Goal: Task Accomplishment & Management: Use online tool/utility

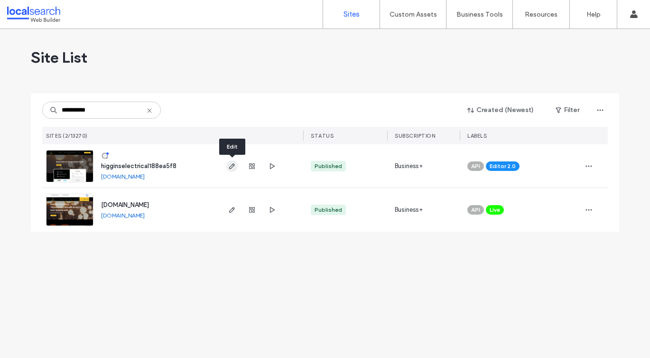
type input "**********"
click at [234, 168] on icon "button" at bounding box center [232, 166] width 8 height 8
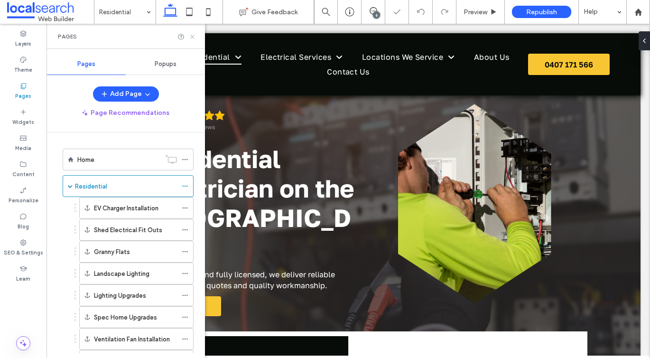
click at [194, 37] on icon at bounding box center [192, 36] width 7 height 7
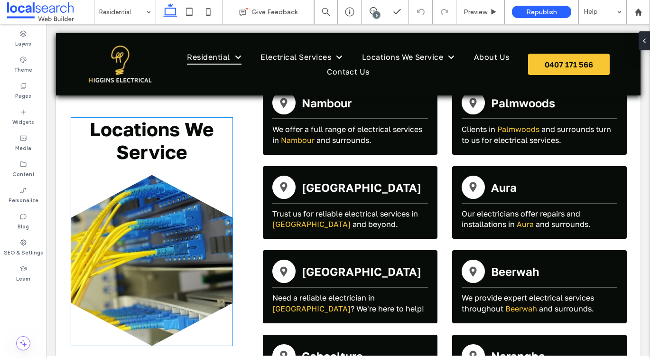
scroll to position [2768, 0]
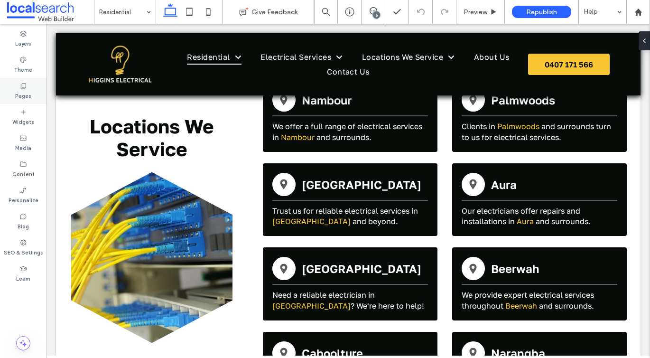
click at [27, 83] on icon at bounding box center [23, 86] width 8 height 8
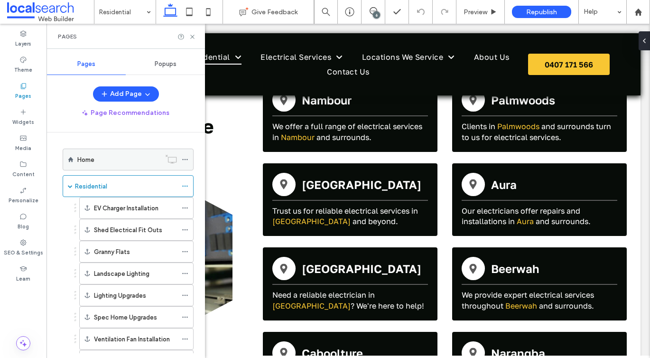
click at [116, 162] on div "Home" at bounding box center [118, 160] width 83 height 10
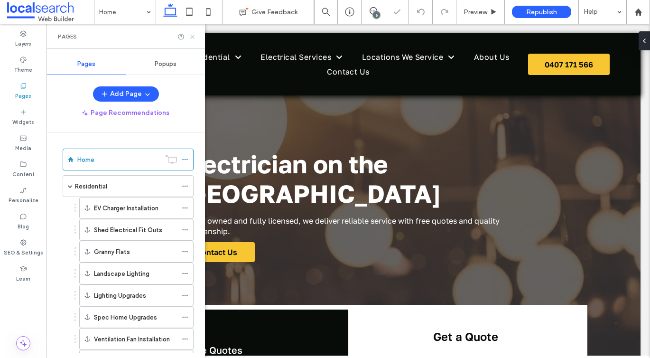
drag, startPoint x: 192, startPoint y: 37, endPoint x: 146, endPoint y: 21, distance: 49.0
click at [192, 37] on use at bounding box center [192, 37] width 4 height 4
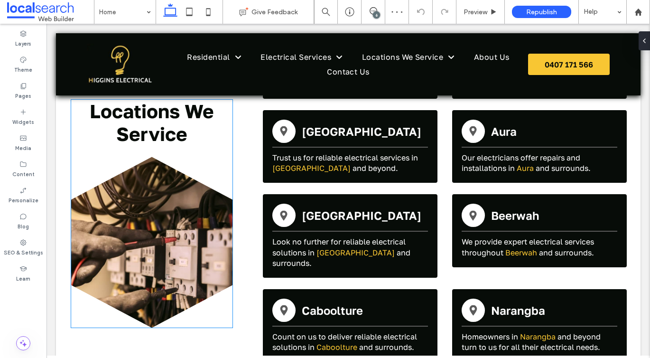
scroll to position [1929, 0]
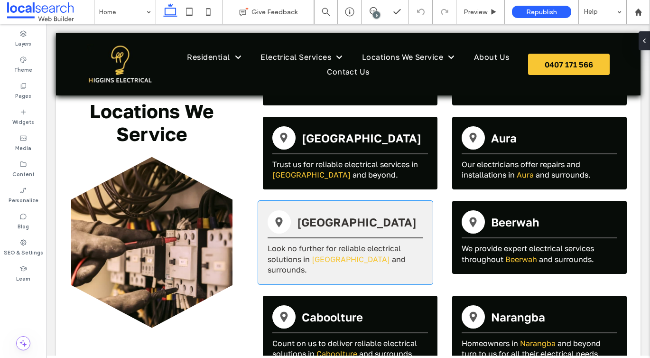
click at [301, 254] on span "Look no further for reliable electrical solutions in" at bounding box center [333, 253] width 133 height 20
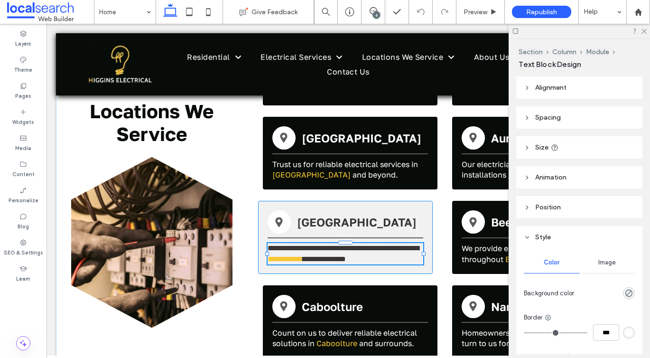
type input "**********"
type input "**"
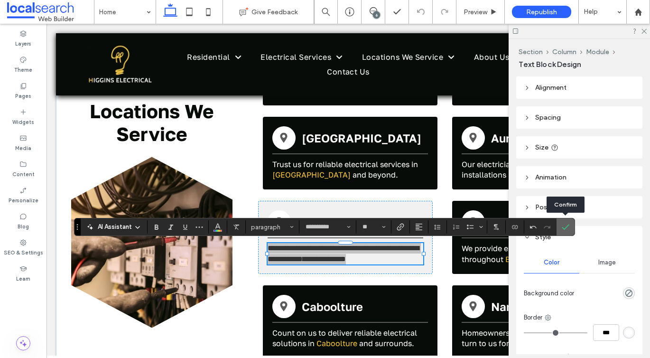
click at [560, 228] on label "Confirm" at bounding box center [565, 226] width 14 height 17
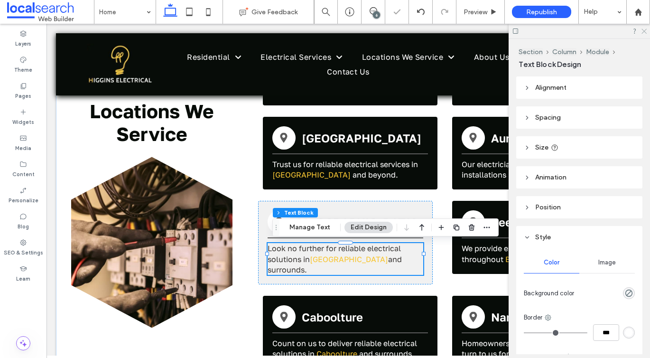
click at [644, 30] on icon at bounding box center [643, 31] width 6 height 6
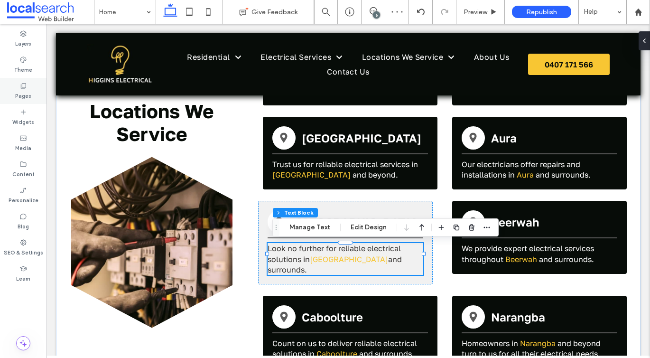
click at [31, 93] on div "Pages" at bounding box center [23, 91] width 46 height 26
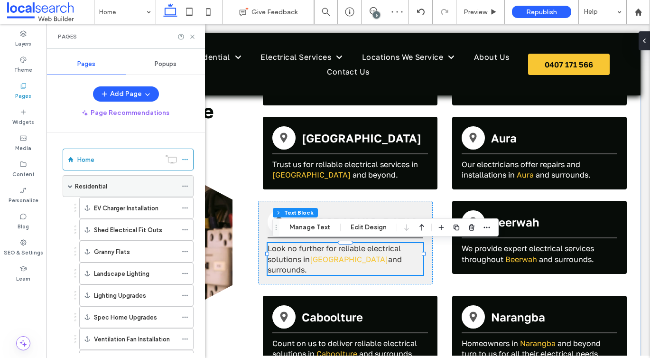
click at [92, 185] on label "Residential" at bounding box center [91, 186] width 32 height 17
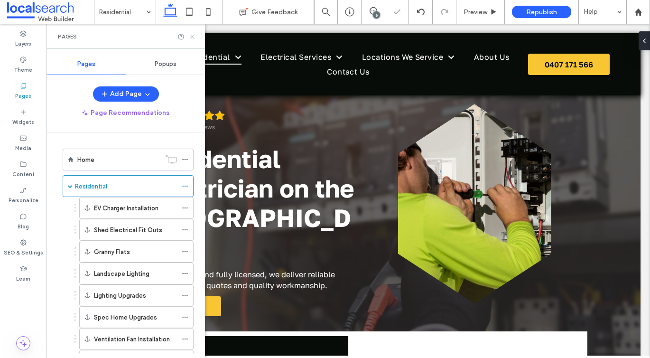
click at [190, 37] on icon at bounding box center [192, 36] width 7 height 7
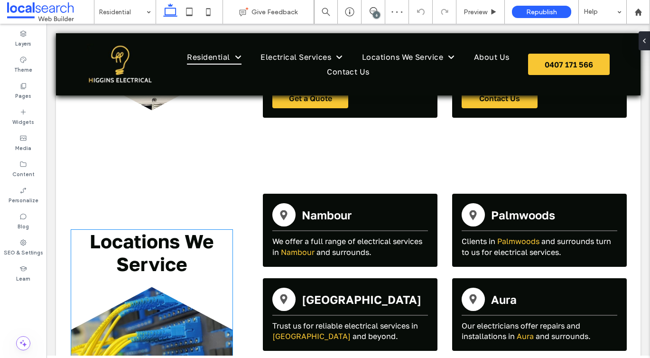
scroll to position [2817, 0]
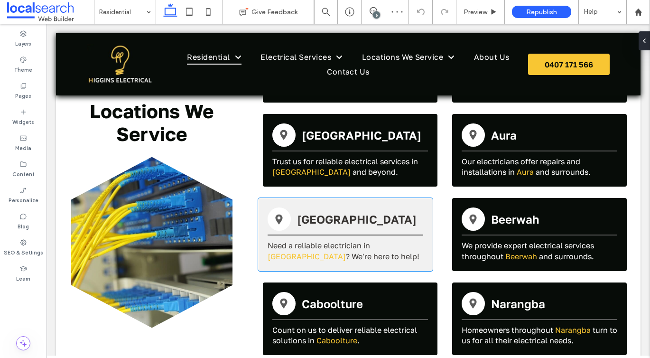
click at [329, 240] on span "Need a reliable electrician in" at bounding box center [318, 244] width 102 height 9
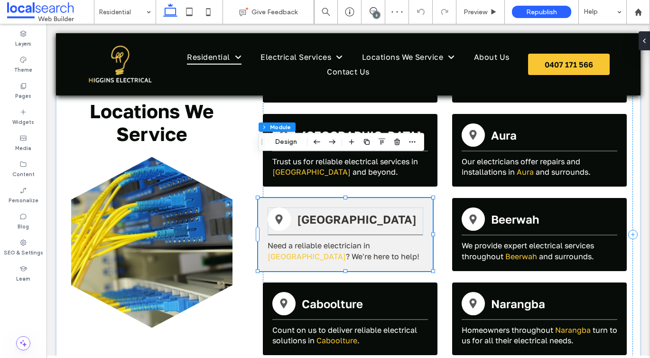
click at [328, 240] on span "Need a reliable electrician in" at bounding box center [318, 244] width 102 height 9
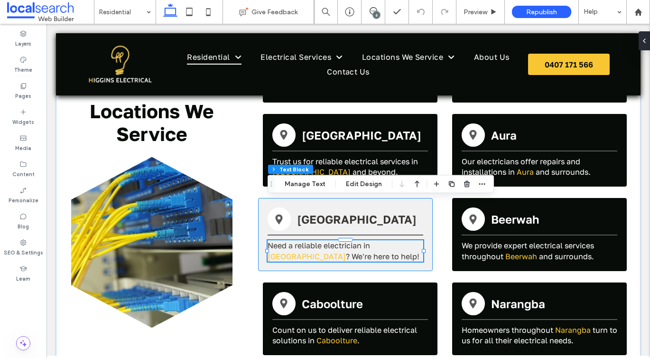
click at [328, 240] on span "Need a reliable electrician in" at bounding box center [318, 244] width 102 height 9
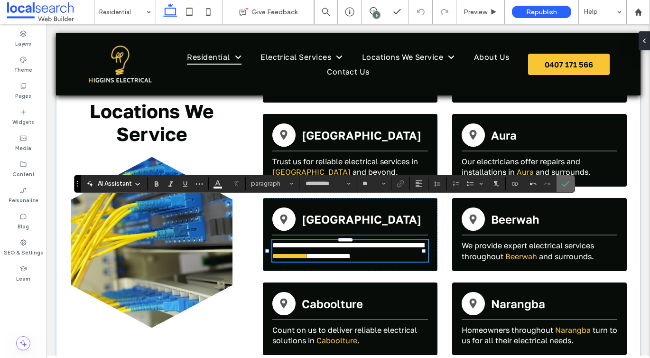
click at [561, 186] on icon "Confirm" at bounding box center [565, 184] width 8 height 8
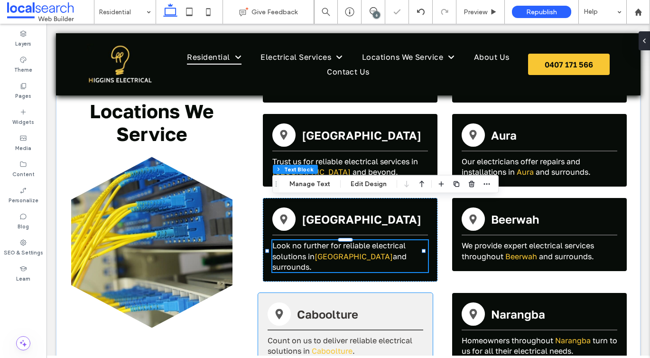
click at [285, 293] on div "Map Pin Icon Caboolture Count on us to deliver reliable electrical solutions in…" at bounding box center [345, 329] width 175 height 73
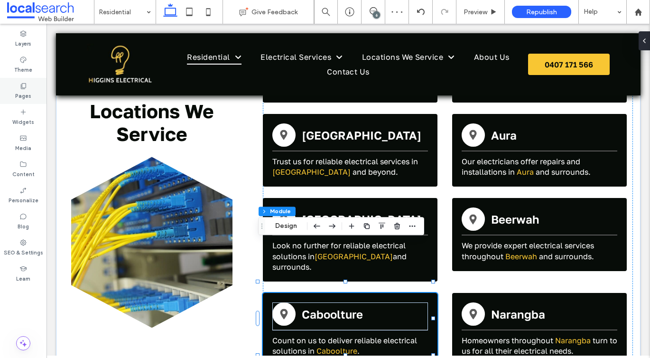
click at [28, 82] on div "Pages" at bounding box center [23, 91] width 46 height 26
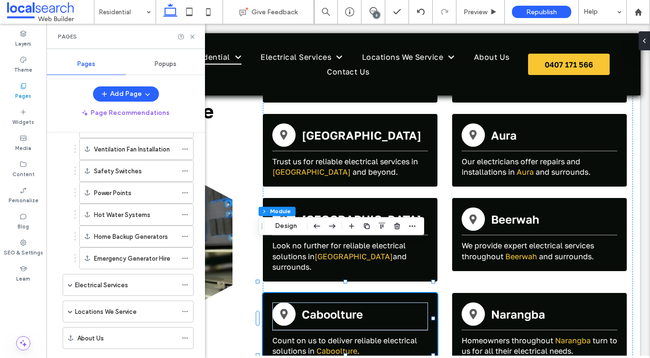
scroll to position [236, 0]
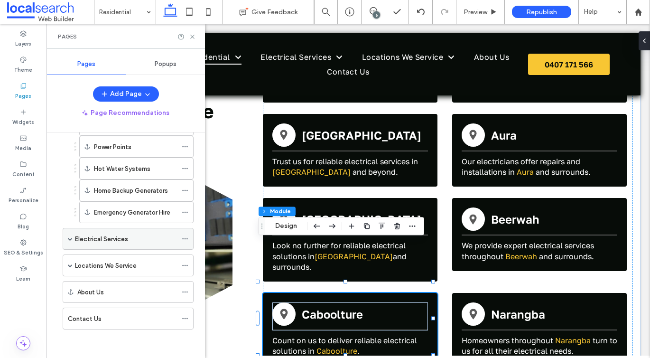
click at [71, 239] on span at bounding box center [70, 238] width 5 height 5
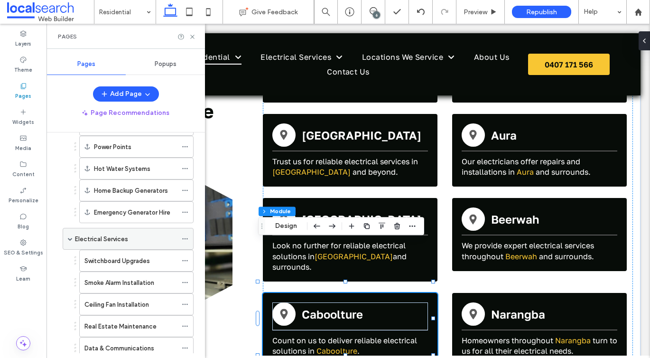
click at [97, 239] on label "Electrical Services" at bounding box center [101, 238] width 53 height 17
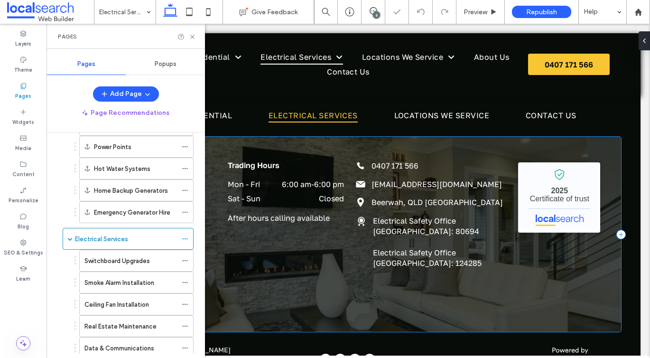
scroll to position [1454, 0]
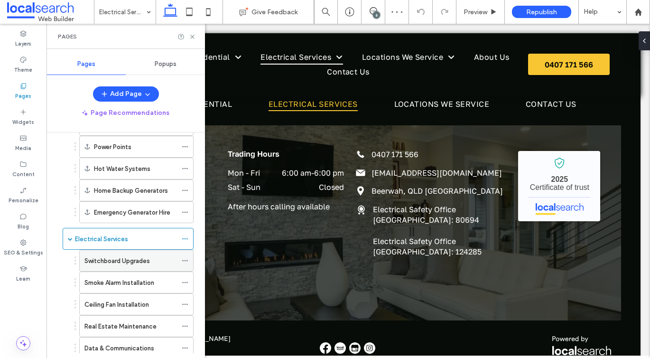
click at [141, 251] on div "Switchboard Upgrades" at bounding box center [130, 260] width 92 height 21
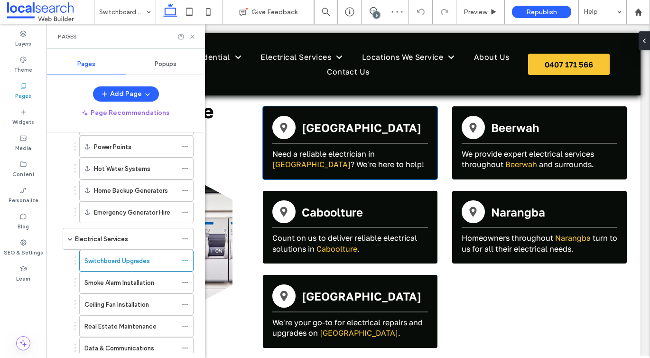
scroll to position [1757, 0]
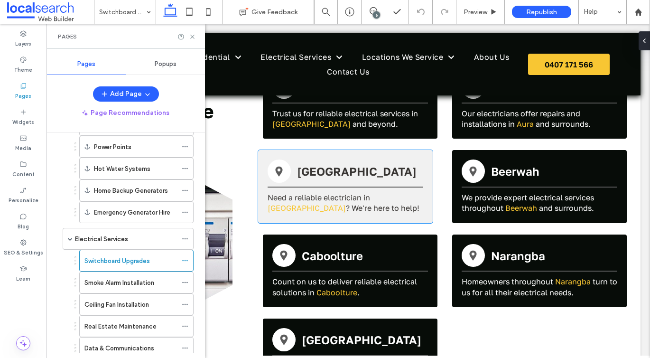
click at [315, 193] on span "Need a reliable electrician in" at bounding box center [318, 197] width 102 height 9
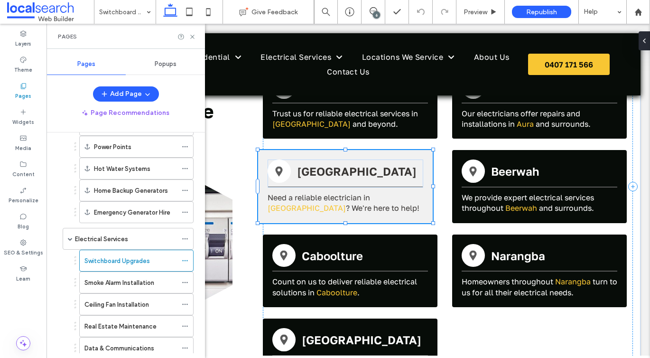
click at [315, 193] on span "Need a reliable electrician in" at bounding box center [318, 197] width 102 height 9
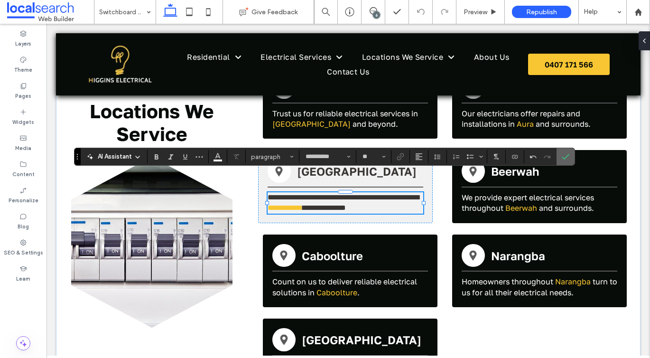
click at [568, 154] on icon "Confirm" at bounding box center [565, 157] width 8 height 8
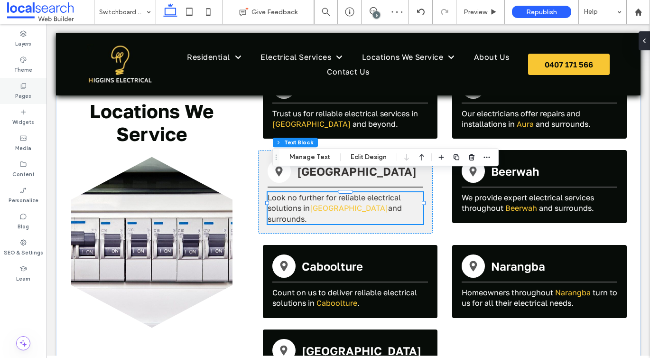
click at [27, 88] on div "Pages" at bounding box center [23, 91] width 46 height 26
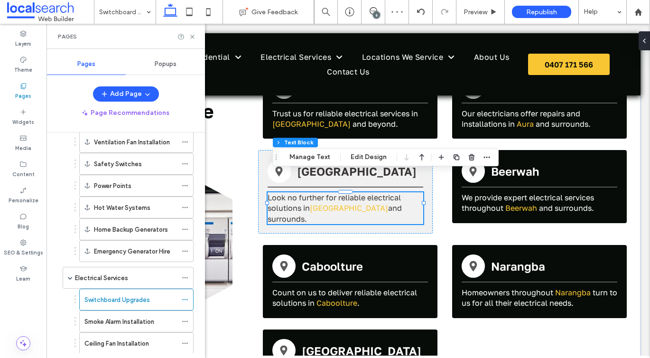
scroll to position [310, 0]
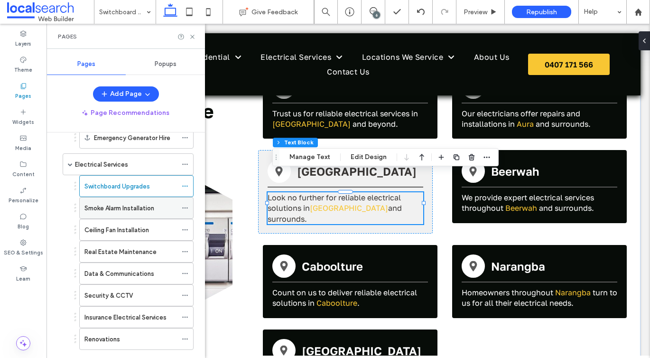
click at [134, 209] on label "Smoke Alarm Installation" at bounding box center [119, 208] width 70 height 17
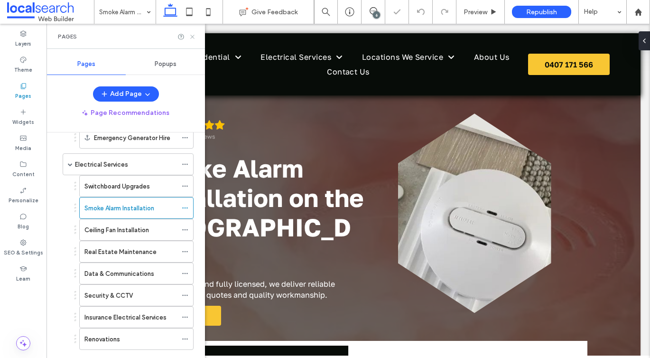
click at [193, 36] on use at bounding box center [192, 37] width 4 height 4
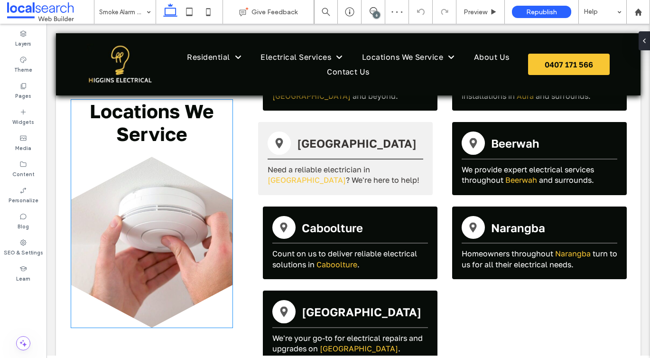
scroll to position [1532, 0]
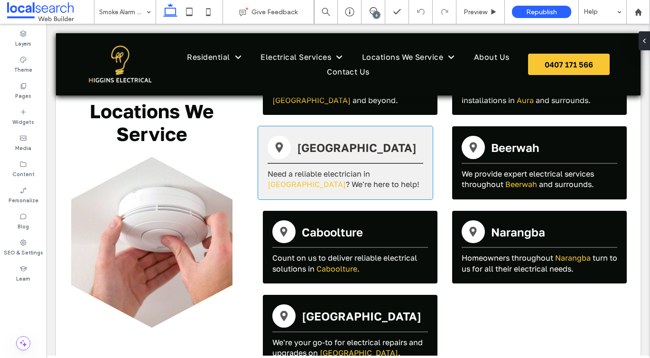
click at [319, 169] on span "Need a reliable electrician in" at bounding box center [318, 173] width 102 height 9
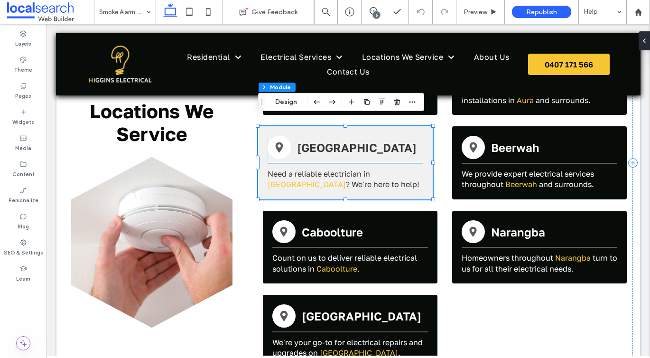
click at [319, 169] on span "Need a reliable electrician in" at bounding box center [318, 173] width 102 height 9
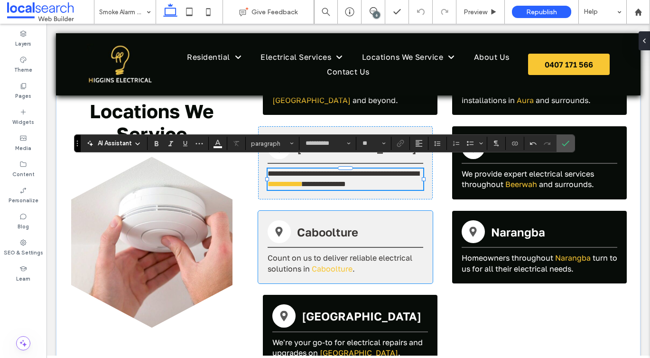
click at [357, 227] on span "Caboolture" at bounding box center [327, 232] width 61 height 14
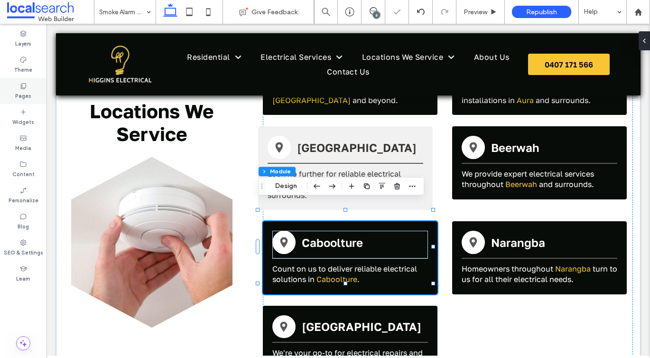
click at [9, 87] on div "Pages" at bounding box center [23, 91] width 46 height 26
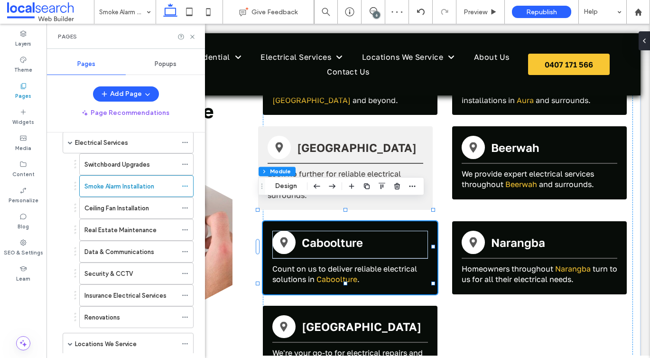
scroll to position [363, 0]
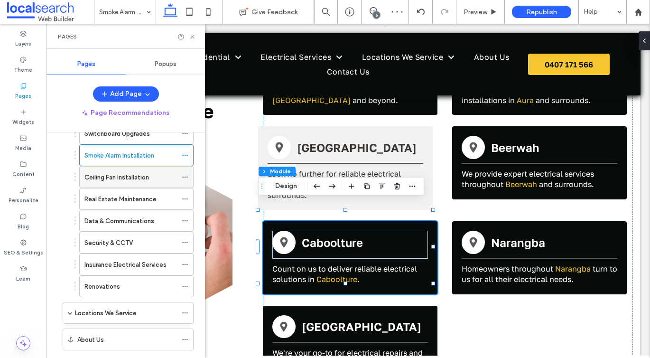
click at [128, 176] on label "Ceiling Fan Installation" at bounding box center [116, 177] width 64 height 17
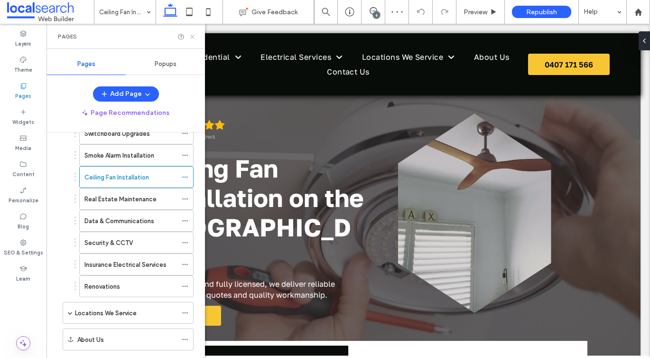
click at [192, 38] on icon at bounding box center [192, 36] width 7 height 7
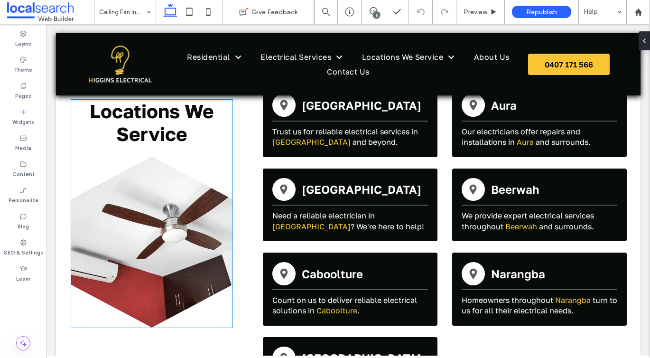
scroll to position [1474, 0]
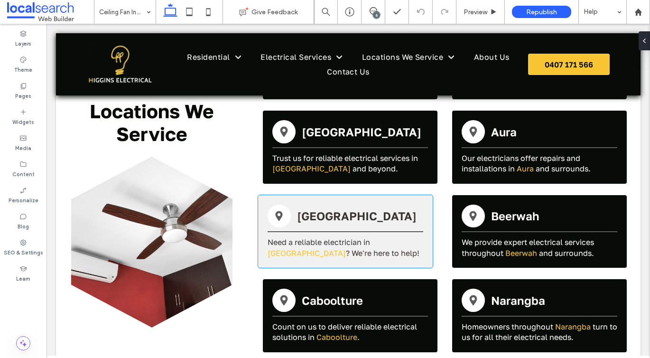
click at [304, 237] on span "Need a reliable electrician in" at bounding box center [318, 241] width 102 height 9
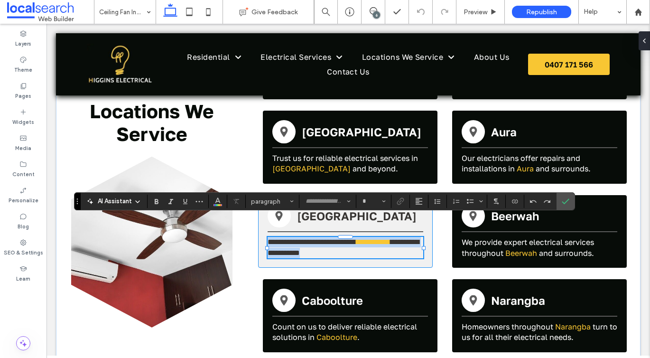
type input "**********"
type input "**"
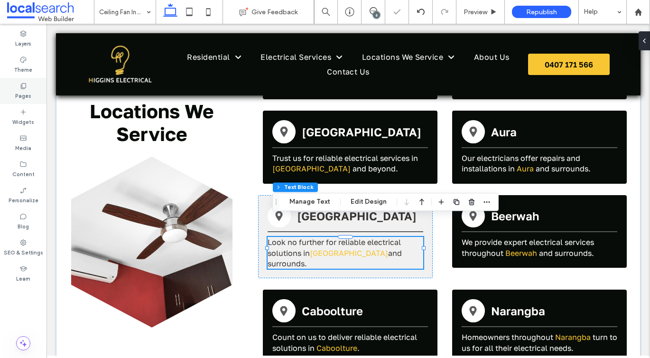
click at [24, 79] on div "Pages" at bounding box center [23, 91] width 46 height 26
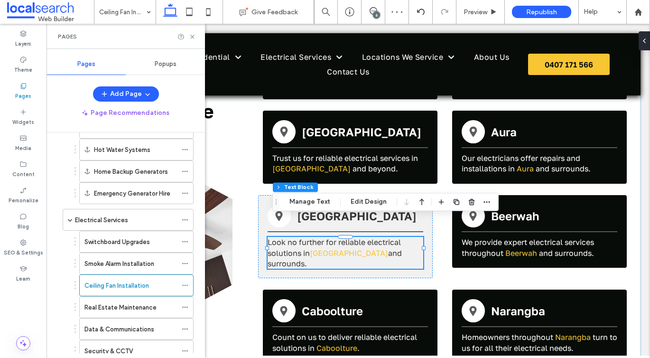
scroll to position [303, 0]
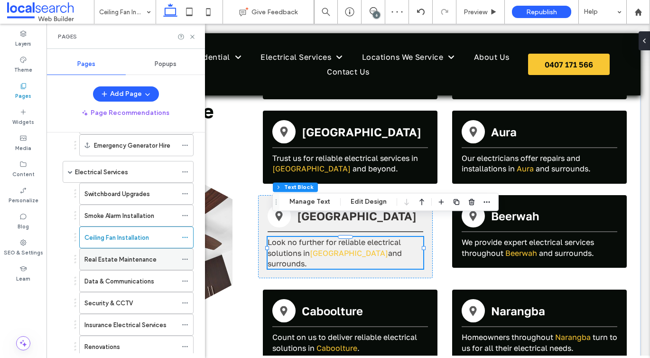
click at [100, 262] on label "Real Estate Maintenance" at bounding box center [120, 259] width 72 height 17
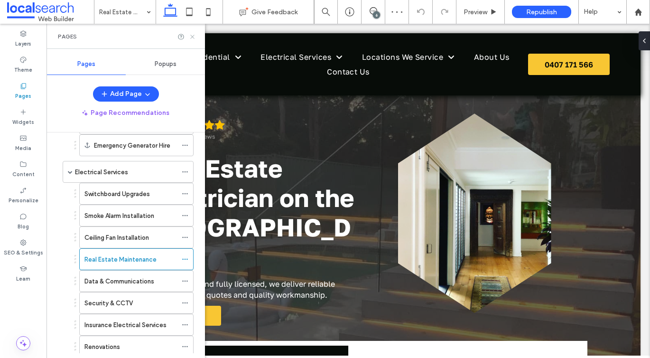
click at [190, 37] on icon at bounding box center [192, 36] width 7 height 7
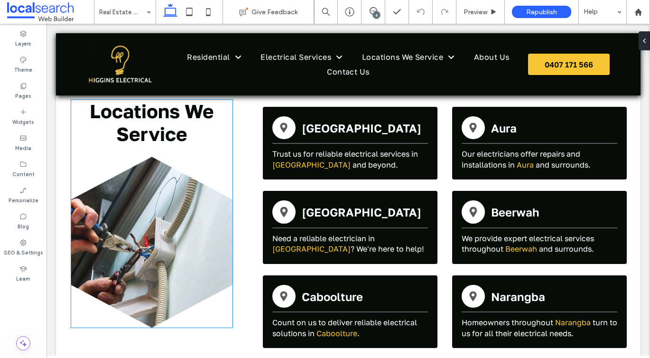
scroll to position [1468, 0]
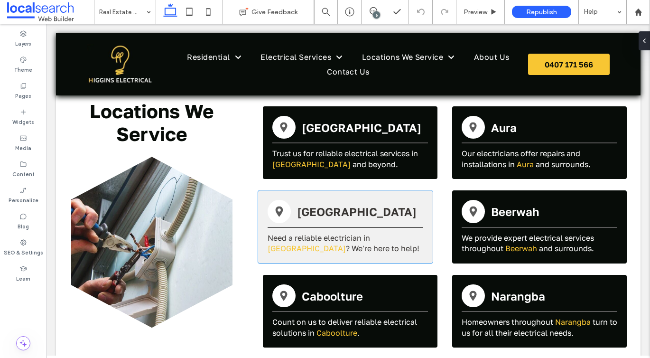
click at [307, 233] on span "Need a reliable electrician in" at bounding box center [318, 237] width 102 height 9
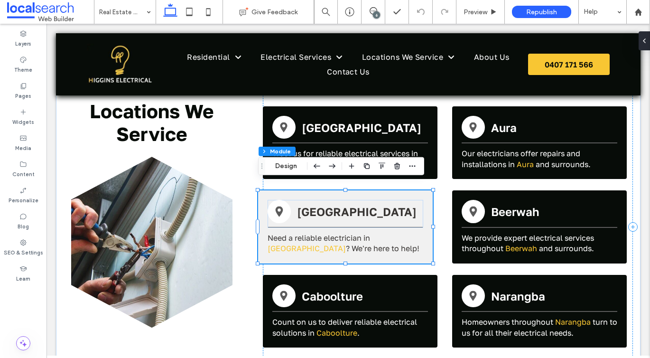
click at [318, 233] on span "Need a reliable electrician in" at bounding box center [318, 237] width 102 height 9
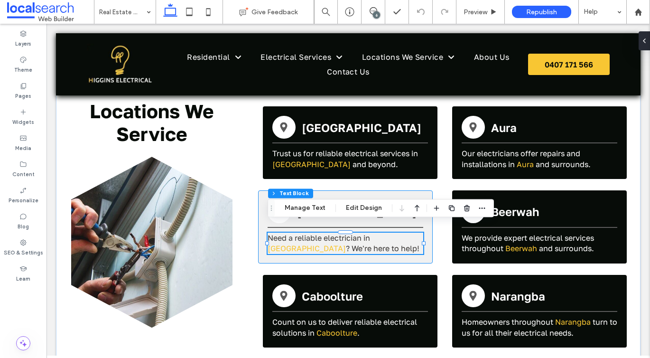
click at [318, 233] on span "Need a reliable electrician in" at bounding box center [318, 237] width 102 height 9
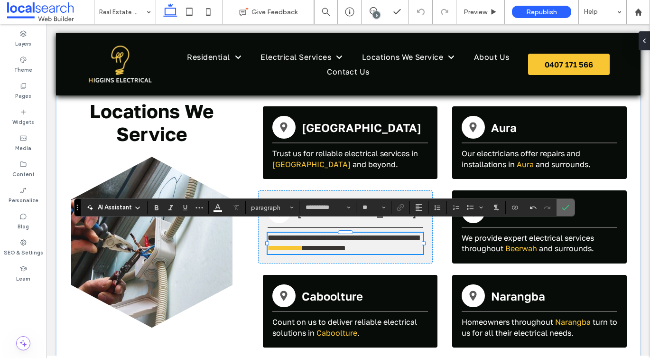
click at [560, 212] on label "Confirm" at bounding box center [565, 207] width 14 height 17
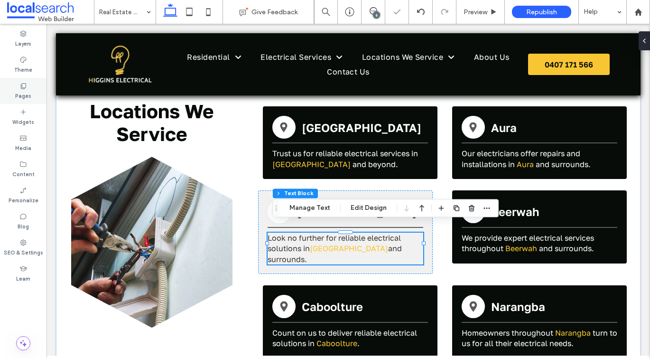
click at [14, 83] on div "Pages" at bounding box center [23, 91] width 46 height 26
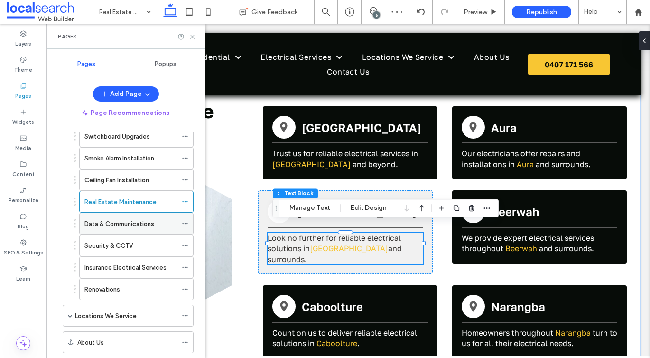
scroll to position [352, 0]
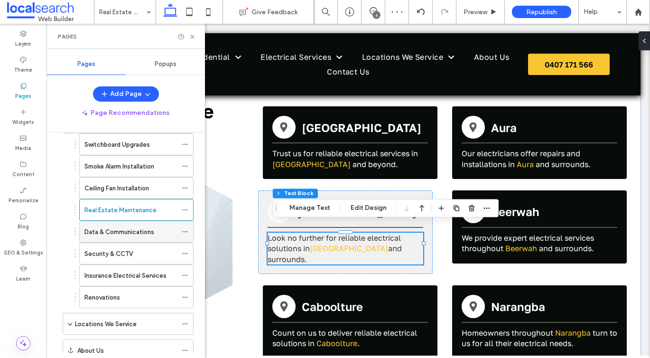
click at [102, 238] on div "Data & Communications" at bounding box center [130, 231] width 92 height 21
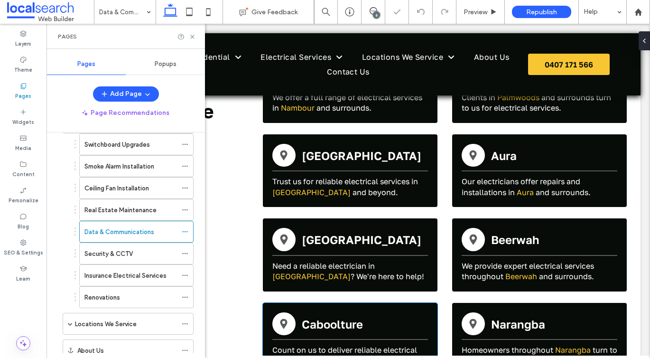
scroll to position [1397, 0]
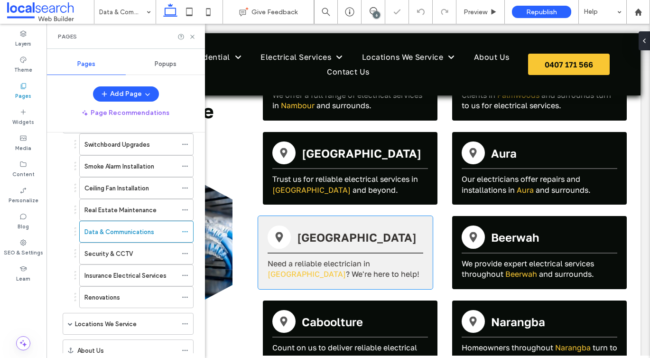
click at [346, 269] on span "? We're here to help!" at bounding box center [383, 273] width 74 height 9
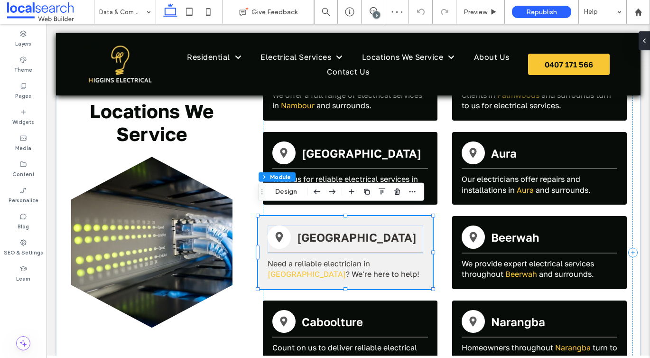
click at [346, 269] on span "? We're here to help!" at bounding box center [383, 273] width 74 height 9
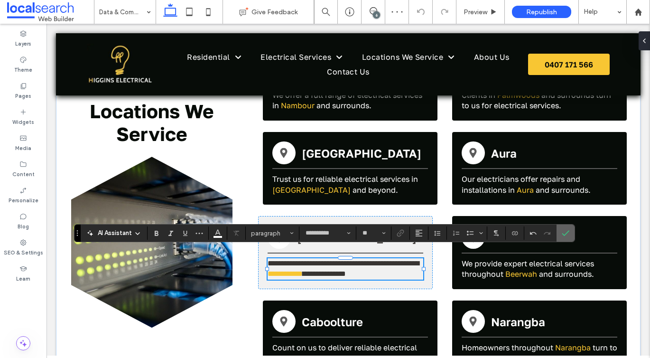
click at [565, 232] on icon "Confirm" at bounding box center [565, 233] width 8 height 8
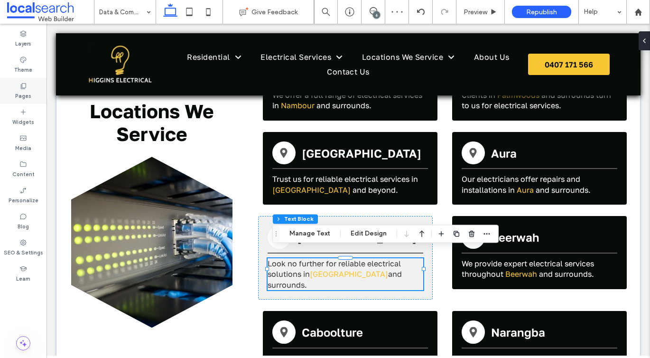
click at [36, 82] on div "Pages" at bounding box center [23, 91] width 46 height 26
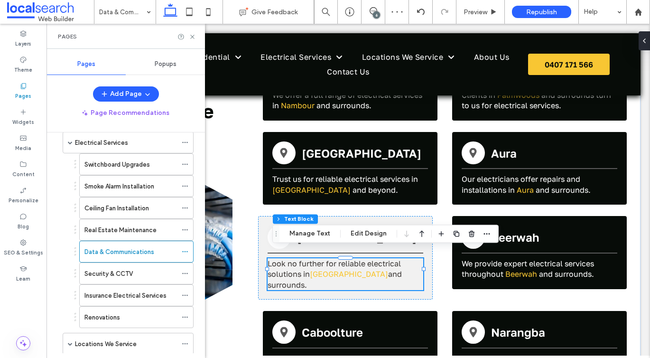
scroll to position [334, 0]
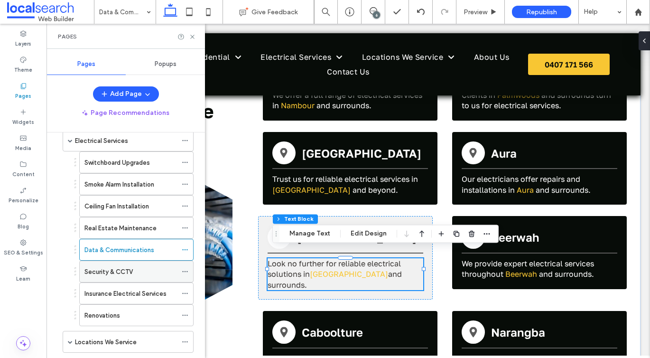
click at [116, 273] on label "Security & CCTV" at bounding box center [108, 271] width 48 height 17
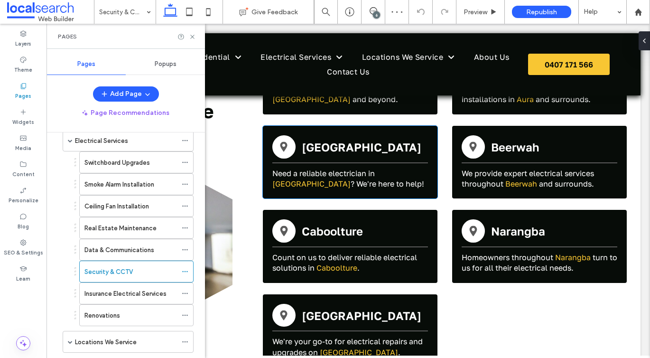
scroll to position [1504, 0]
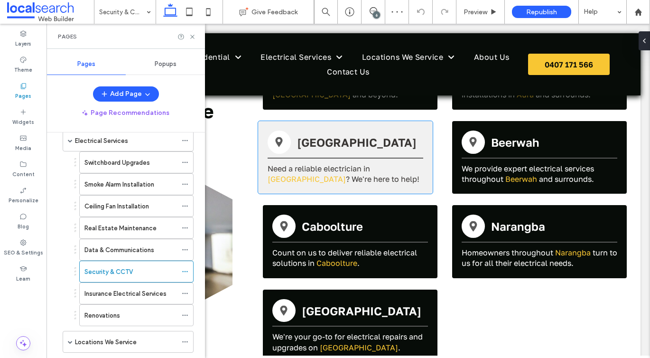
click at [346, 174] on span "? We're here to help!" at bounding box center [383, 178] width 74 height 9
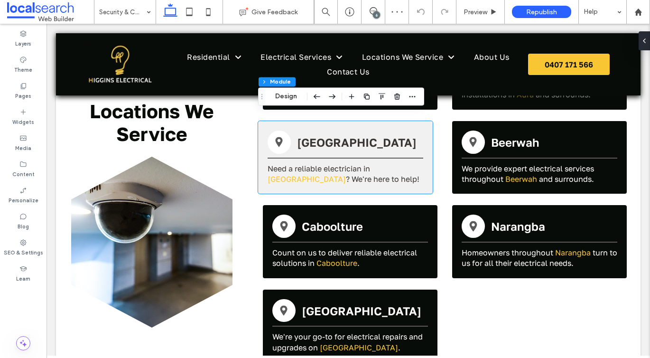
click at [346, 174] on span "? We're here to help!" at bounding box center [383, 178] width 74 height 9
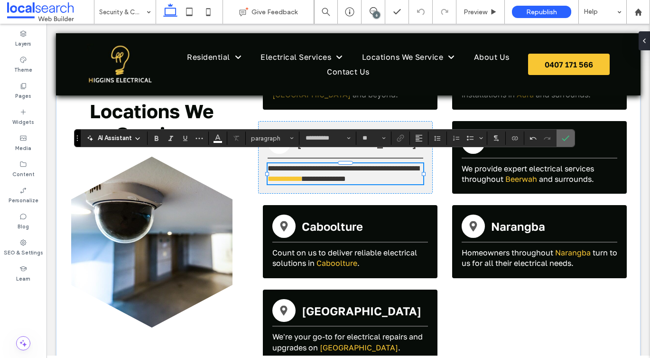
click at [569, 144] on label "Confirm" at bounding box center [565, 137] width 14 height 17
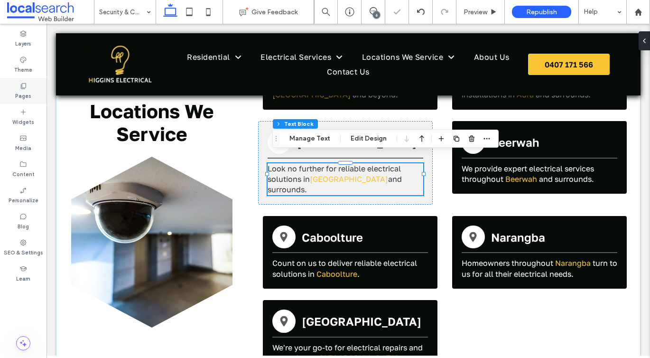
click at [17, 97] on label "Pages" at bounding box center [23, 95] width 16 height 10
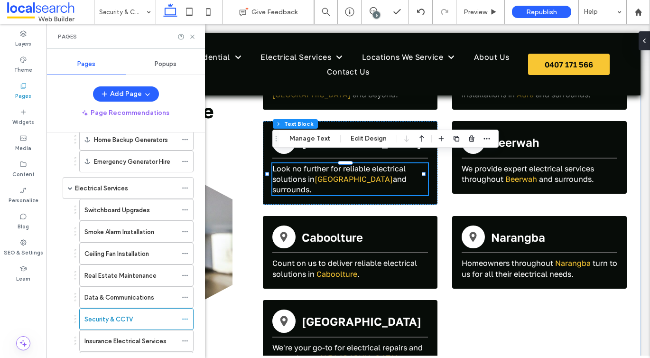
scroll to position [350, 0]
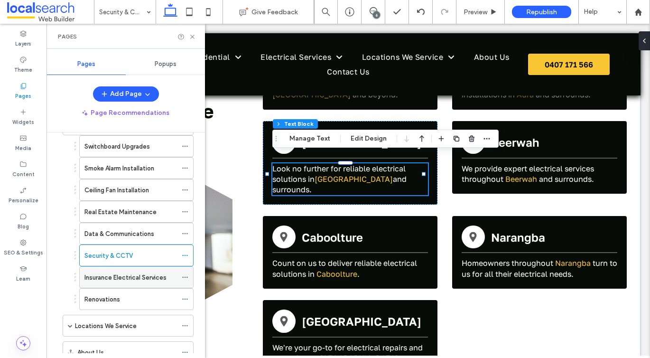
click at [150, 273] on label "Insurance Electrical Services" at bounding box center [125, 277] width 82 height 17
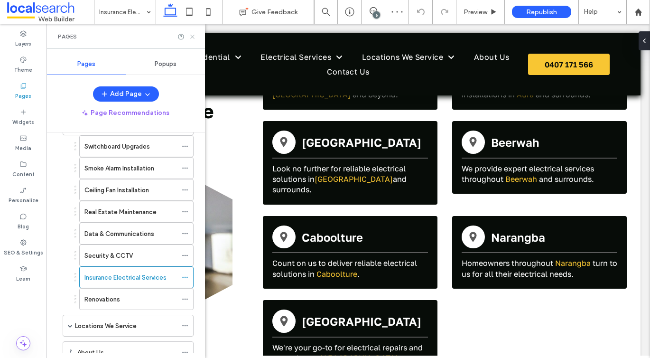
click at [194, 38] on use at bounding box center [192, 37] width 4 height 4
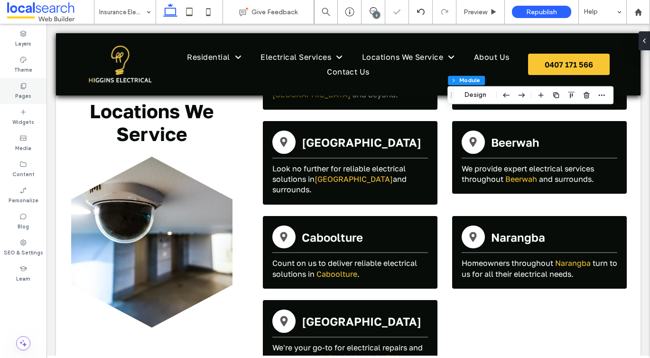
click at [7, 82] on div "Pages" at bounding box center [23, 91] width 46 height 26
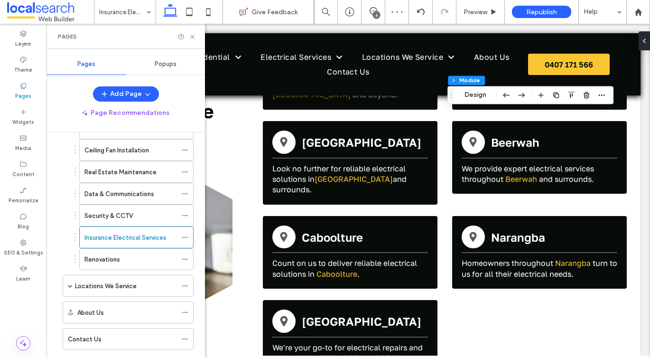
scroll to position [410, 0]
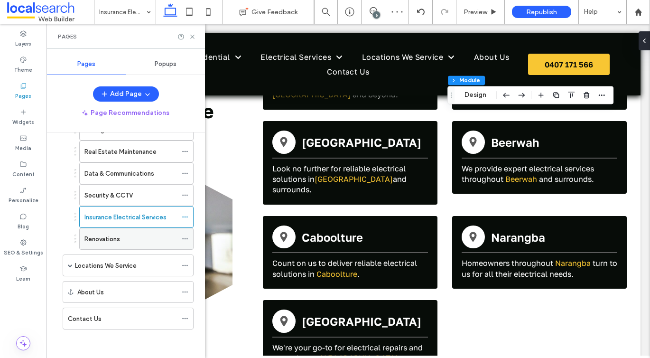
click at [130, 238] on div "Renovations" at bounding box center [130, 239] width 92 height 10
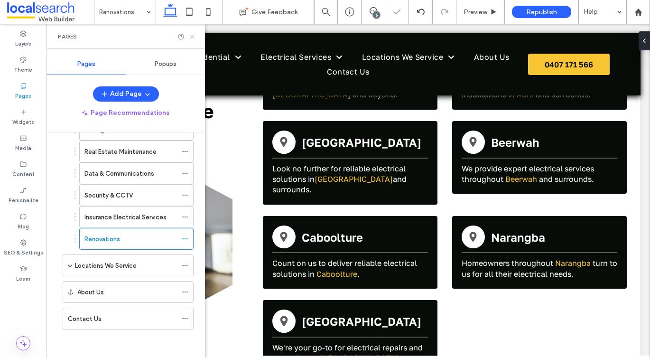
click at [192, 36] on use at bounding box center [192, 37] width 4 height 4
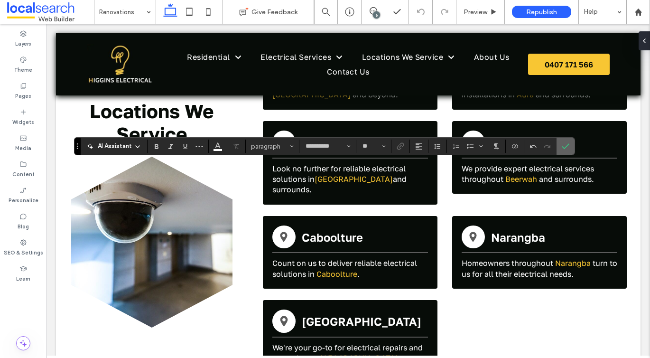
click at [568, 153] on span "Confirm" at bounding box center [565, 146] width 8 height 16
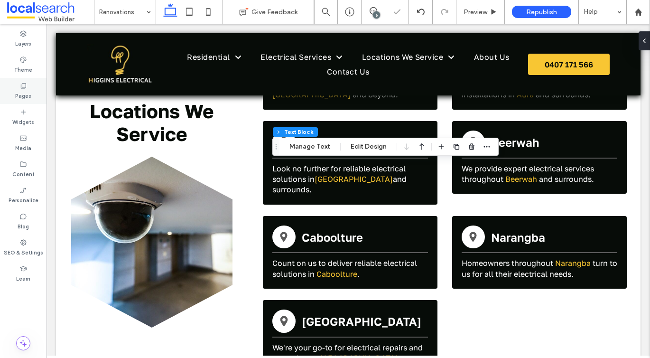
click at [13, 78] on div "Pages" at bounding box center [23, 91] width 46 height 26
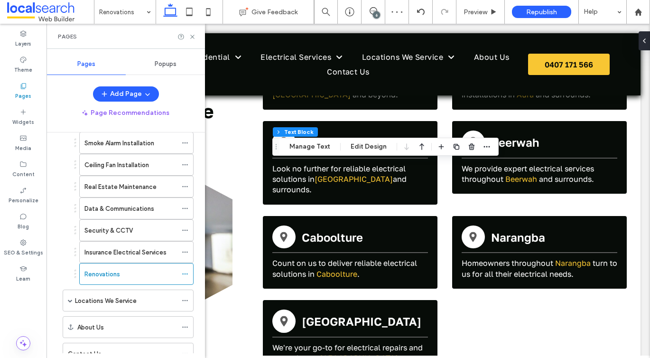
scroll to position [410, 0]
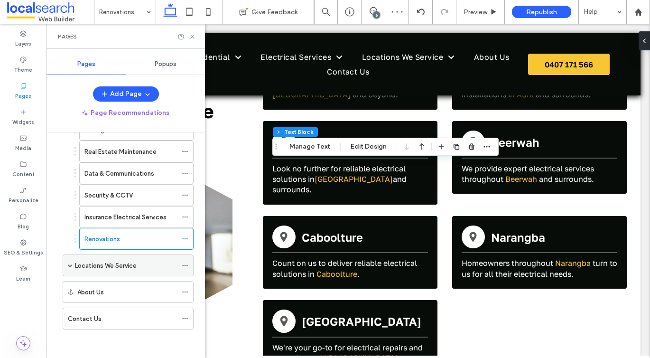
click at [102, 259] on div "Locations We Service" at bounding box center [126, 265] width 102 height 21
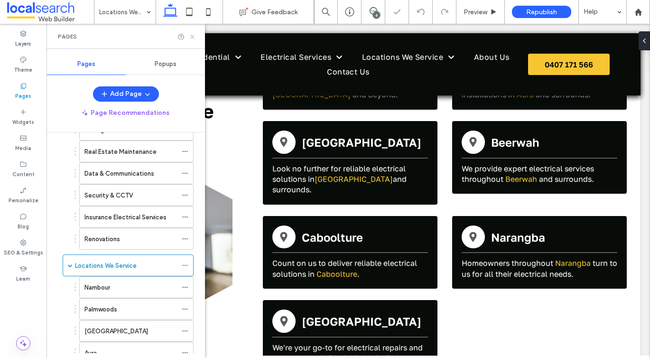
click at [193, 39] on icon at bounding box center [192, 36] width 7 height 7
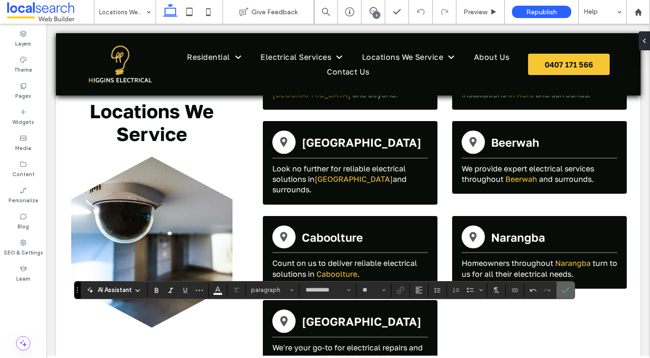
click at [561, 292] on icon "Confirm" at bounding box center [565, 290] width 8 height 8
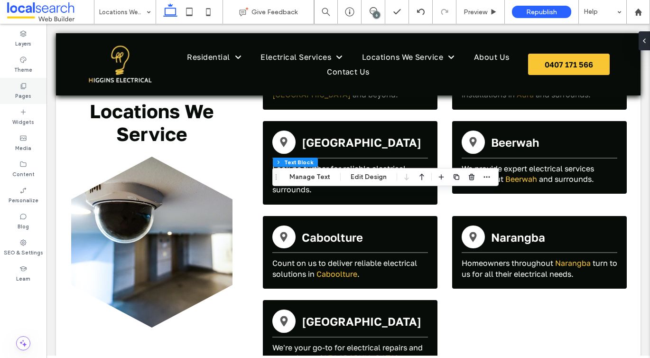
click at [20, 92] on label "Pages" at bounding box center [23, 95] width 16 height 10
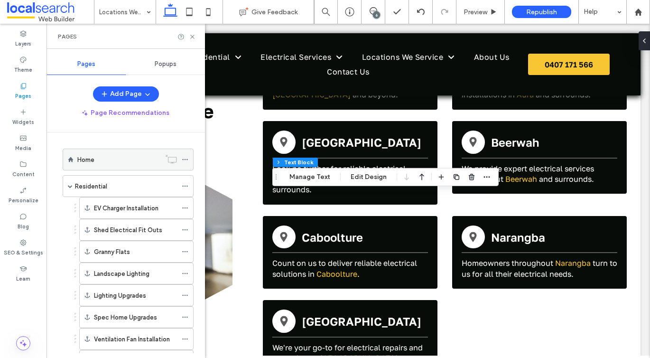
click at [83, 156] on label "Home" at bounding box center [85, 159] width 17 height 17
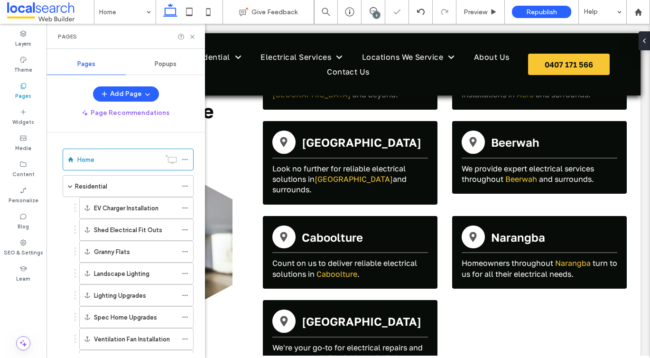
click at [189, 35] on icon at bounding box center [192, 36] width 7 height 7
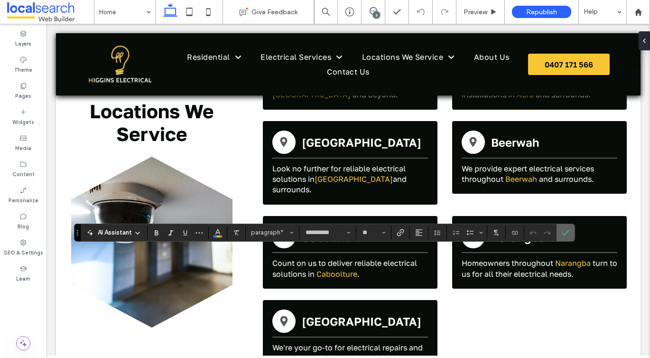
click at [563, 235] on icon "Confirm" at bounding box center [565, 233] width 8 height 8
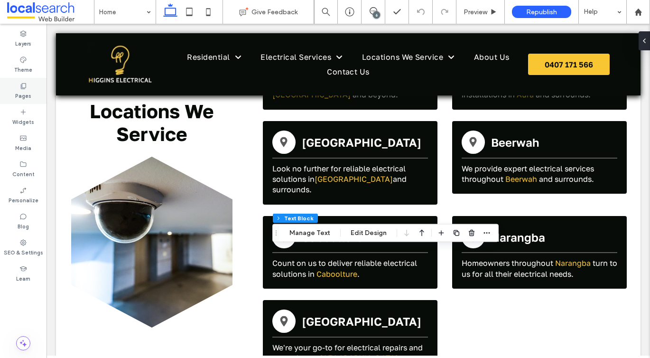
click at [26, 83] on icon at bounding box center [23, 86] width 8 height 8
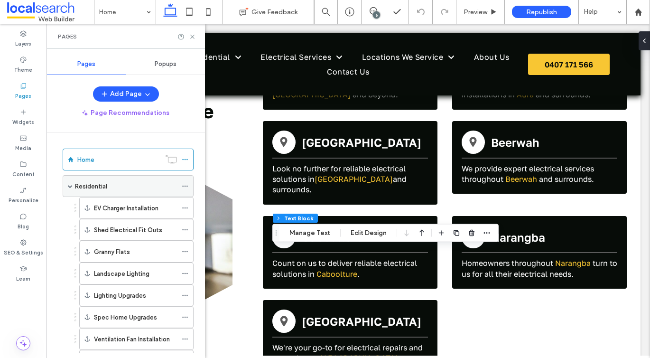
click at [102, 186] on label "Residential" at bounding box center [91, 186] width 32 height 17
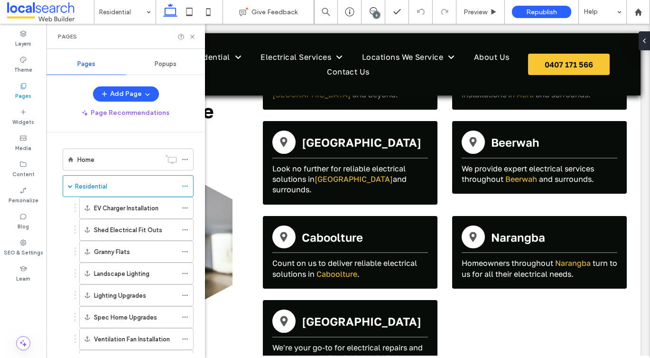
click at [191, 35] on div "Residential Give Feedback 6 Preview Republish Help Design Panel Site Comments T…" at bounding box center [325, 179] width 650 height 358
click at [192, 37] on icon at bounding box center [192, 36] width 7 height 7
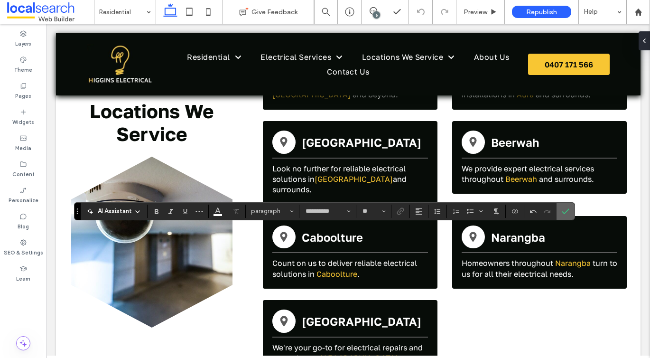
click at [570, 207] on label "Confirm" at bounding box center [565, 210] width 14 height 17
click at [564, 210] on icon "Confirm" at bounding box center [565, 211] width 8 height 8
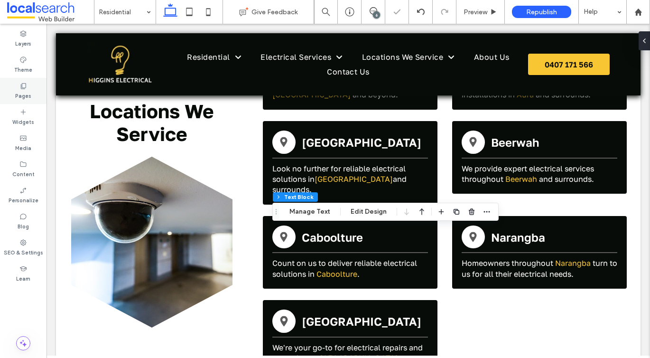
click at [29, 82] on div "Pages" at bounding box center [23, 91] width 46 height 26
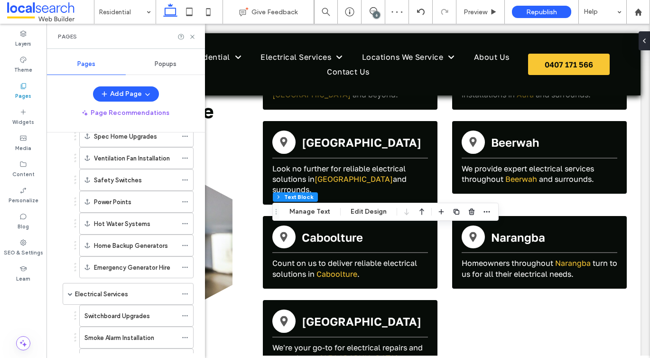
scroll to position [185, 0]
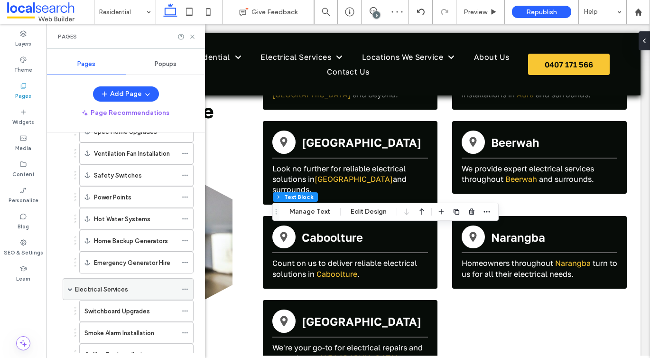
click at [104, 286] on label "Electrical Services" at bounding box center [101, 289] width 53 height 17
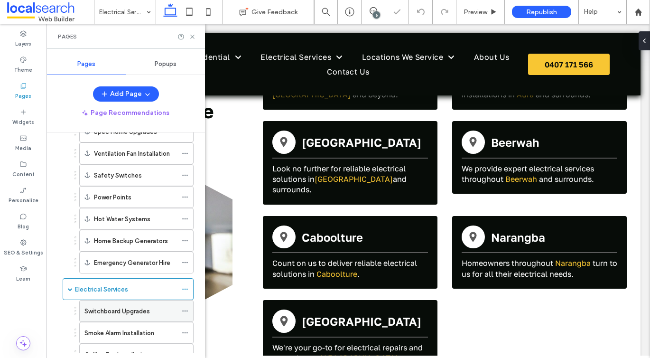
click at [147, 316] on div "Switchboard Upgrades" at bounding box center [130, 310] width 92 height 21
click at [191, 35] on use at bounding box center [192, 37] width 4 height 4
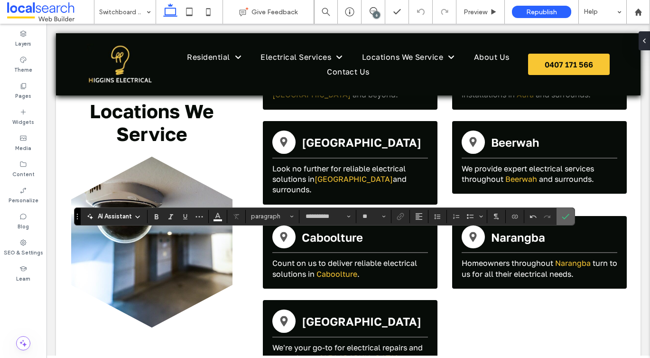
click at [573, 215] on section at bounding box center [565, 216] width 18 height 17
click at [556, 213] on section at bounding box center [565, 216] width 18 height 17
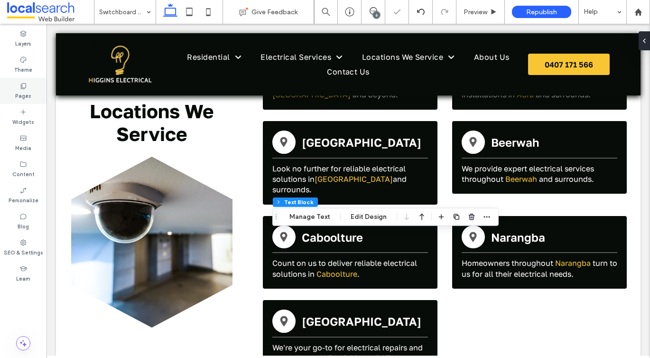
click at [13, 78] on div "Pages" at bounding box center [23, 91] width 46 height 26
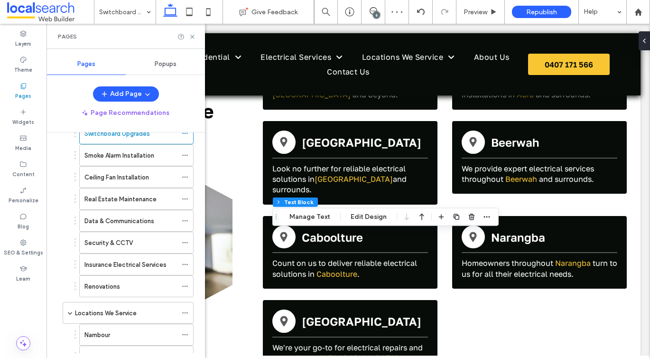
scroll to position [362, 0]
click at [94, 159] on label "Smoke Alarm Installation" at bounding box center [119, 156] width 70 height 17
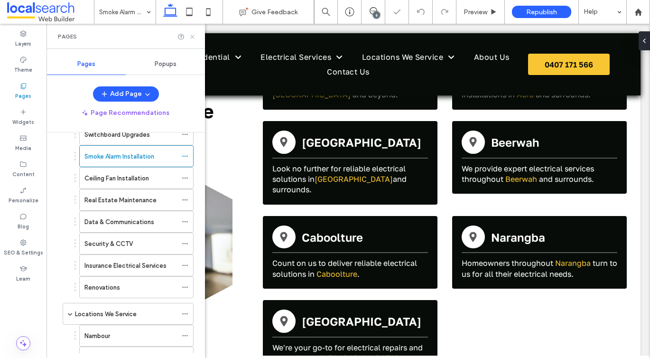
click at [195, 35] on icon at bounding box center [192, 36] width 7 height 7
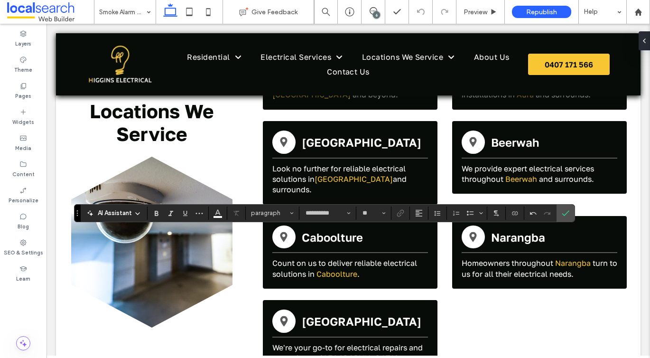
click at [572, 221] on div "**********" at bounding box center [324, 213] width 500 height 18
click at [567, 218] on span "Confirm" at bounding box center [565, 213] width 8 height 16
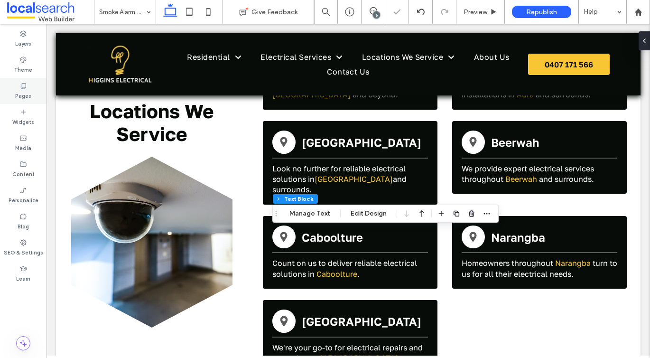
click at [14, 91] on div "Pages" at bounding box center [23, 91] width 46 height 26
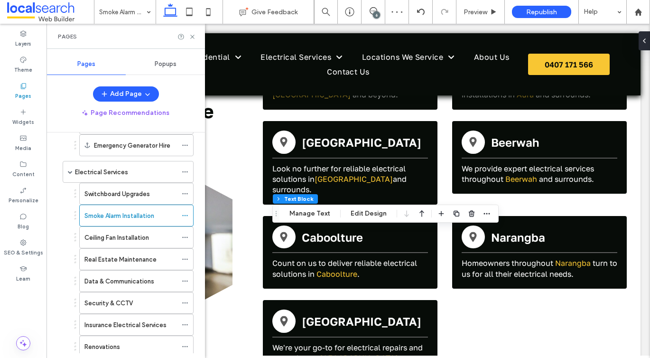
scroll to position [235, 0]
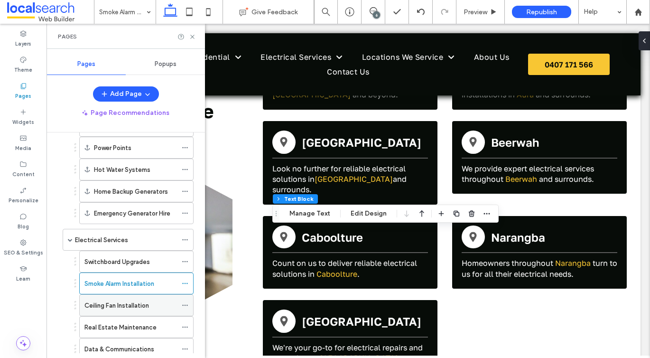
click at [120, 300] on label "Ceiling Fan Installation" at bounding box center [116, 305] width 64 height 17
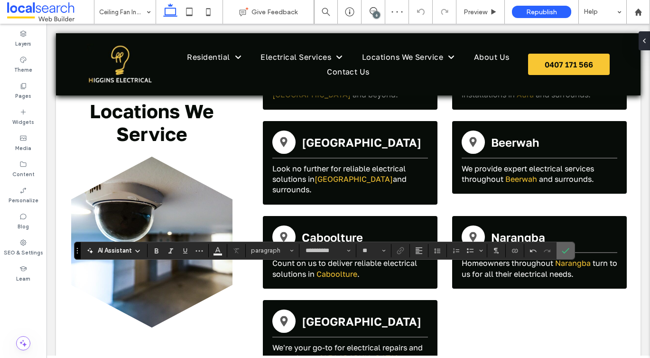
click at [560, 253] on label "Confirm" at bounding box center [565, 250] width 14 height 17
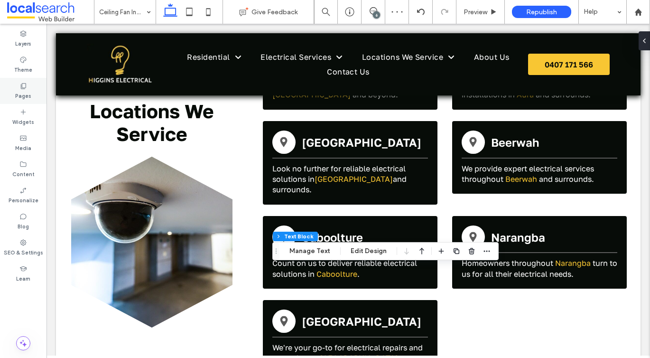
click at [26, 91] on label "Pages" at bounding box center [23, 95] width 16 height 10
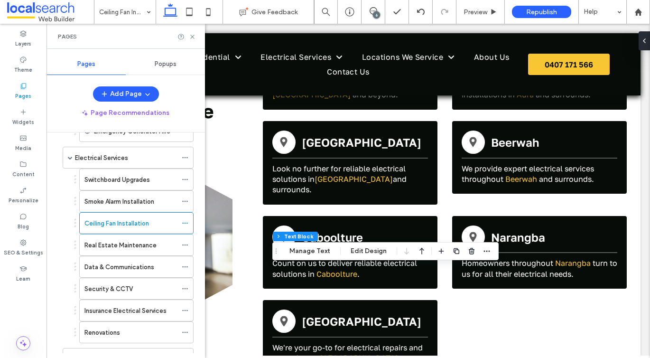
scroll to position [323, 0]
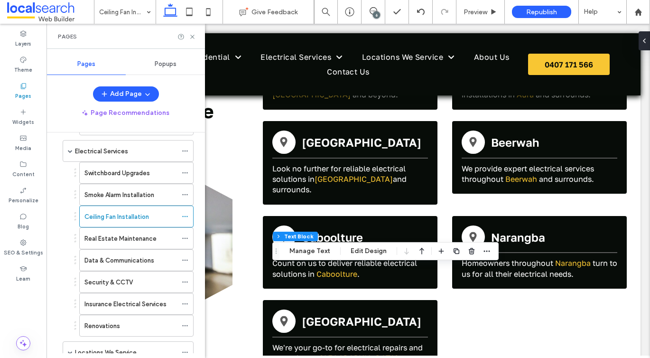
click at [126, 237] on label "Real Estate Maintenance" at bounding box center [120, 238] width 72 height 17
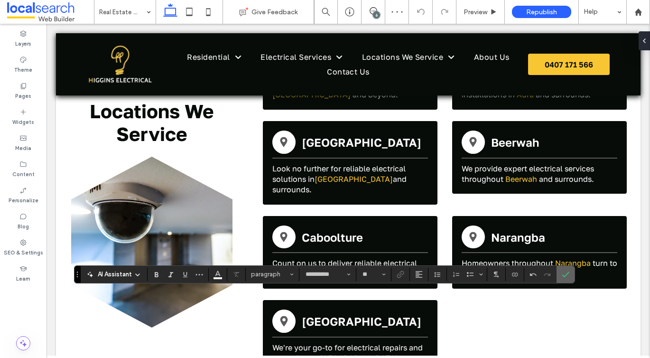
click at [563, 273] on icon "Confirm" at bounding box center [565, 274] width 8 height 8
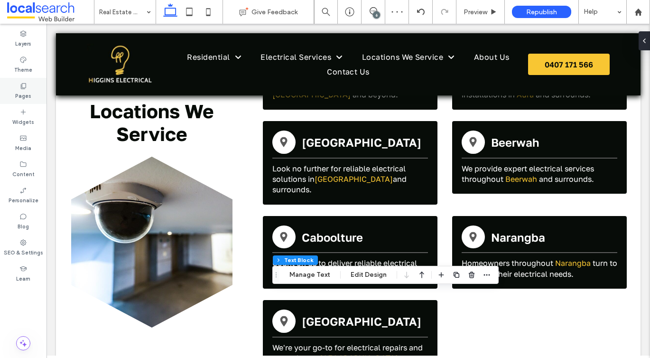
click at [10, 83] on div "Pages" at bounding box center [23, 91] width 46 height 26
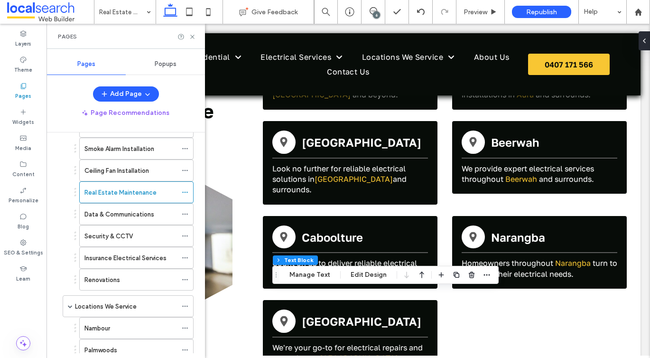
scroll to position [355, 0]
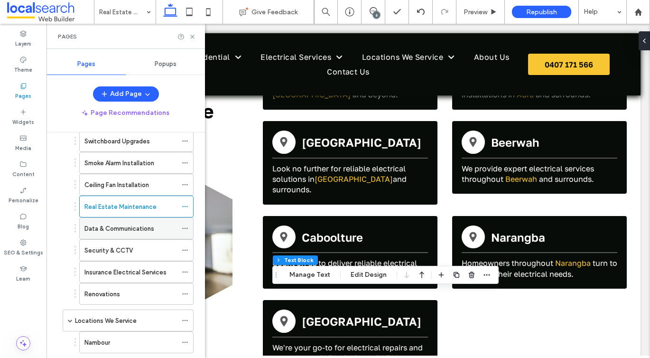
click at [117, 222] on label "Data & Communications" at bounding box center [119, 228] width 70 height 17
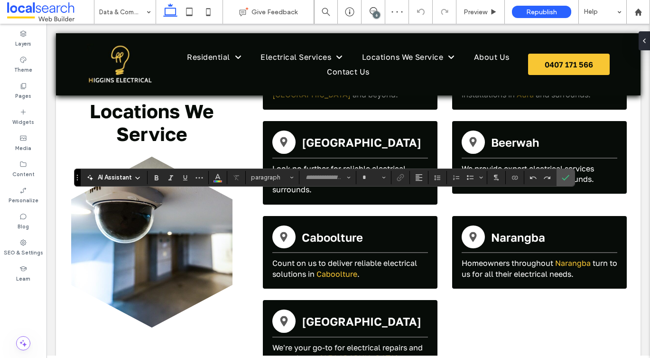
type input "**********"
type input "**"
click at [558, 176] on label "Confirm" at bounding box center [565, 177] width 14 height 17
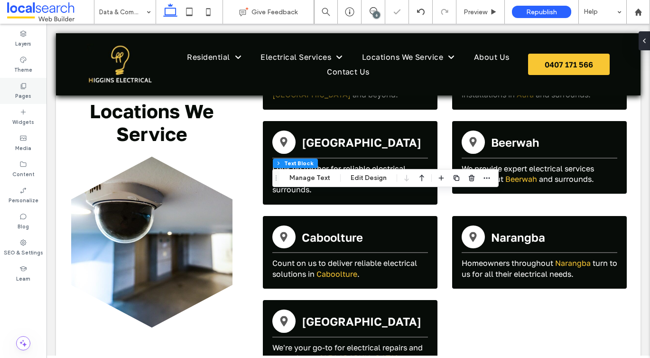
click at [23, 83] on icon at bounding box center [23, 86] width 8 height 8
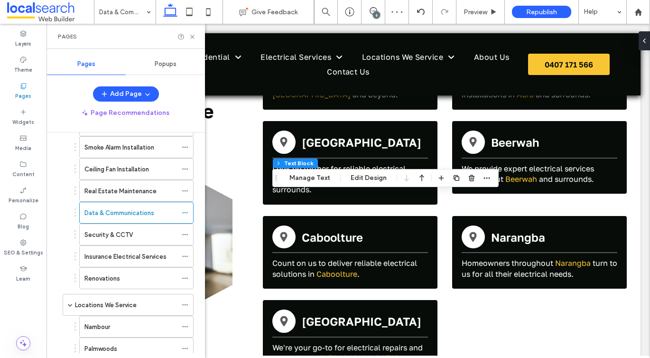
scroll to position [366, 0]
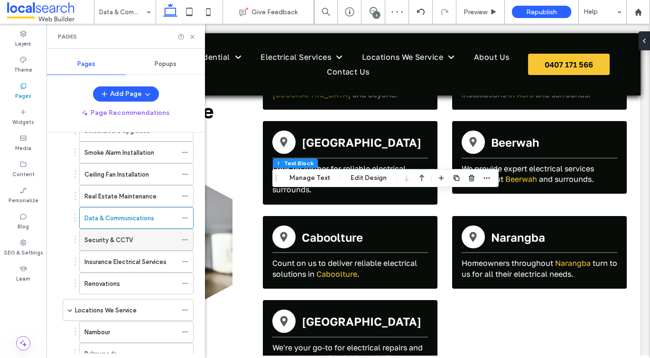
click at [131, 238] on label "Security & CCTV" at bounding box center [108, 239] width 48 height 17
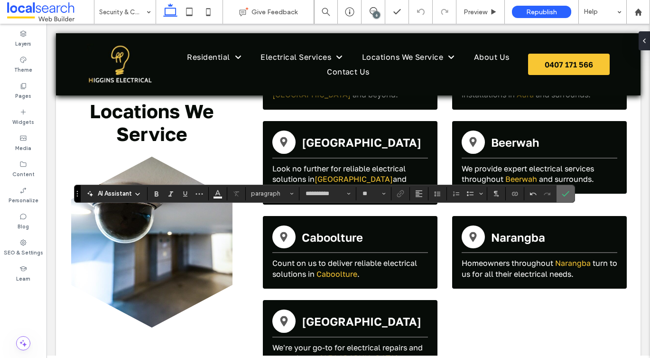
click at [567, 199] on span "Confirm" at bounding box center [565, 193] width 8 height 16
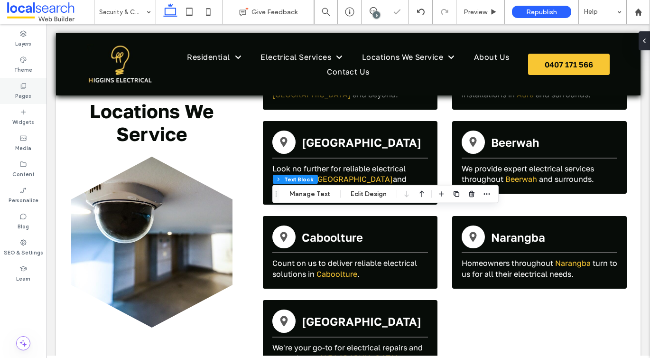
click at [14, 81] on div "Pages" at bounding box center [23, 91] width 46 height 26
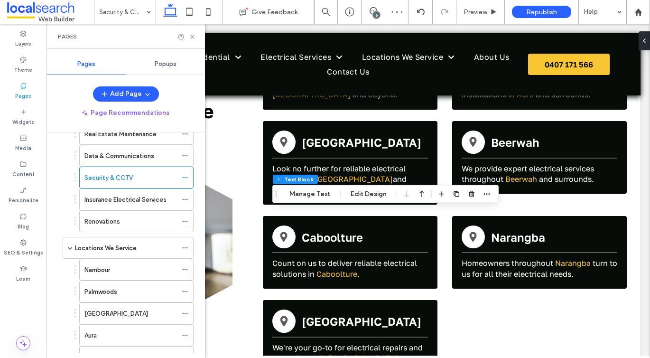
scroll to position [395, 0]
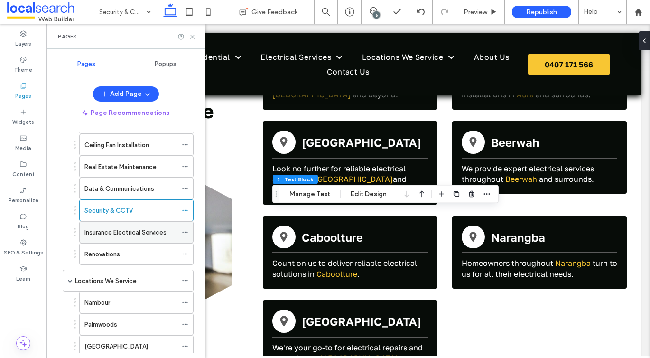
click at [114, 233] on label "Insurance Electrical Services" at bounding box center [125, 232] width 82 height 17
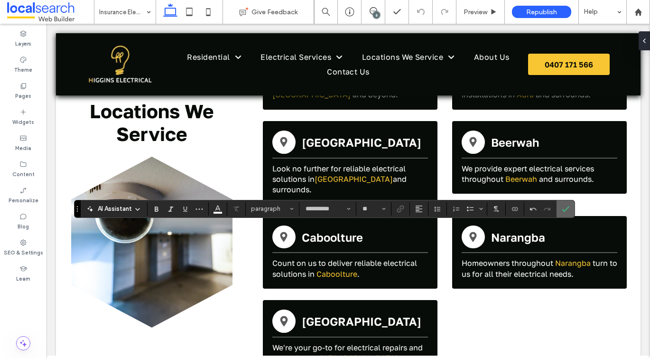
click at [561, 208] on icon "Confirm" at bounding box center [565, 209] width 8 height 8
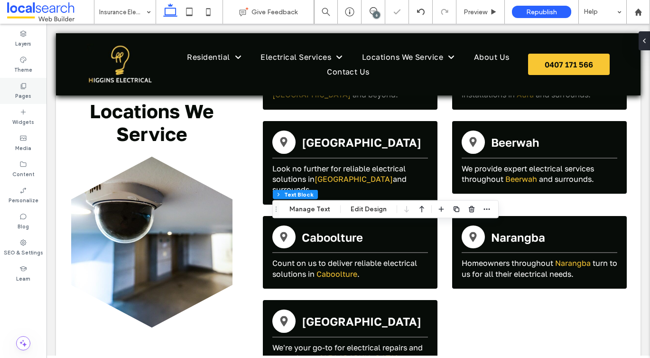
click at [26, 89] on icon at bounding box center [23, 86] width 8 height 8
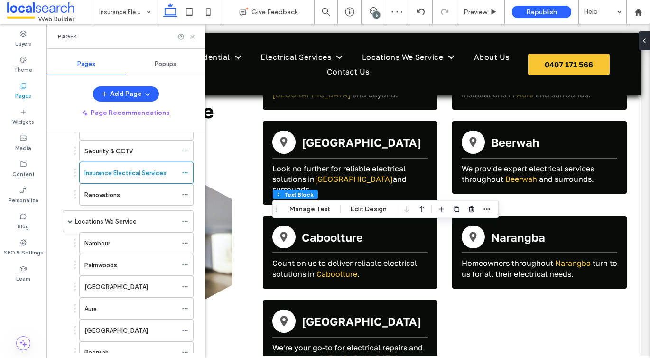
scroll to position [412, 0]
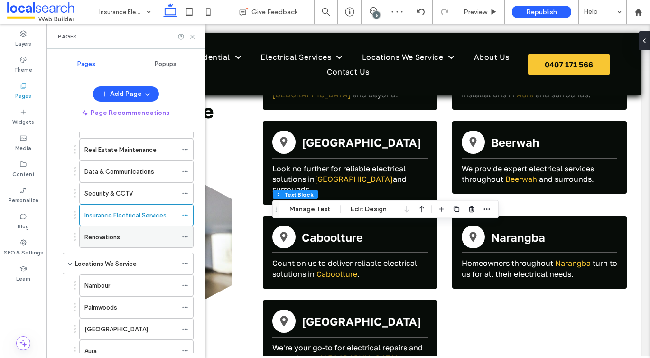
click at [110, 236] on label "Renovations" at bounding box center [102, 237] width 36 height 17
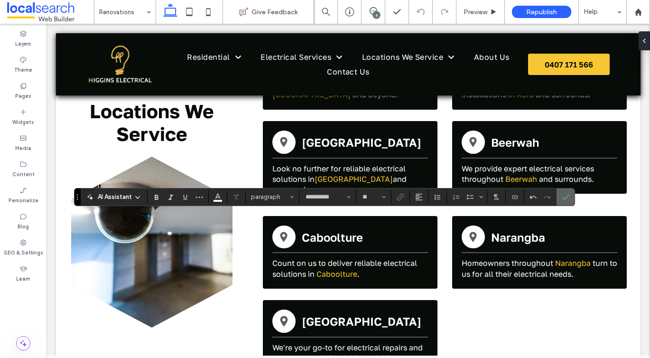
click at [566, 197] on icon "Confirm" at bounding box center [565, 197] width 8 height 8
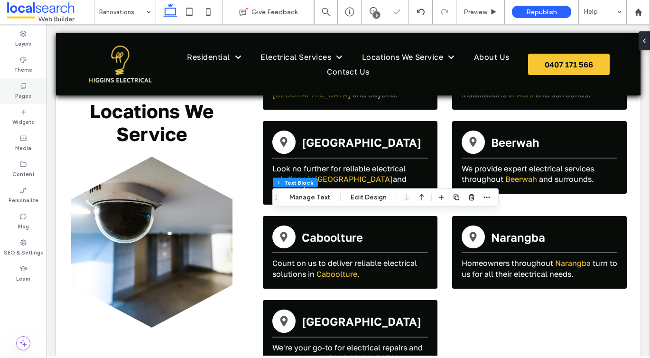
click at [30, 85] on div "Pages" at bounding box center [23, 91] width 46 height 26
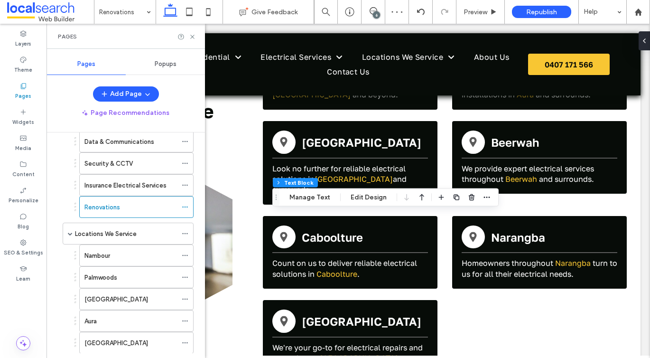
scroll to position [442, 0]
click at [105, 228] on label "Locations We Service" at bounding box center [106, 233] width 62 height 17
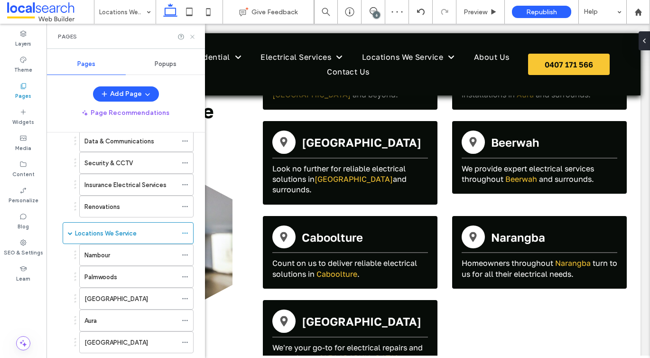
click at [192, 33] on icon at bounding box center [192, 36] width 7 height 7
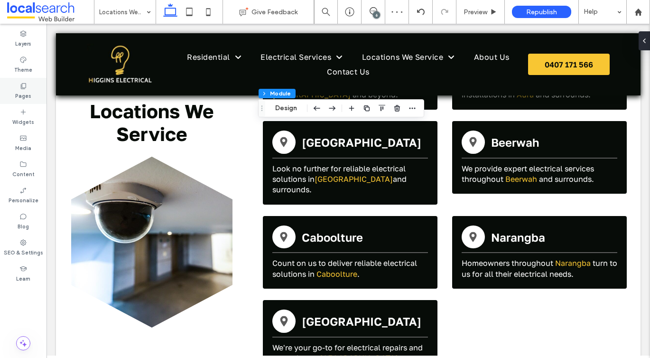
click at [14, 86] on div "Pages" at bounding box center [23, 91] width 46 height 26
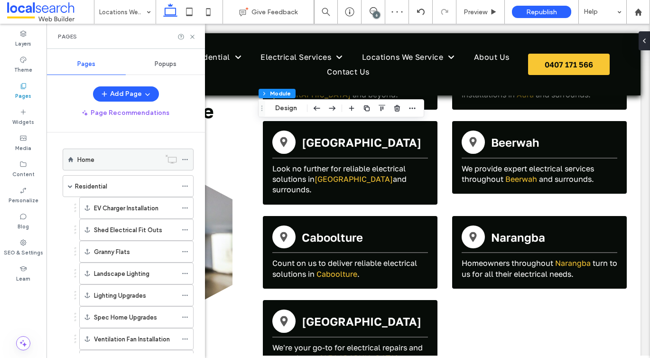
click at [95, 161] on div "Home" at bounding box center [118, 160] width 83 height 10
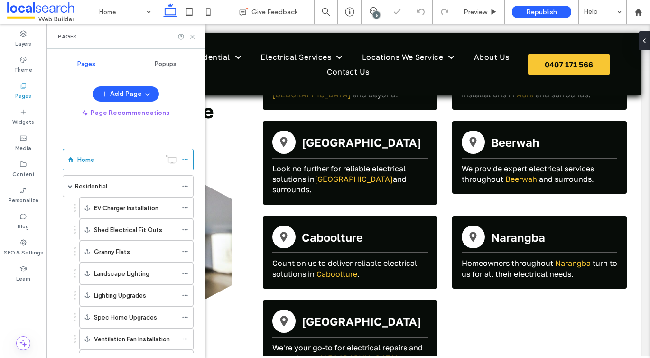
click at [196, 36] on div "Pages" at bounding box center [125, 36] width 158 height 25
click at [192, 37] on use at bounding box center [192, 37] width 4 height 4
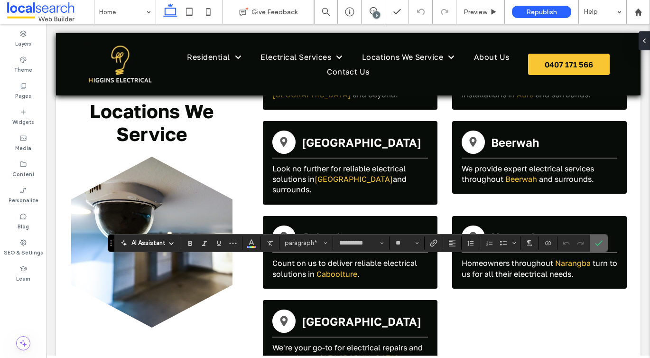
click at [598, 239] on icon "Confirm" at bounding box center [599, 243] width 8 height 8
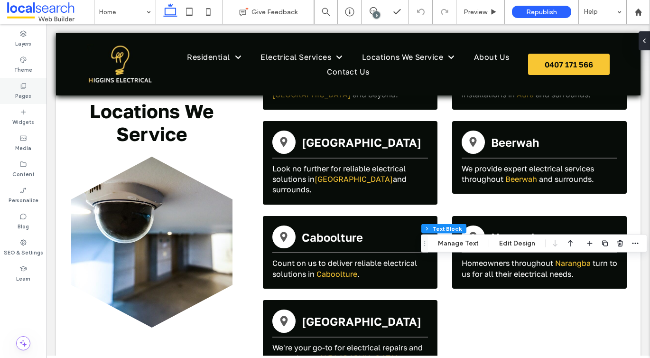
click at [29, 99] on label "Pages" at bounding box center [23, 95] width 16 height 10
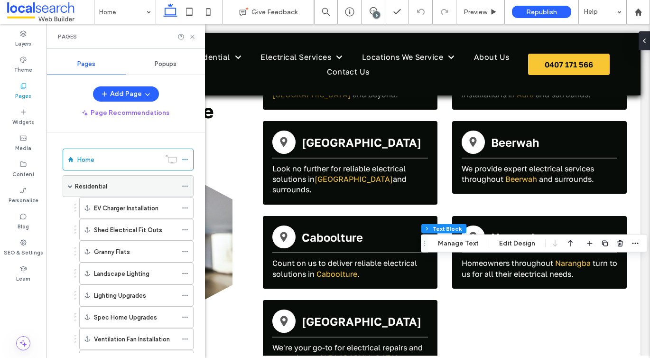
click at [79, 195] on div "Residential" at bounding box center [126, 185] width 102 height 21
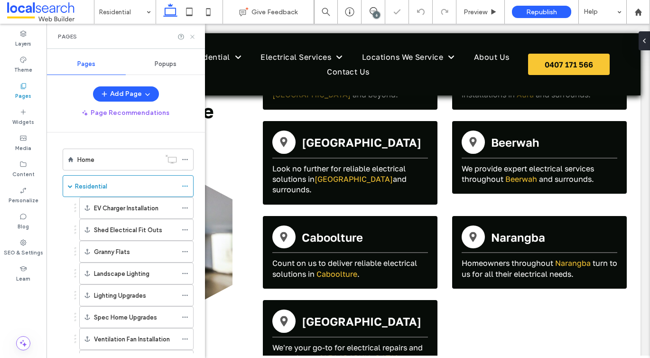
click at [194, 33] on icon at bounding box center [192, 36] width 7 height 7
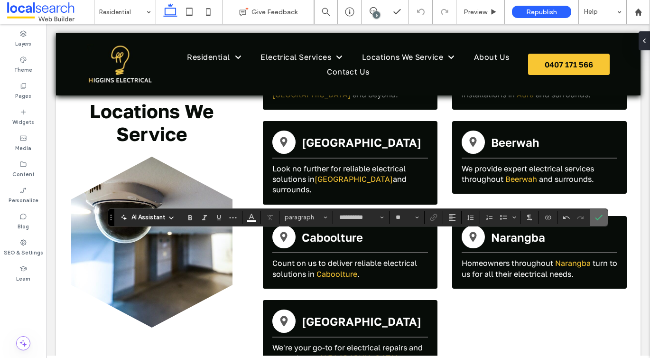
click at [604, 215] on label "Confirm" at bounding box center [598, 217] width 14 height 17
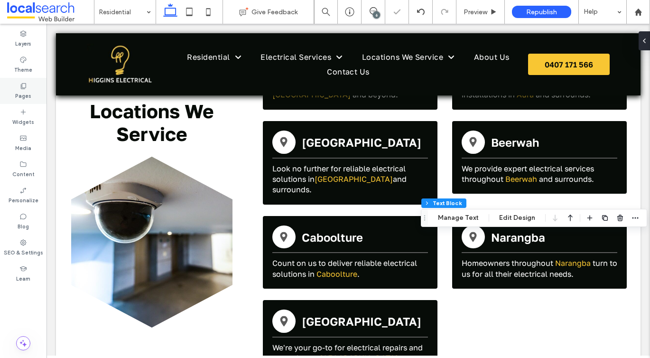
click at [24, 86] on icon at bounding box center [23, 86] width 8 height 8
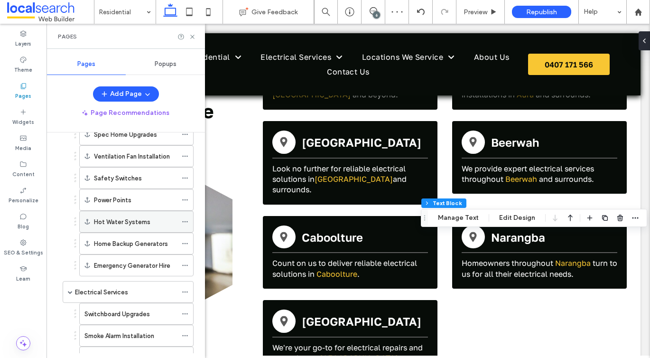
scroll to position [226, 0]
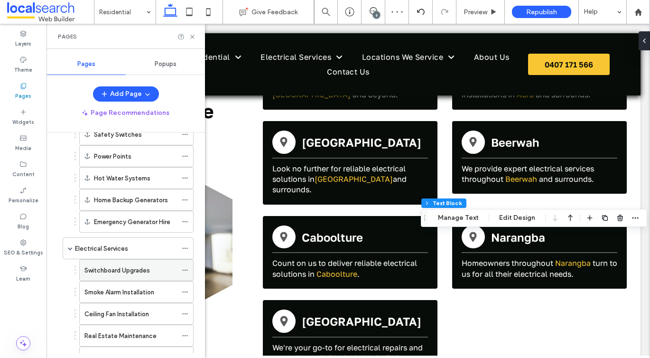
click at [110, 264] on div "Switchboard Upgrades" at bounding box center [130, 269] width 92 height 21
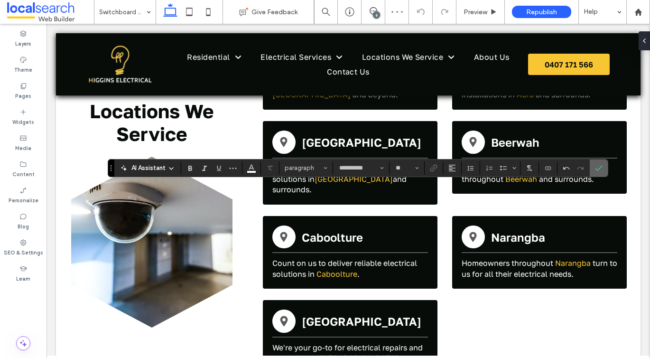
click at [593, 170] on label "Confirm" at bounding box center [598, 167] width 14 height 17
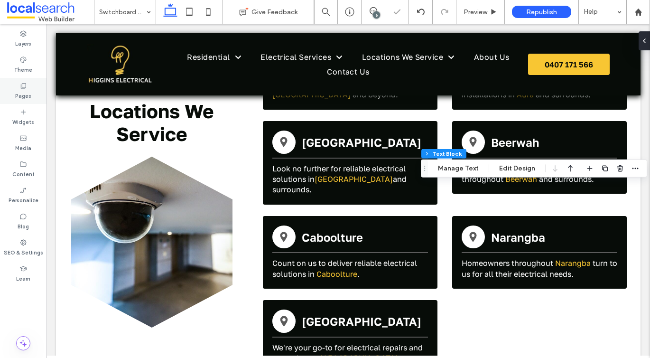
click at [14, 86] on div "Pages" at bounding box center [23, 91] width 46 height 26
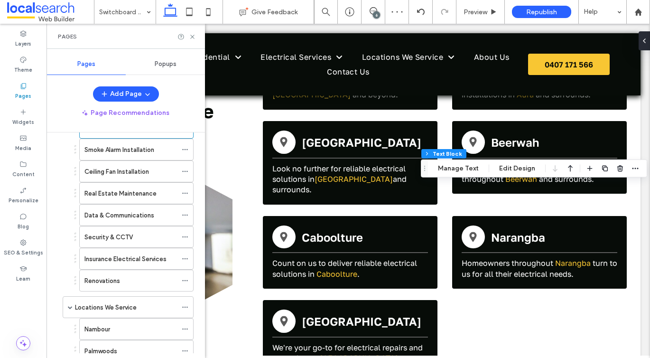
scroll to position [313, 0]
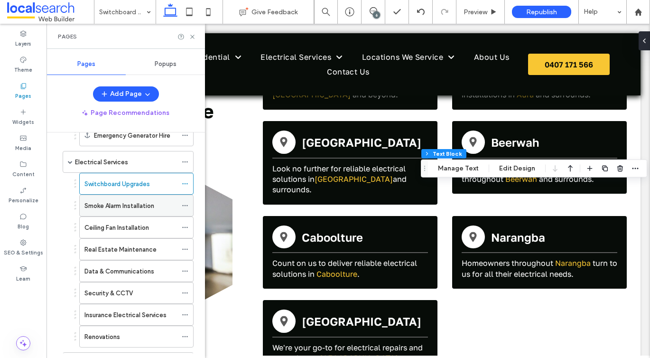
click at [99, 207] on label "Smoke Alarm Installation" at bounding box center [119, 205] width 70 height 17
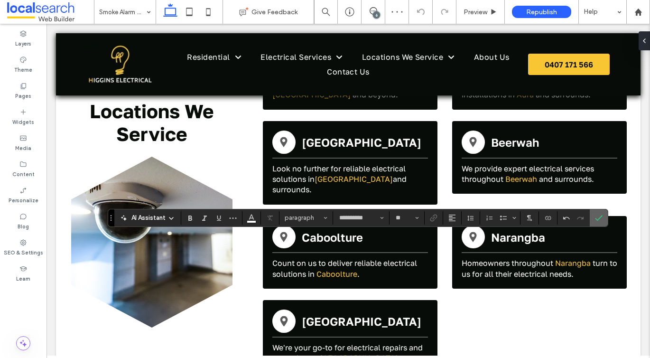
click at [599, 214] on icon "Confirm" at bounding box center [599, 218] width 8 height 8
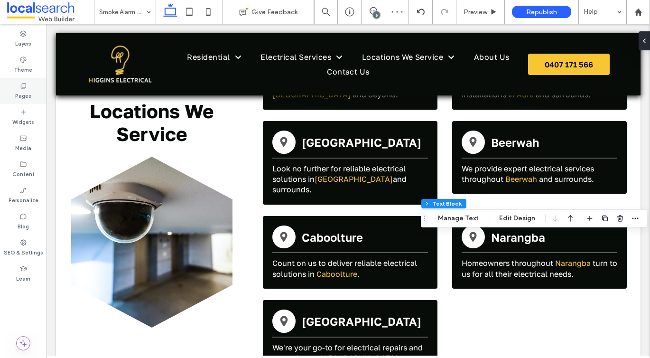
click at [15, 86] on div "Pages" at bounding box center [23, 91] width 46 height 26
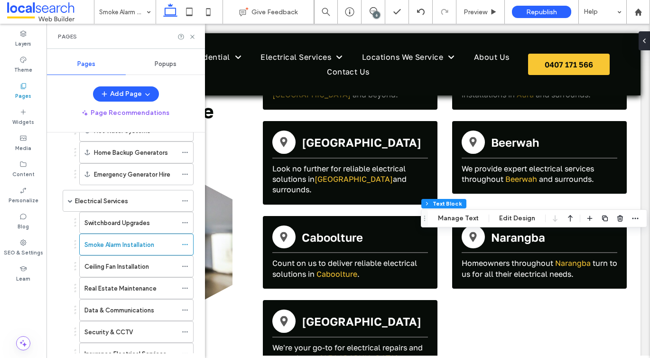
scroll to position [275, 0]
click at [141, 264] on label "Ceiling Fan Installation" at bounding box center [116, 265] width 64 height 17
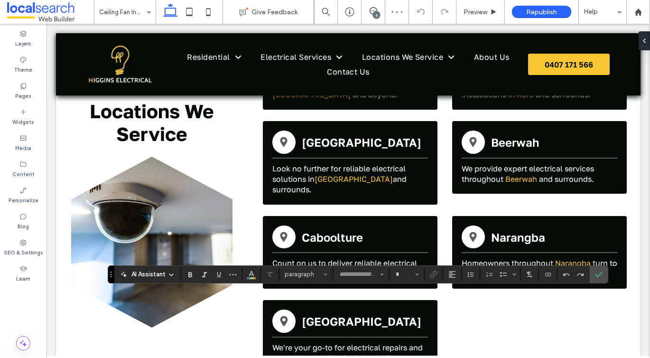
type input "**********"
type input "**"
click at [598, 274] on icon "Confirm" at bounding box center [599, 274] width 8 height 8
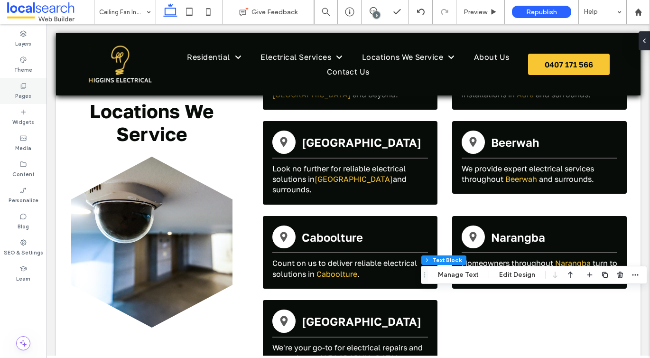
click at [18, 90] on label "Pages" at bounding box center [23, 95] width 16 height 10
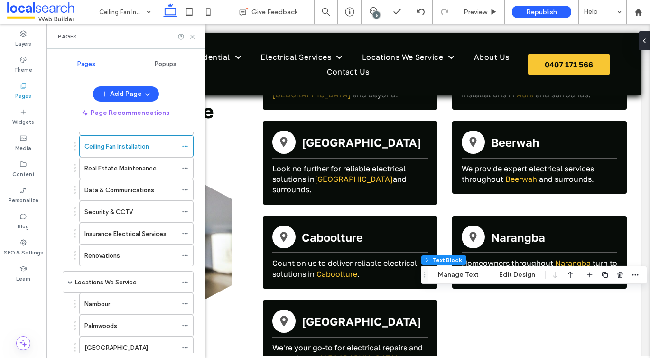
scroll to position [358, 0]
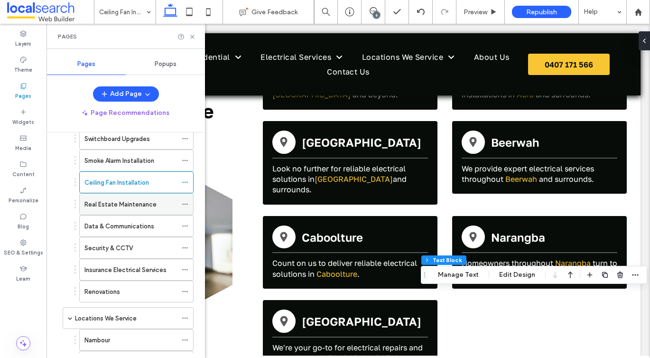
click at [133, 201] on label "Real Estate Maintenance" at bounding box center [120, 204] width 72 height 17
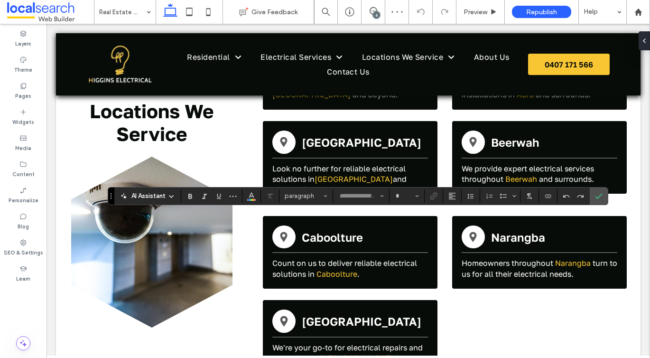
type input "**********"
type input "**"
click at [595, 194] on icon "Confirm" at bounding box center [599, 196] width 8 height 8
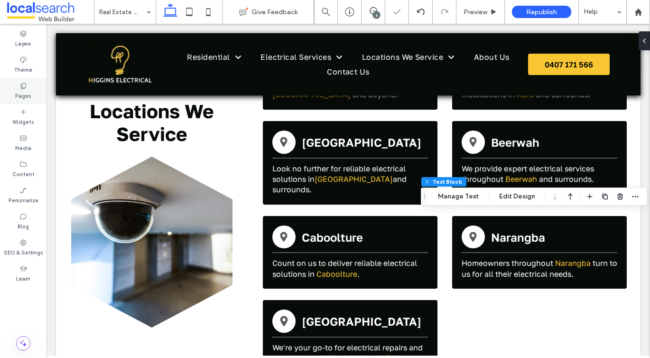
click at [13, 89] on div "Pages" at bounding box center [23, 91] width 46 height 26
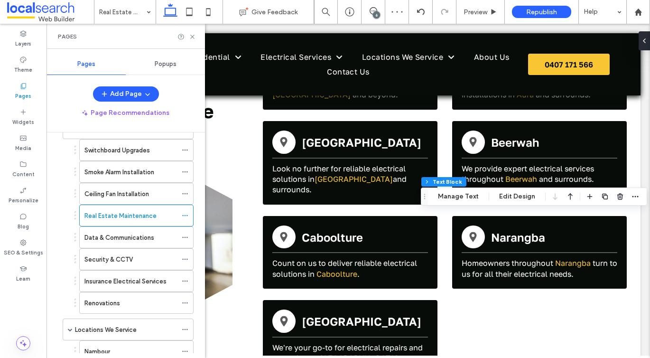
scroll to position [343, 0]
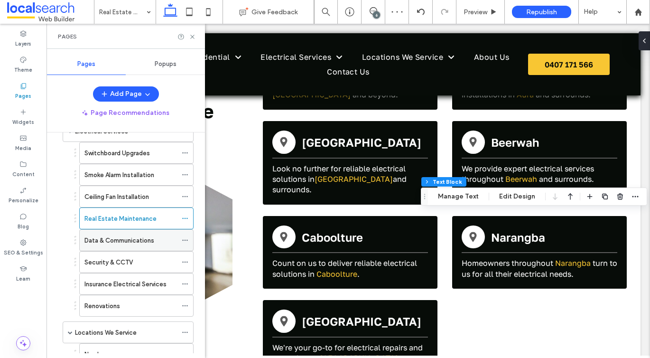
click at [138, 234] on div "Data & Communications" at bounding box center [130, 240] width 92 height 21
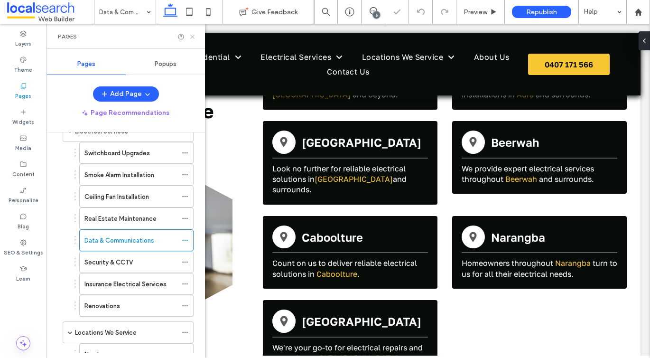
click at [192, 40] on icon at bounding box center [192, 36] width 7 height 7
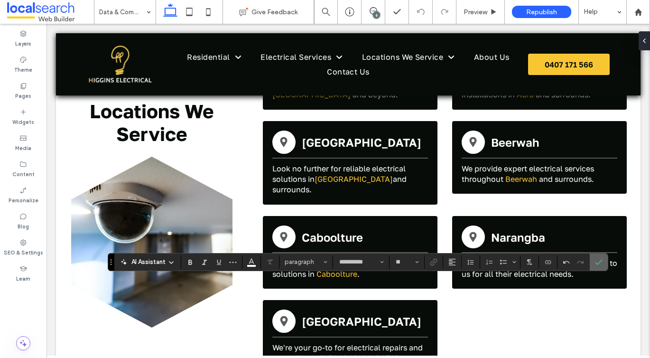
click at [603, 260] on label "Confirm" at bounding box center [598, 261] width 14 height 17
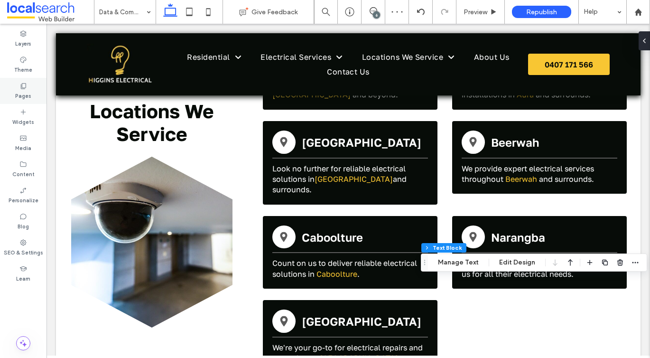
click at [23, 92] on label "Pages" at bounding box center [23, 95] width 16 height 10
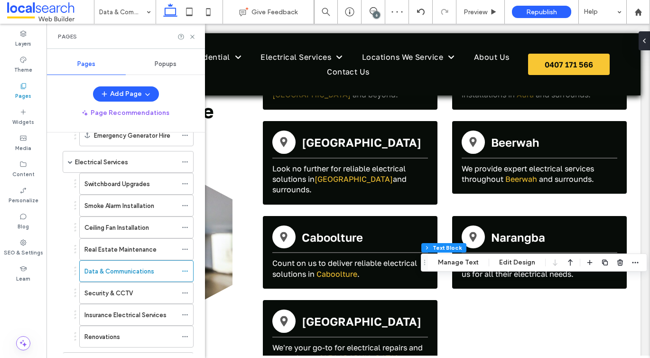
scroll to position [324, 0]
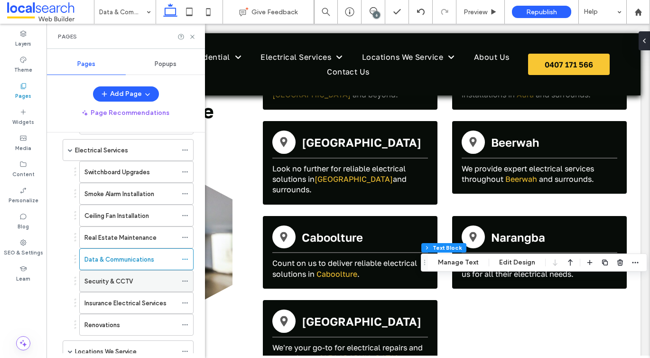
click at [133, 276] on div "Security & CCTV" at bounding box center [130, 281] width 92 height 10
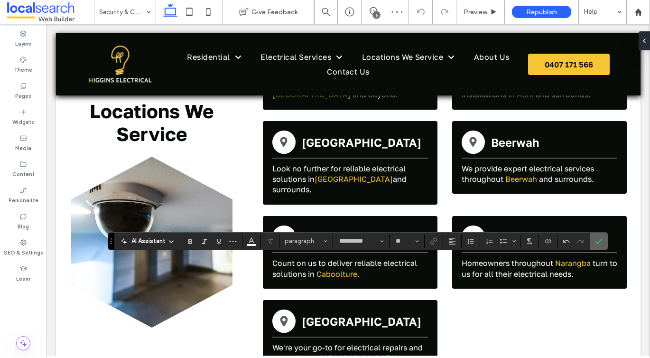
click at [589, 237] on section at bounding box center [598, 240] width 18 height 17
click at [590, 237] on section at bounding box center [598, 240] width 18 height 17
click at [596, 239] on icon "Confirm" at bounding box center [599, 241] width 8 height 8
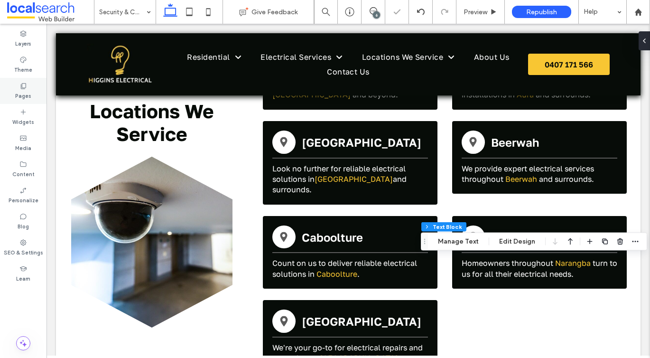
click at [34, 89] on div "Pages" at bounding box center [23, 91] width 46 height 26
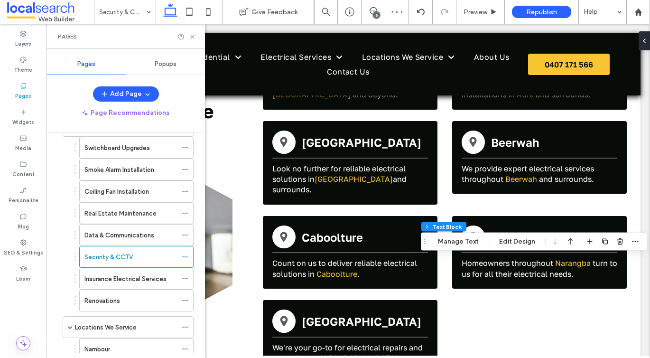
scroll to position [419, 0]
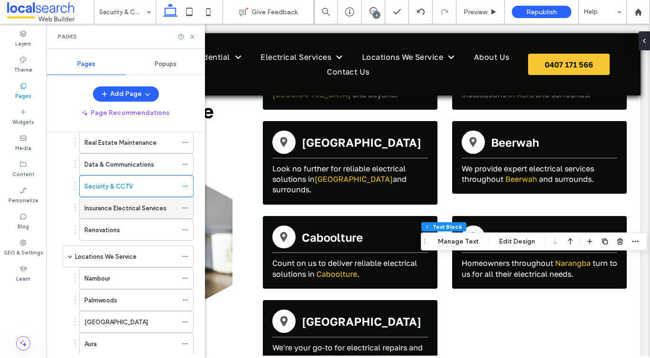
click at [113, 211] on label "Insurance Electrical Services" at bounding box center [125, 208] width 82 height 17
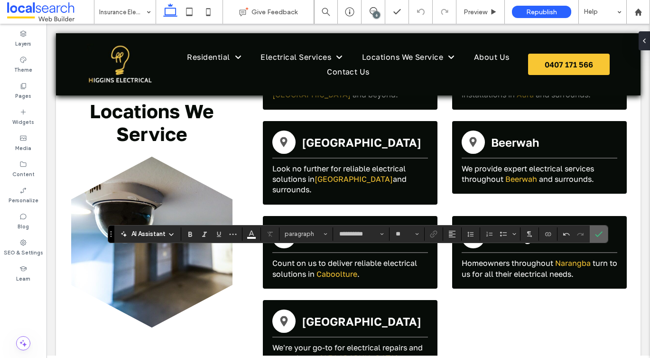
click at [595, 233] on icon "Confirm" at bounding box center [599, 234] width 8 height 8
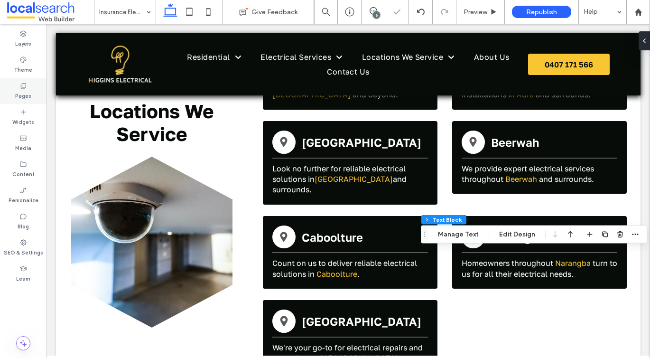
click at [15, 90] on label "Pages" at bounding box center [23, 95] width 16 height 10
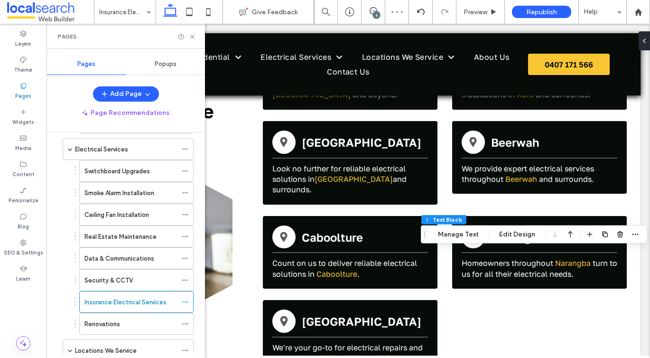
scroll to position [439, 0]
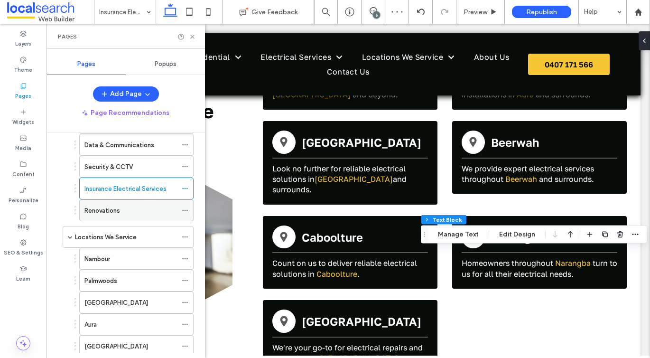
click at [125, 215] on div "Renovations" at bounding box center [130, 210] width 92 height 21
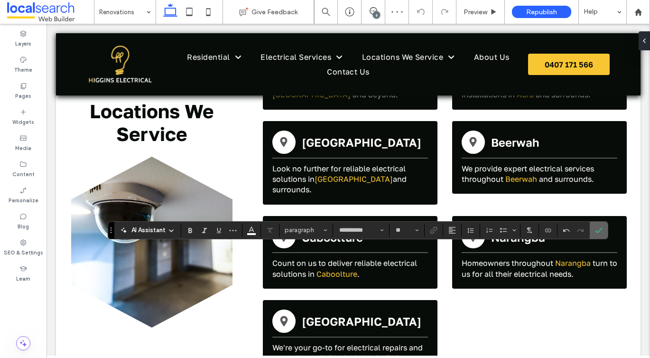
click at [597, 228] on icon "Confirm" at bounding box center [599, 230] width 8 height 8
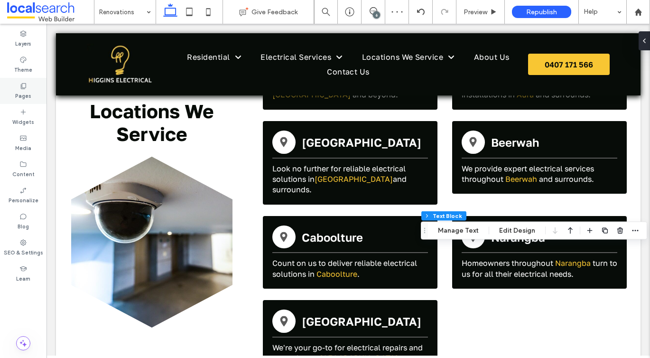
click at [39, 83] on div "Pages" at bounding box center [23, 91] width 46 height 26
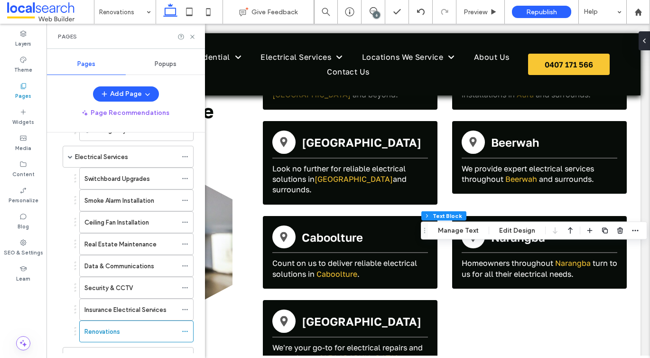
scroll to position [405, 0]
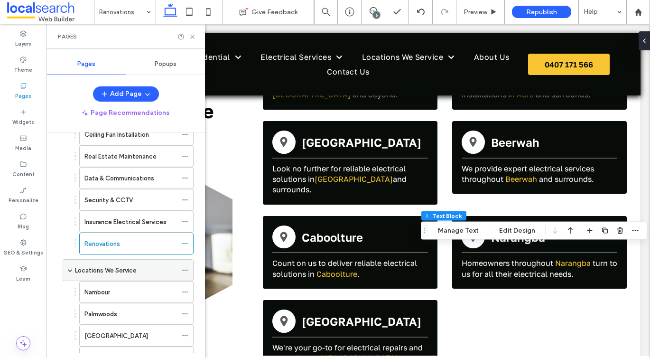
click at [125, 269] on label "Locations We Service" at bounding box center [106, 270] width 62 height 17
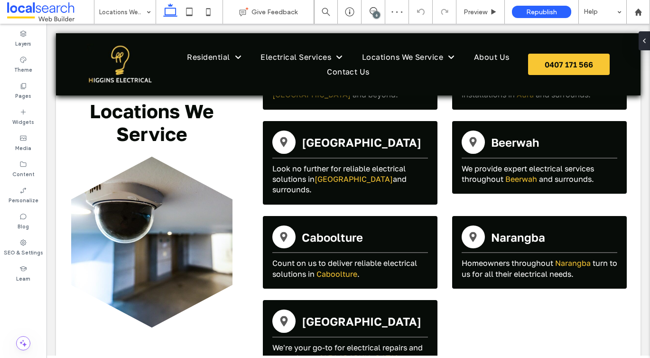
type input "**********"
type input "**"
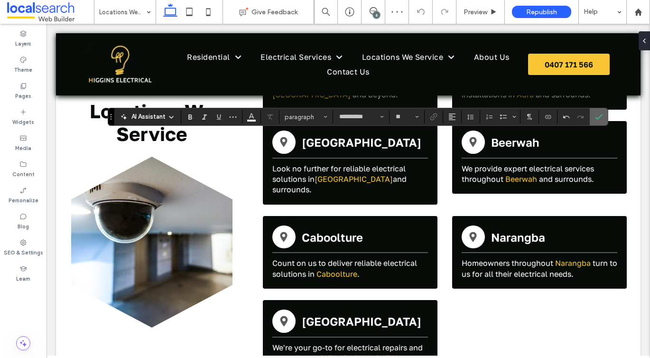
click at [597, 122] on span "Confirm" at bounding box center [597, 116] width 4 height 17
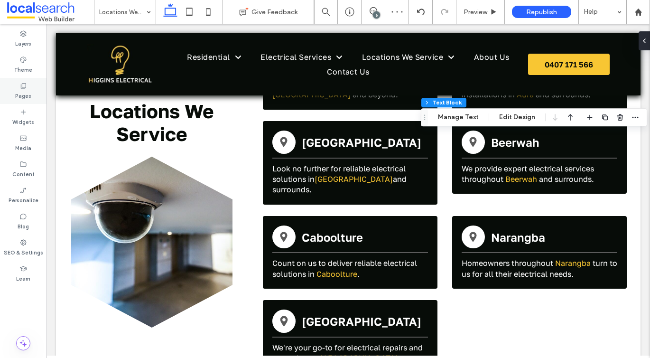
click at [33, 92] on div "Pages" at bounding box center [23, 91] width 46 height 26
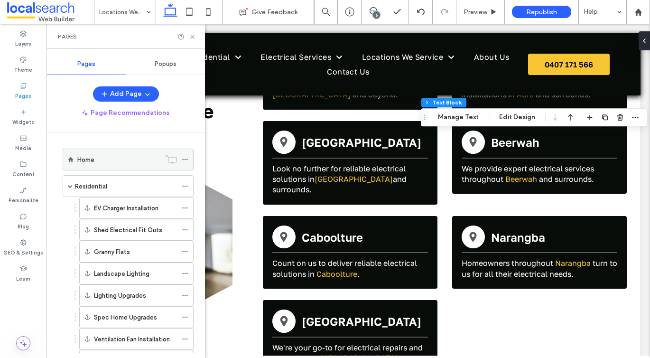
click at [102, 157] on div "Home" at bounding box center [118, 160] width 83 height 10
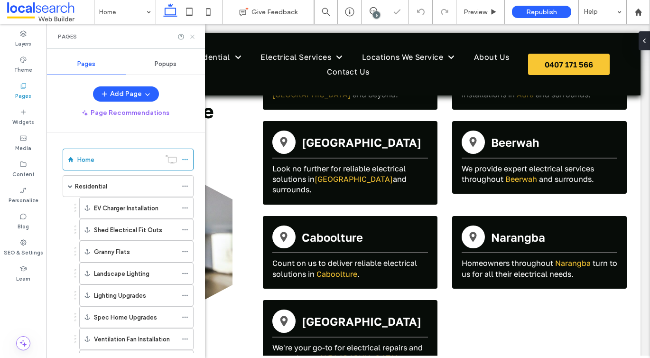
click at [193, 37] on use at bounding box center [192, 37] width 4 height 4
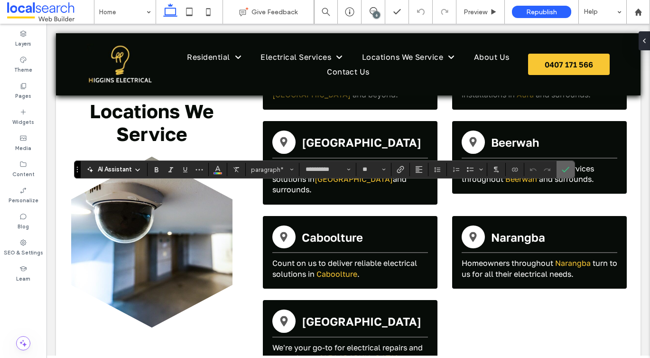
click at [559, 167] on label "Confirm" at bounding box center [565, 169] width 14 height 17
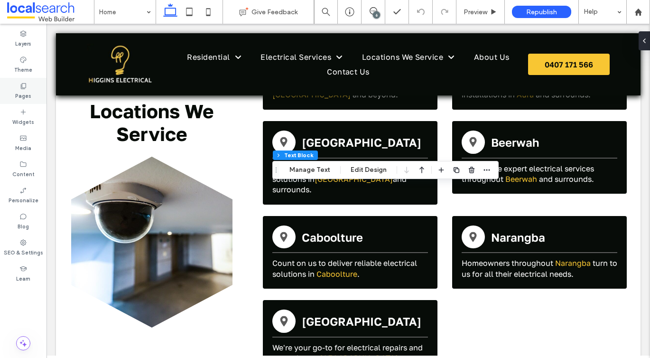
click at [23, 86] on icon at bounding box center [23, 86] width 8 height 8
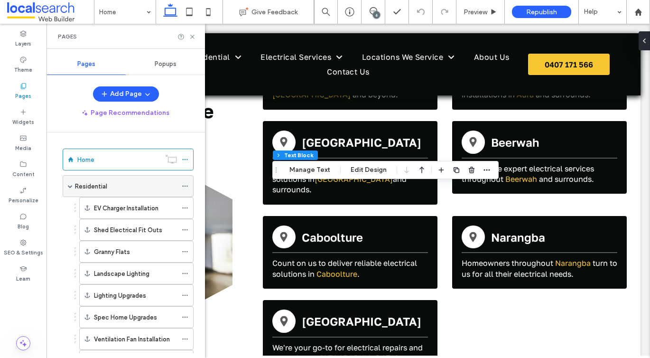
click at [100, 185] on label "Residential" at bounding box center [91, 186] width 32 height 17
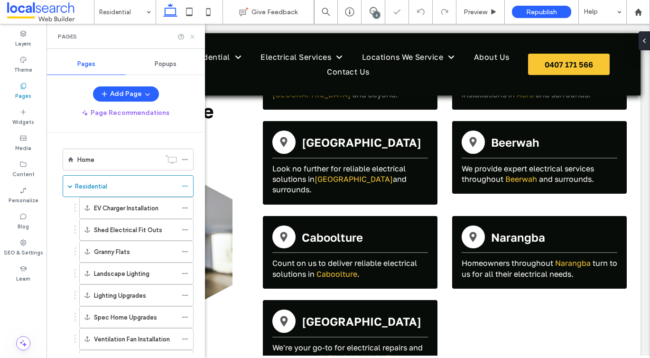
click at [192, 35] on icon at bounding box center [192, 36] width 7 height 7
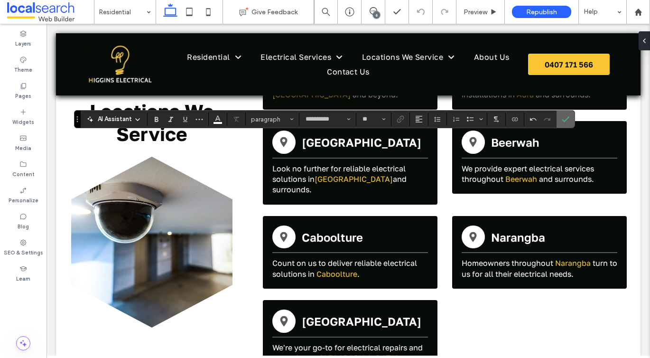
click at [567, 116] on icon "Confirm" at bounding box center [565, 119] width 8 height 8
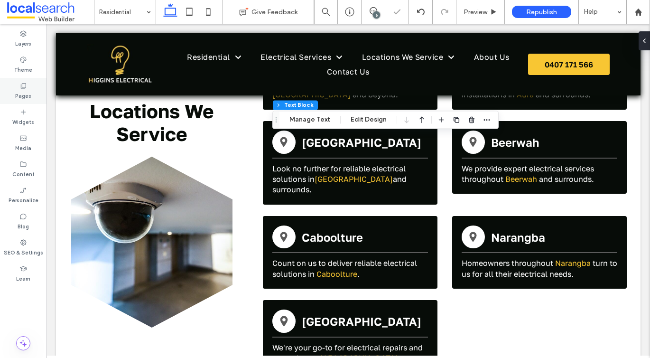
click at [31, 82] on div "Pages" at bounding box center [23, 91] width 46 height 26
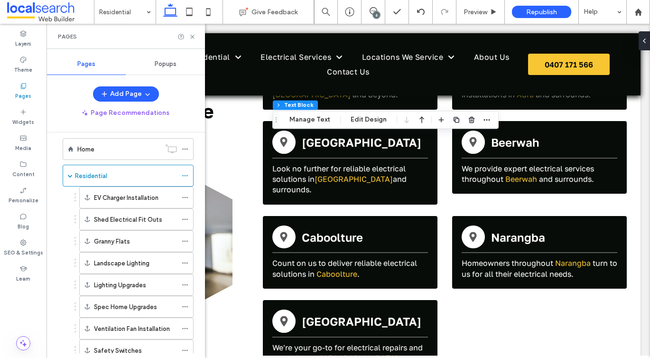
scroll to position [4, 0]
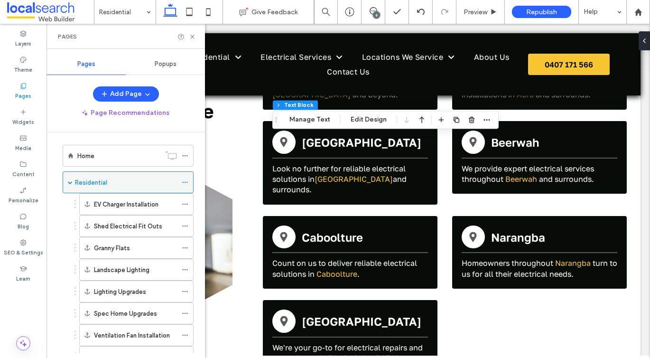
click at [68, 182] on span at bounding box center [70, 182] width 5 height 5
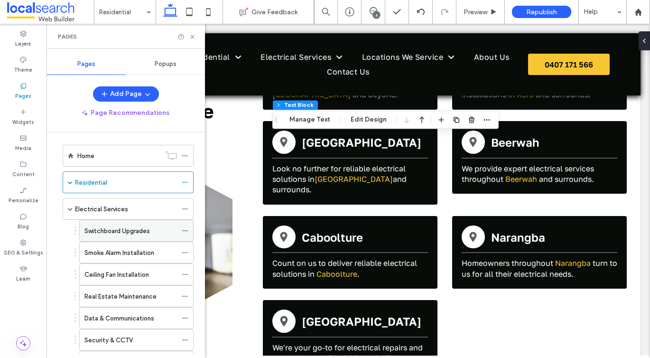
click at [92, 227] on label "Switchboard Upgrades" at bounding box center [116, 230] width 65 height 17
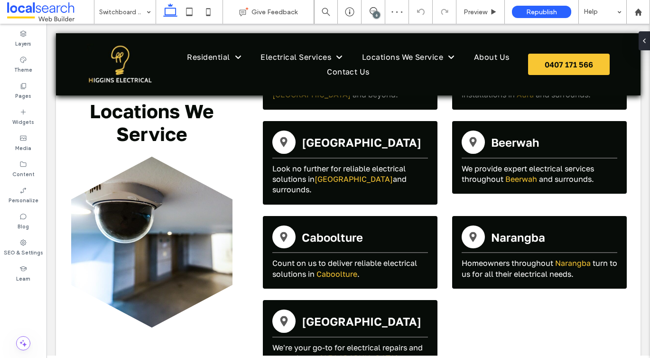
type input "**********"
type input "**"
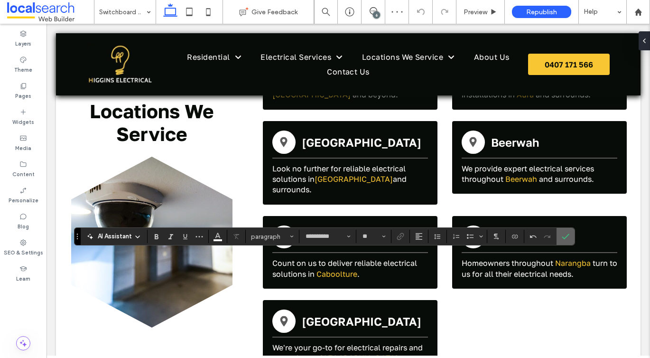
click at [560, 236] on label "Confirm" at bounding box center [565, 236] width 14 height 17
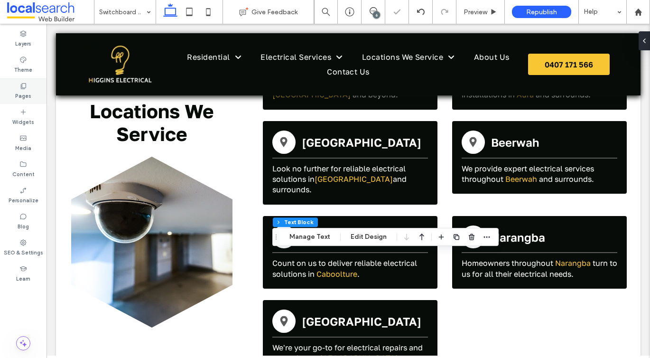
click at [33, 78] on div "Pages" at bounding box center [23, 91] width 46 height 26
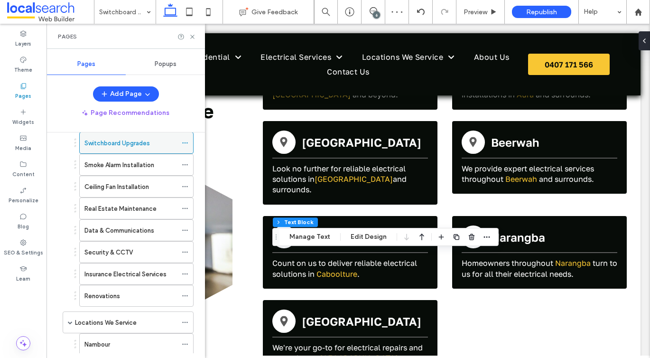
scroll to position [76, 0]
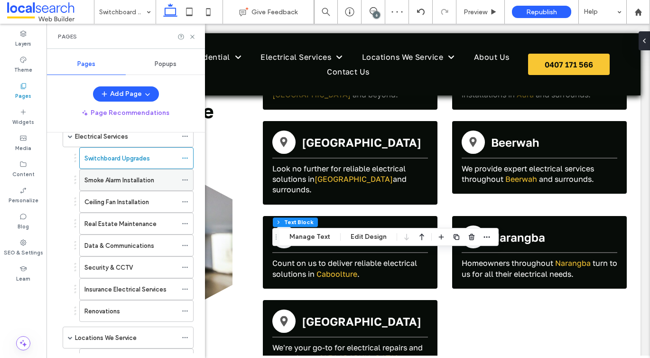
click at [105, 183] on label "Smoke Alarm Installation" at bounding box center [119, 180] width 70 height 17
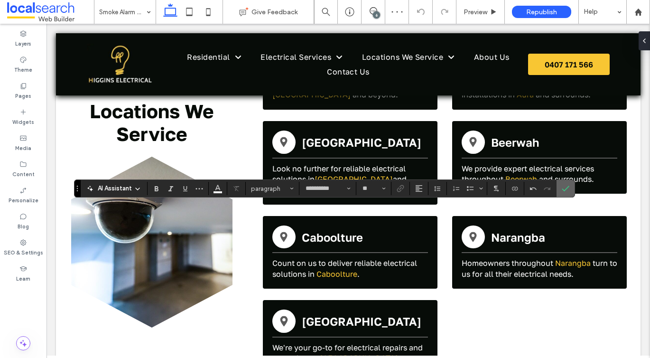
click at [565, 189] on use "Confirm" at bounding box center [565, 189] width 8 height 6
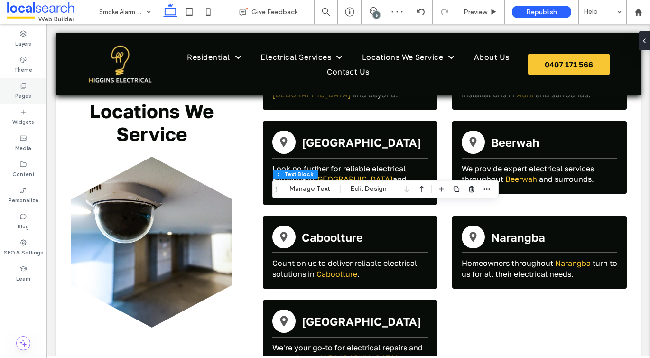
click at [29, 101] on div "Pages" at bounding box center [23, 91] width 46 height 26
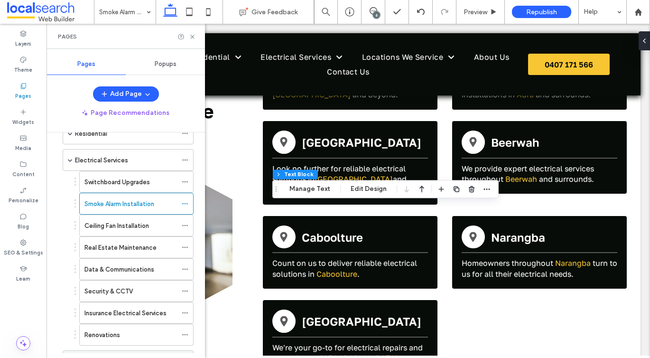
scroll to position [52, 0]
click at [106, 222] on label "Ceiling Fan Installation" at bounding box center [116, 226] width 64 height 17
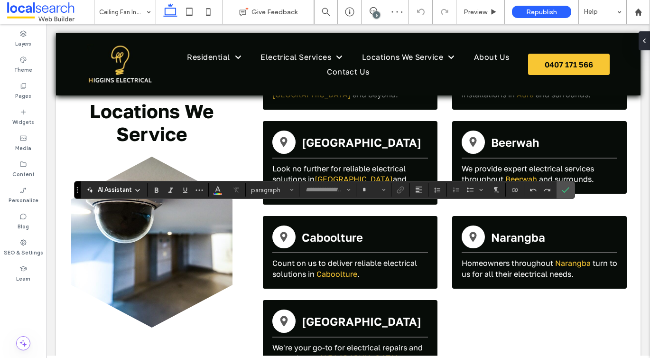
type input "**********"
type input "**"
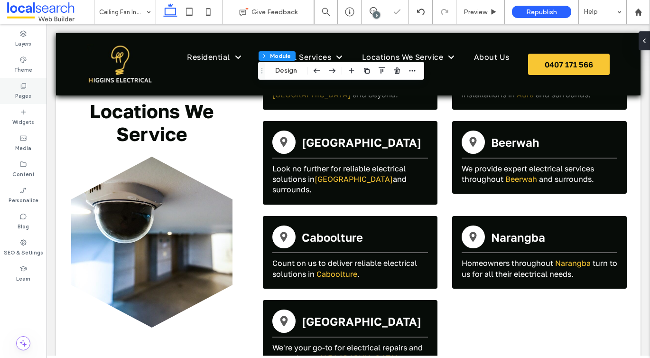
click at [17, 92] on label "Pages" at bounding box center [23, 95] width 16 height 10
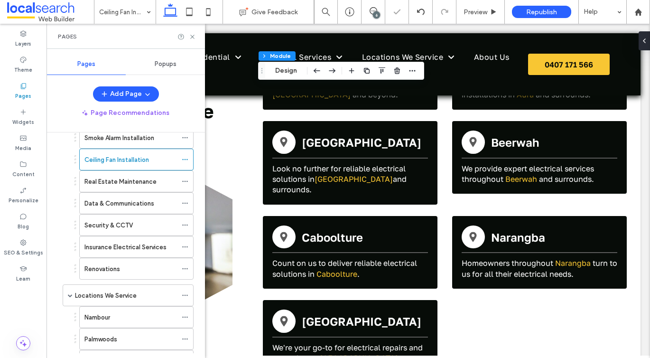
scroll to position [101, 0]
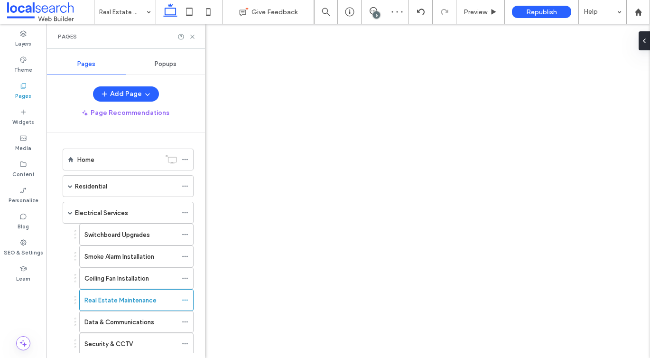
scroll to position [101, 0]
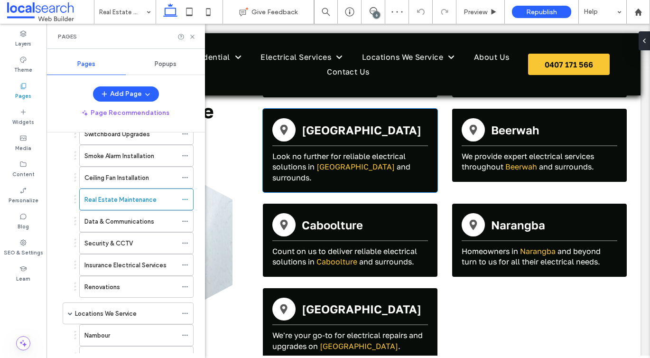
scroll to position [1602, 0]
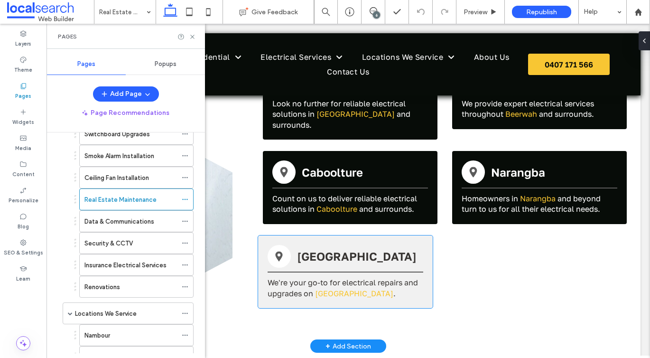
click at [290, 277] on span "We're your go-to for electrical repairs and upgrades on" at bounding box center [342, 287] width 150 height 20
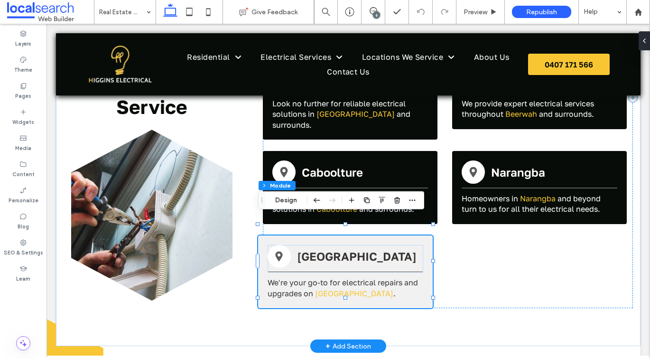
click at [290, 277] on span "We're your go-to for electrical repairs and upgrades on" at bounding box center [342, 287] width 150 height 20
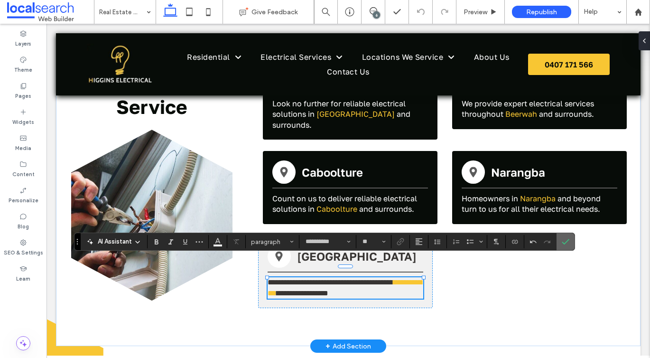
click at [562, 245] on icon "Confirm" at bounding box center [565, 242] width 8 height 8
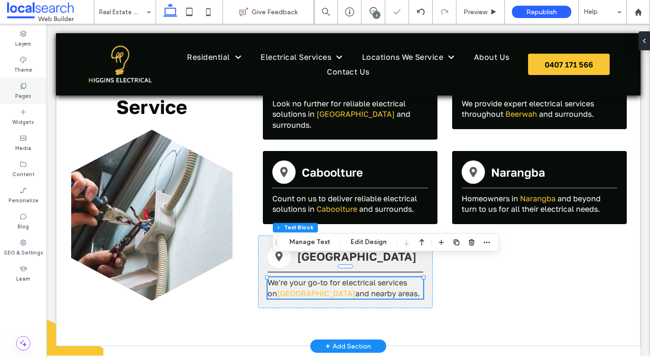
click at [22, 95] on label "Pages" at bounding box center [23, 95] width 16 height 10
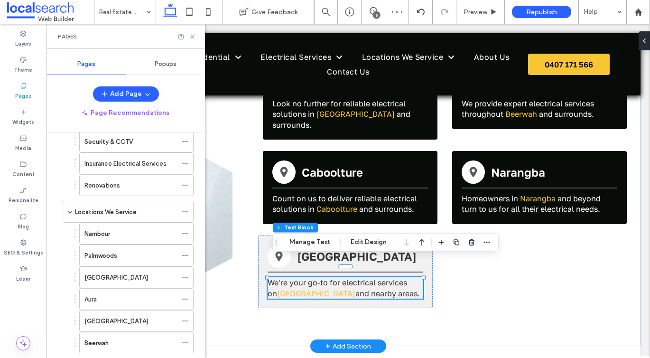
scroll to position [163, 0]
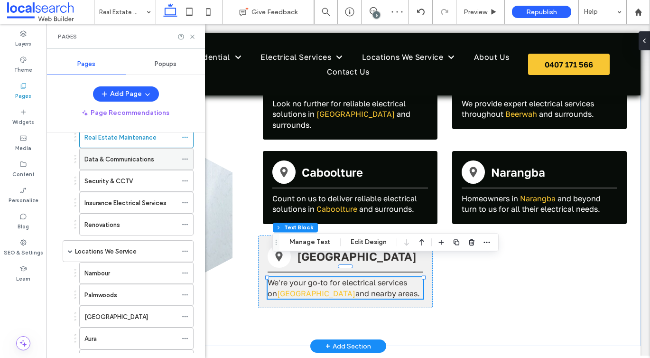
click at [134, 163] on label "Data & Communications" at bounding box center [119, 159] width 70 height 17
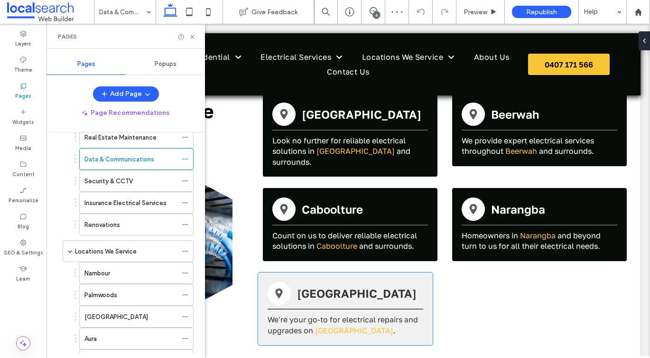
scroll to position [1538, 0]
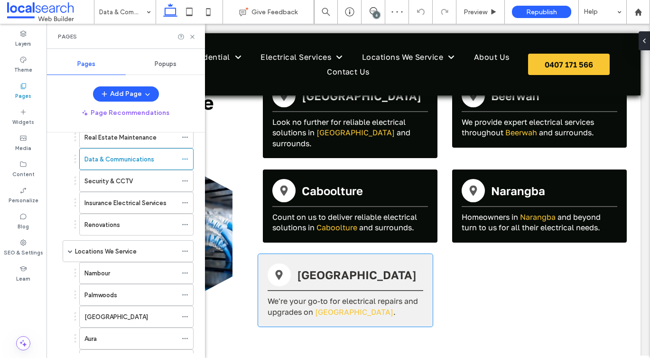
click at [298, 296] on span "We're your go-to for electrical repairs and upgrades on" at bounding box center [342, 306] width 150 height 20
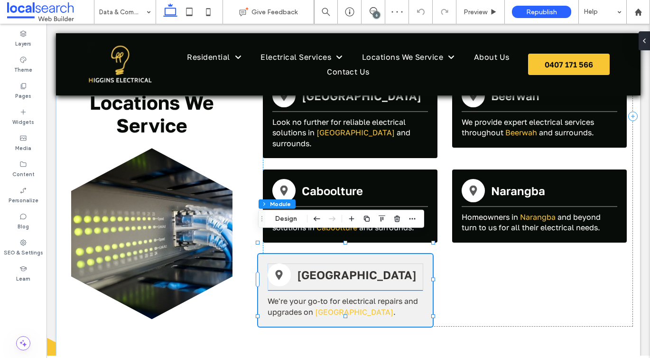
click at [298, 296] on span "We're your go-to for electrical repairs and upgrades on" at bounding box center [342, 306] width 150 height 20
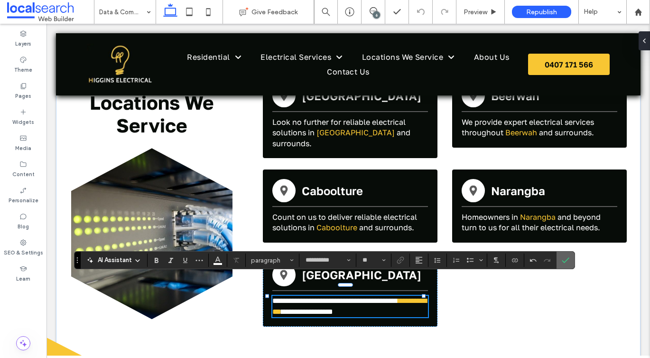
click at [570, 260] on label "Confirm" at bounding box center [565, 259] width 14 height 17
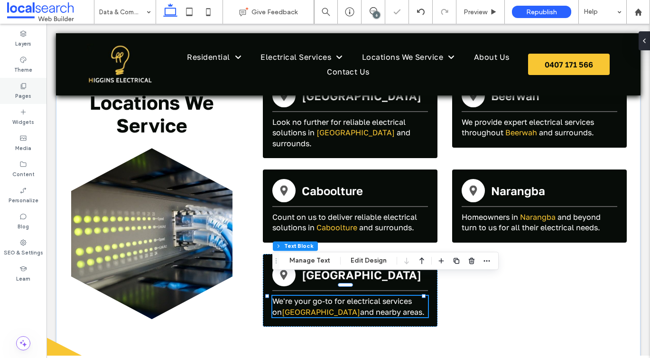
click at [12, 89] on div "Pages" at bounding box center [23, 91] width 46 height 26
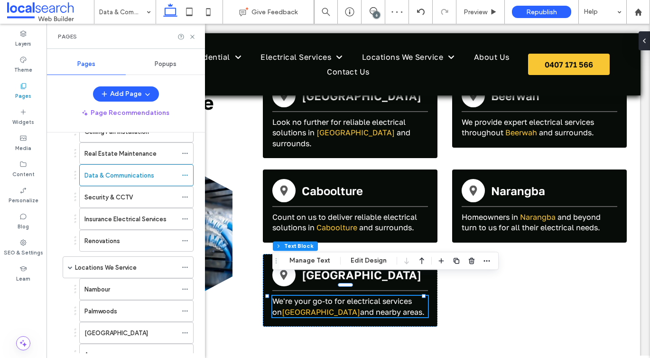
scroll to position [146, 0]
click at [114, 203] on div "Security & CCTV" at bounding box center [130, 197] width 92 height 21
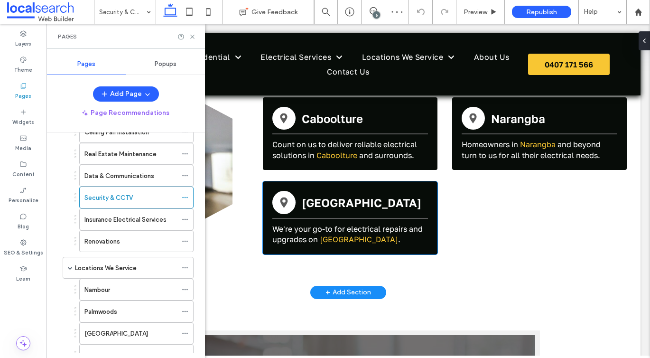
scroll to position [1625, 0]
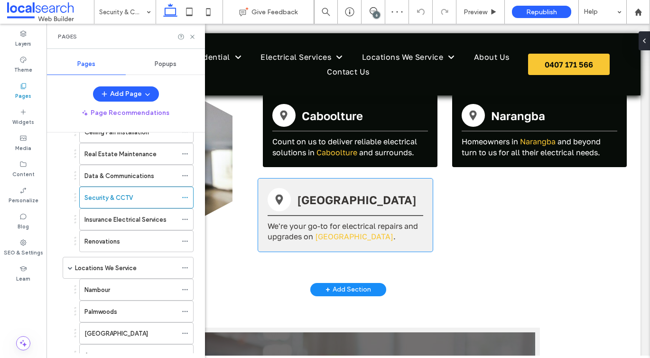
click at [296, 221] on p "We're your go-to for electrical repairs and upgrades on Bribie Island ." at bounding box center [345, 231] width 156 height 21
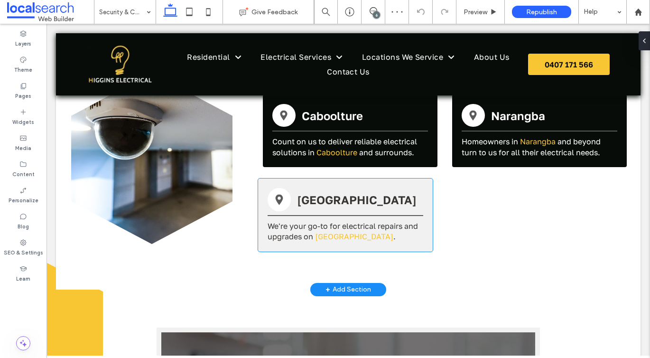
click at [296, 221] on p "We're your go-to for electrical repairs and upgrades on Bribie Island ." at bounding box center [345, 231] width 156 height 21
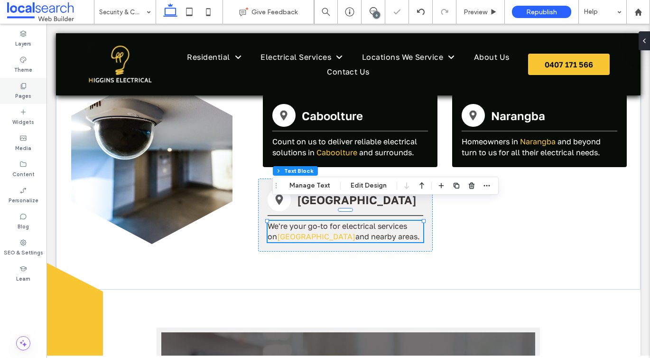
click at [27, 86] on icon at bounding box center [23, 86] width 8 height 8
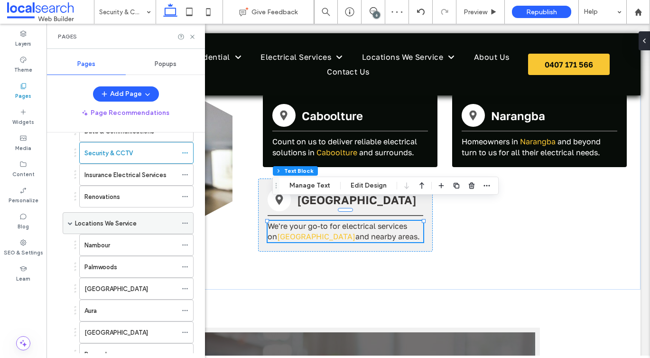
scroll to position [148, 0]
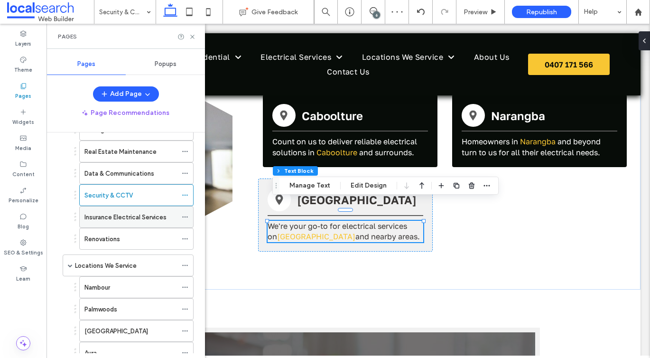
click at [135, 219] on label "Insurance Electrical Services" at bounding box center [125, 217] width 82 height 17
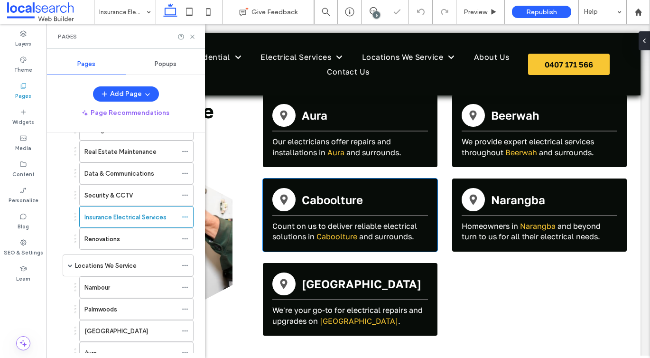
scroll to position [1562, 0]
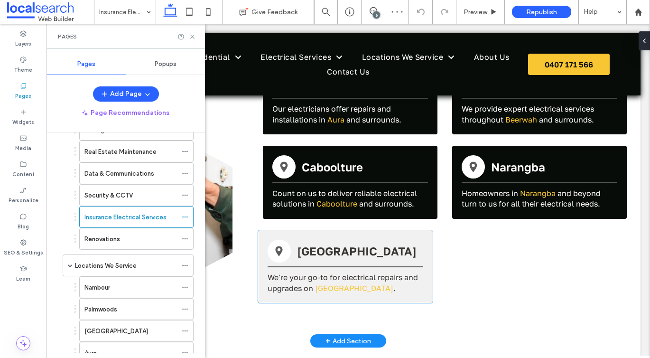
click at [296, 272] on span "We're your go-to for electrical repairs and upgrades on" at bounding box center [342, 282] width 150 height 20
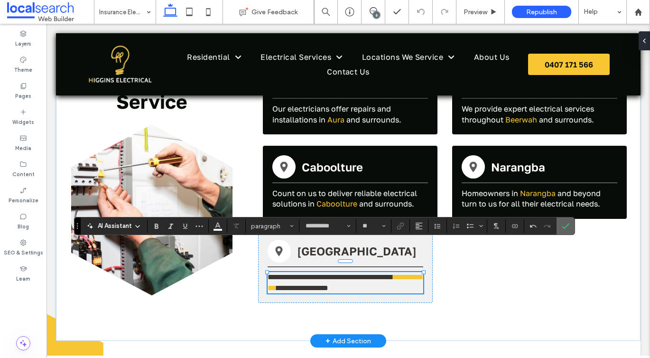
click at [566, 224] on icon "Confirm" at bounding box center [565, 226] width 8 height 8
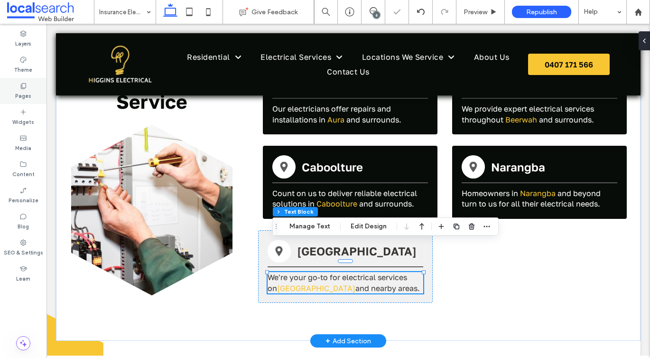
click at [26, 84] on icon at bounding box center [23, 86] width 8 height 8
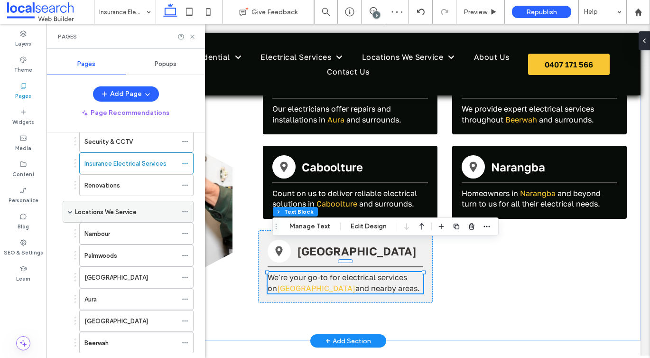
scroll to position [195, 0]
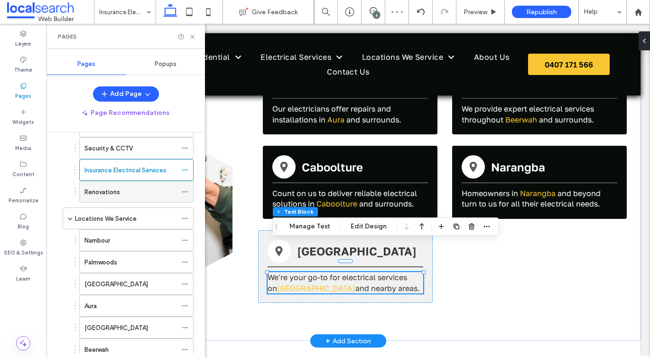
click at [120, 201] on div "Renovations" at bounding box center [130, 191] width 92 height 21
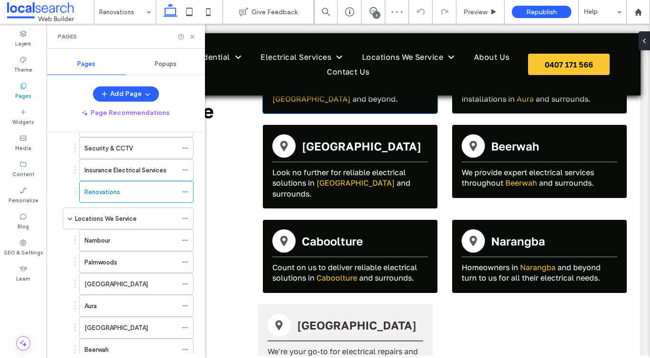
scroll to position [1568, 0]
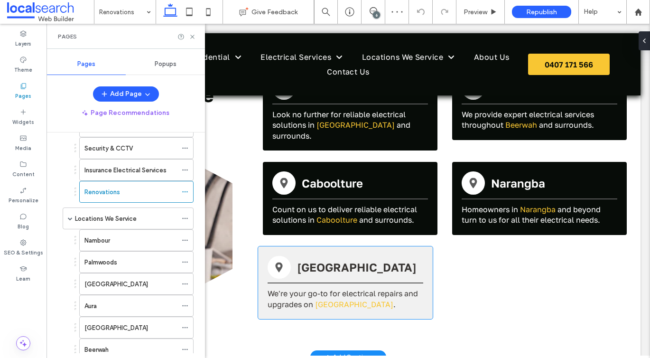
click at [298, 288] on span "We're your go-to for electrical repairs and upgrades on" at bounding box center [342, 298] width 150 height 20
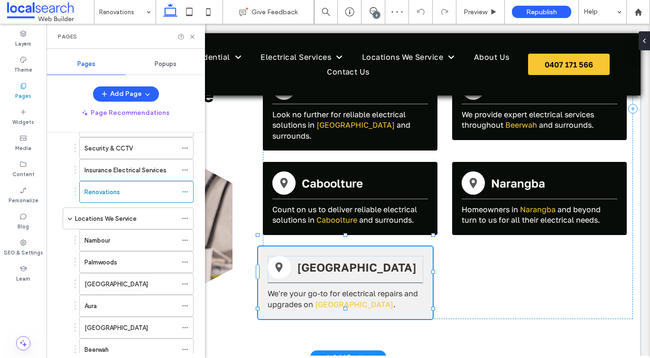
click at [298, 288] on span "We're your go-to for electrical repairs and upgrades on" at bounding box center [342, 298] width 150 height 20
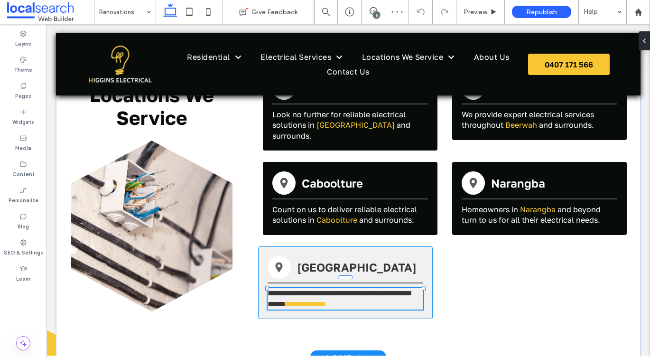
type input "**********"
type input "**"
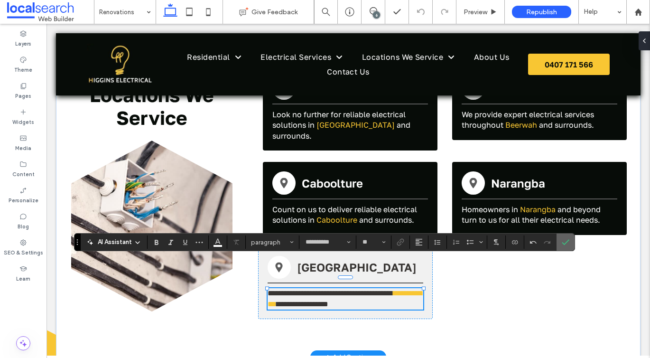
click at [567, 239] on icon "Confirm" at bounding box center [565, 242] width 8 height 8
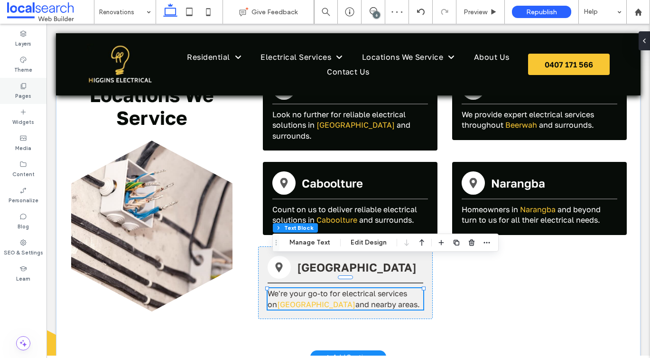
click at [20, 96] on label "Pages" at bounding box center [23, 95] width 16 height 10
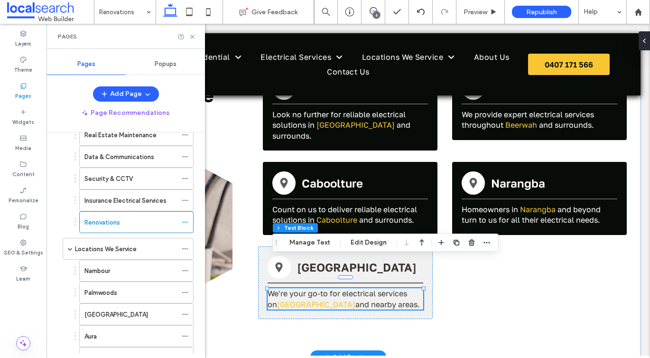
scroll to position [167, 0]
click at [124, 250] on label "Locations We Service" at bounding box center [106, 247] width 62 height 17
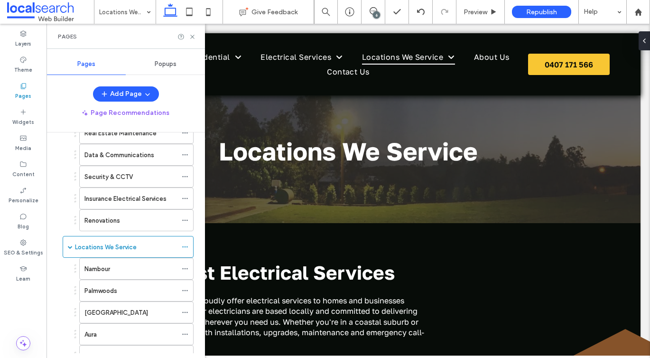
scroll to position [0, 0]
click at [193, 37] on use at bounding box center [192, 37] width 4 height 4
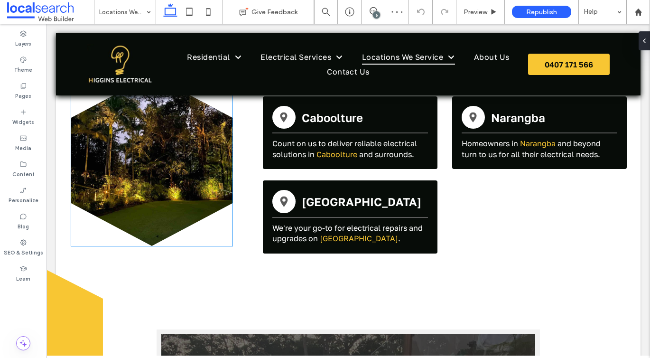
scroll to position [680, 0]
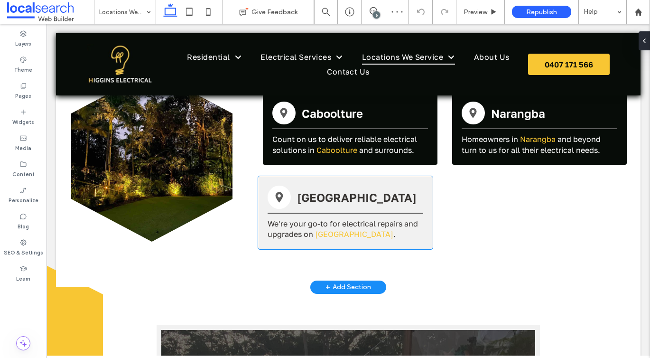
click at [317, 219] on span "We're your go-to for electrical repairs and upgrades on" at bounding box center [342, 229] width 150 height 20
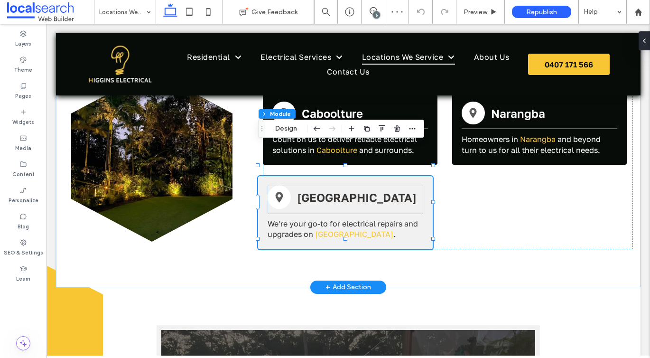
click at [317, 219] on span "We're your go-to for electrical repairs and upgrades on" at bounding box center [342, 229] width 150 height 20
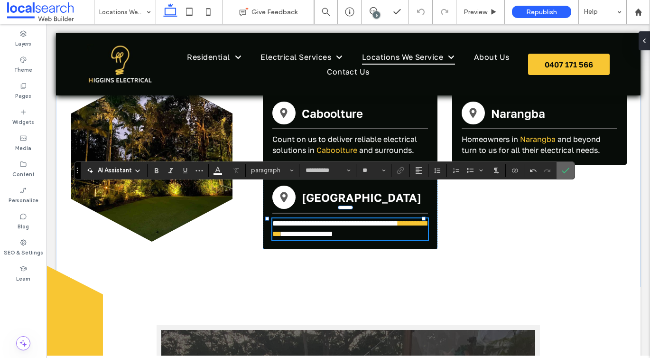
click at [557, 168] on section at bounding box center [565, 170] width 18 height 17
click at [565, 169] on icon "Confirm" at bounding box center [565, 170] width 8 height 8
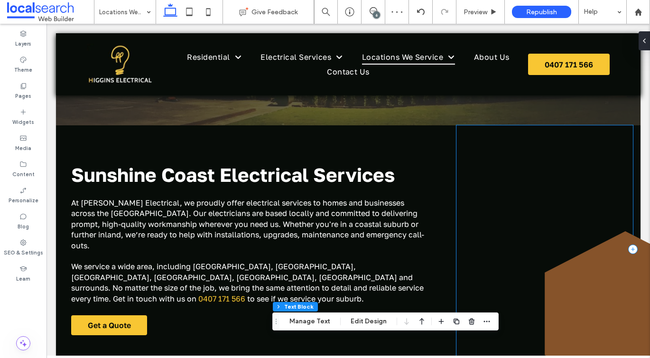
scroll to position [125, 0]
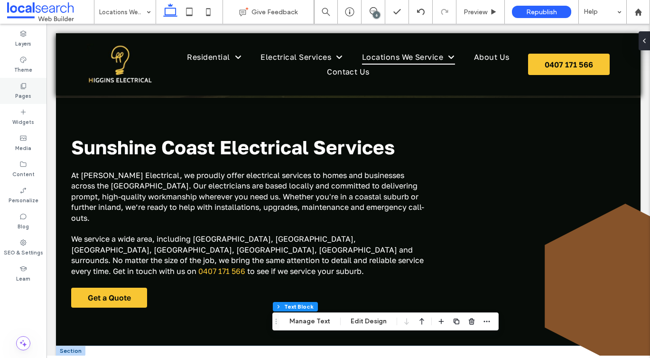
click at [16, 94] on label "Pages" at bounding box center [23, 95] width 16 height 10
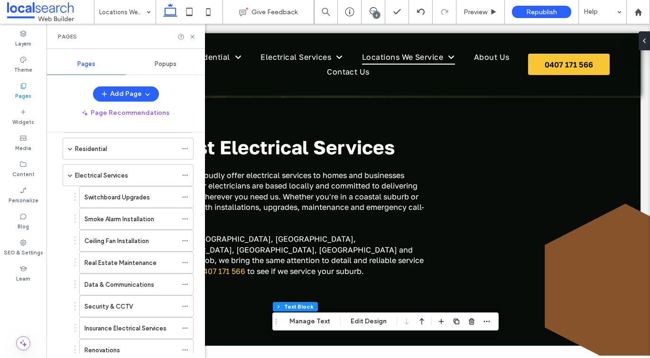
scroll to position [36, 0]
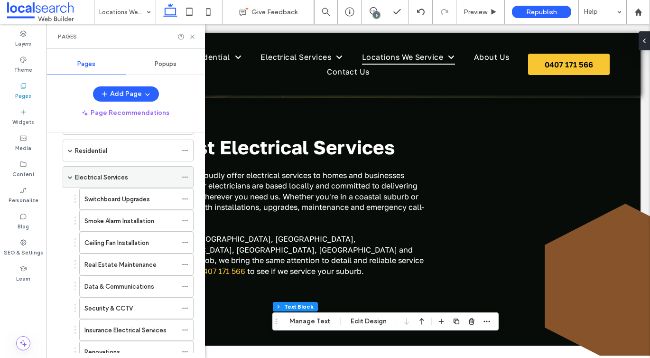
click at [71, 177] on span at bounding box center [70, 177] width 5 height 5
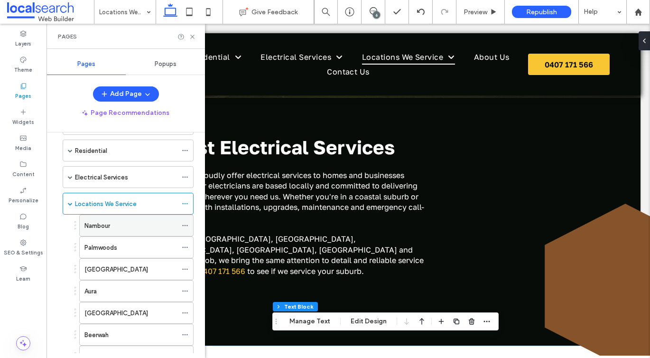
click at [95, 232] on div "Nambour" at bounding box center [130, 225] width 92 height 21
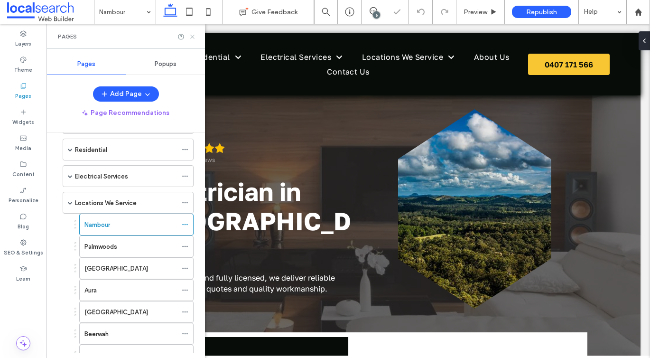
click at [190, 37] on icon at bounding box center [192, 36] width 7 height 7
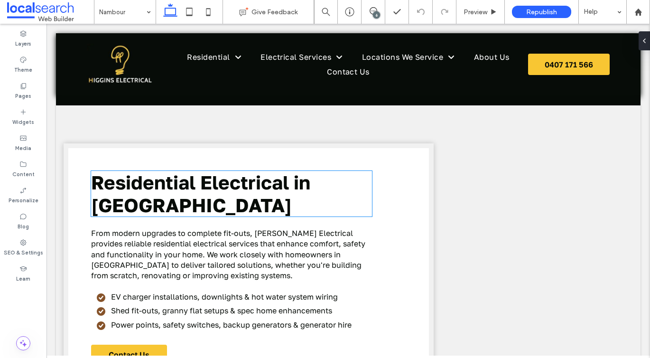
scroll to position [1132, 0]
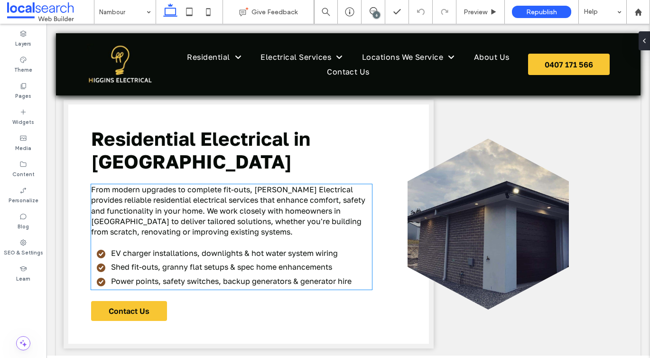
click at [248, 213] on span "From modern upgrades to complete fit-outs, Higgins Electrical provides reliable…" at bounding box center [228, 210] width 274 height 52
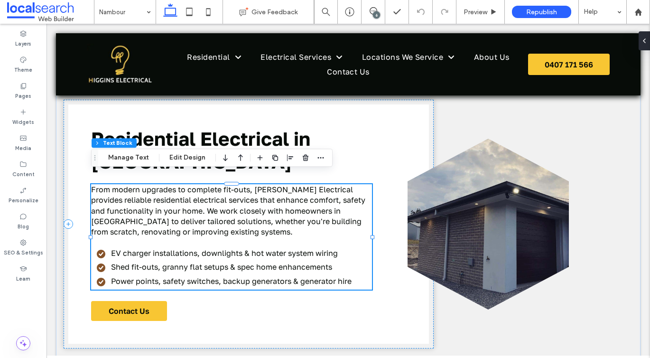
click at [294, 201] on span "From modern upgrades to complete fit-outs, Higgins Electrical provides reliable…" at bounding box center [228, 210] width 274 height 52
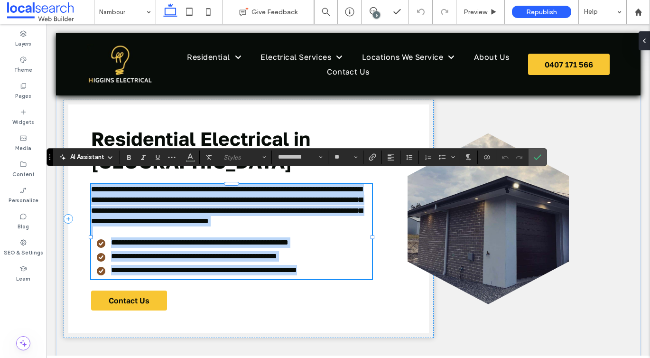
click at [314, 208] on span "**********" at bounding box center [226, 204] width 271 height 39
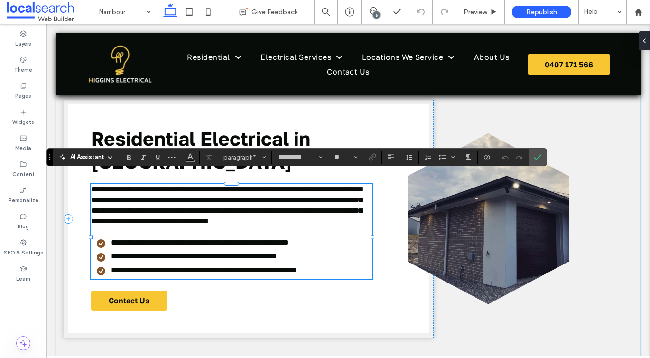
click at [362, 201] on span "**********" at bounding box center [226, 204] width 271 height 39
click at [540, 159] on icon "Confirm" at bounding box center [538, 157] width 8 height 8
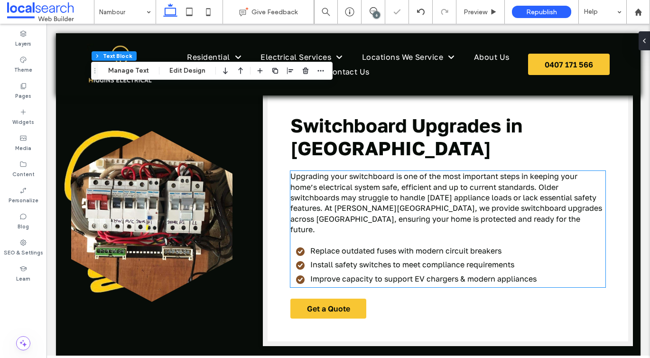
scroll to position [1448, 0]
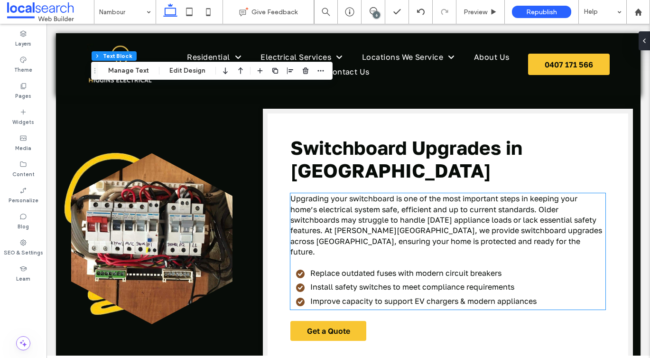
click at [559, 227] on p "Upgrading your switchboard is one of the most important steps in keeping your h…" at bounding box center [447, 225] width 315 height 64
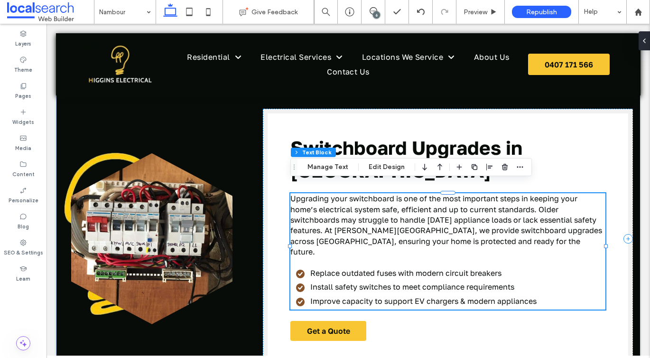
click at [576, 225] on p "Upgrading your switchboard is one of the most important steps in keeping your h…" at bounding box center [447, 225] width 315 height 64
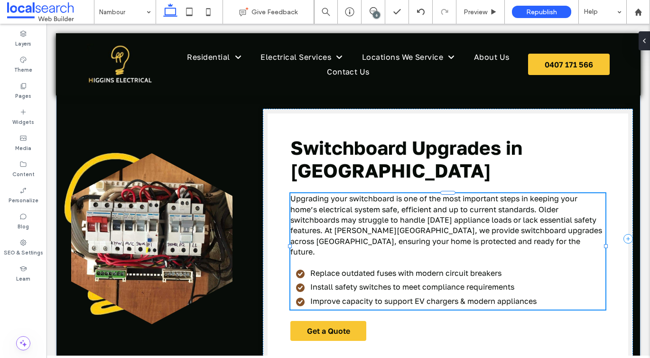
type input "**********"
type input "**"
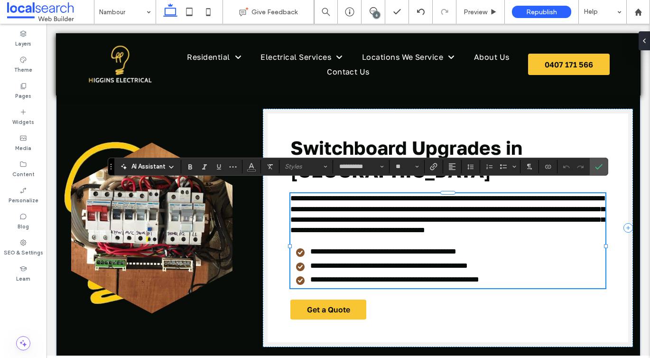
click at [578, 225] on p "**********" at bounding box center [447, 214] width 315 height 43
click at [586, 222] on span "**********" at bounding box center [447, 213] width 314 height 39
click at [602, 164] on icon "Confirm" at bounding box center [599, 167] width 8 height 8
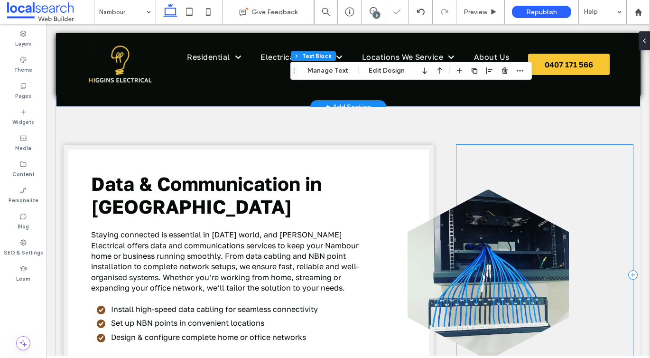
scroll to position [1777, 0]
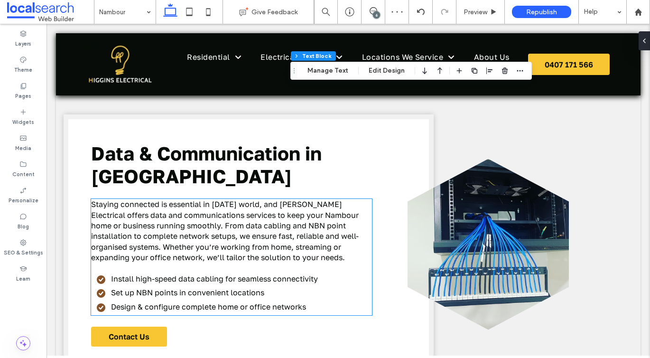
click at [243, 199] on span "Staying connected is essential in today’s world, and Higgins Electrical offers …" at bounding box center [224, 230] width 267 height 63
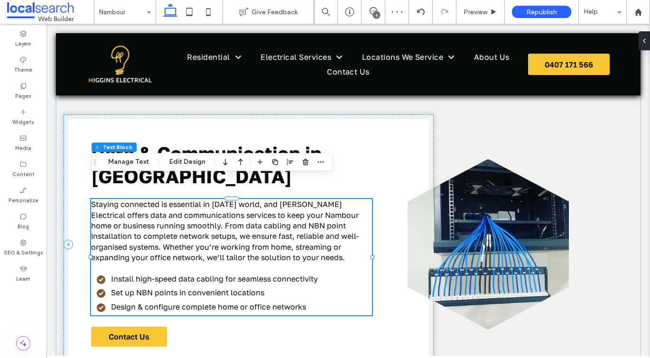
click at [283, 199] on span "Staying connected is essential in today’s world, and Higgins Electrical offers …" at bounding box center [224, 230] width 267 height 63
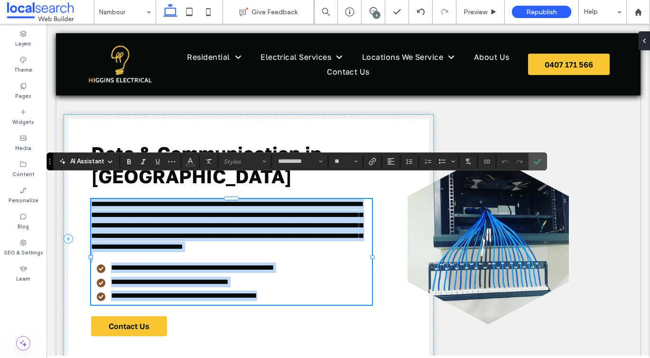
click at [286, 200] on span "**********" at bounding box center [226, 225] width 271 height 50
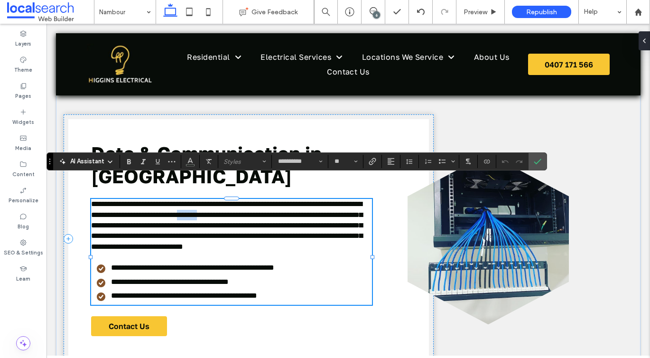
click at [286, 200] on span "**********" at bounding box center [226, 225] width 271 height 50
drag, startPoint x: 312, startPoint y: 193, endPoint x: 249, endPoint y: 193, distance: 62.1
click at [249, 200] on span "**********" at bounding box center [226, 225] width 271 height 50
drag, startPoint x: 536, startPoint y: 163, endPoint x: 489, endPoint y: 138, distance: 52.6
click at [536, 163] on icon "Confirm" at bounding box center [538, 161] width 8 height 8
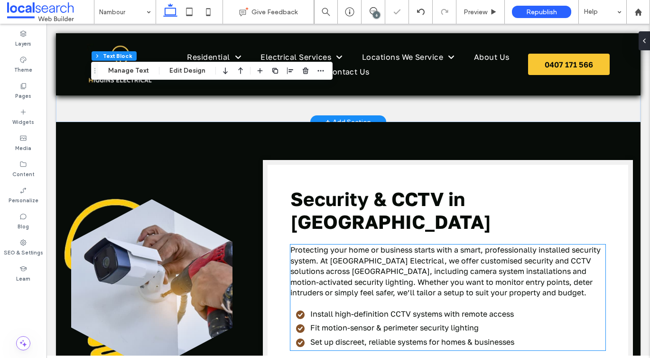
scroll to position [2127, 0]
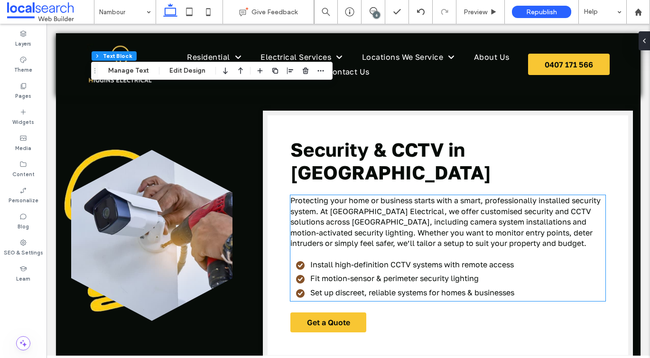
click at [355, 195] on span "Protecting your home or business starts with a smart, professionally installed …" at bounding box center [445, 221] width 310 height 52
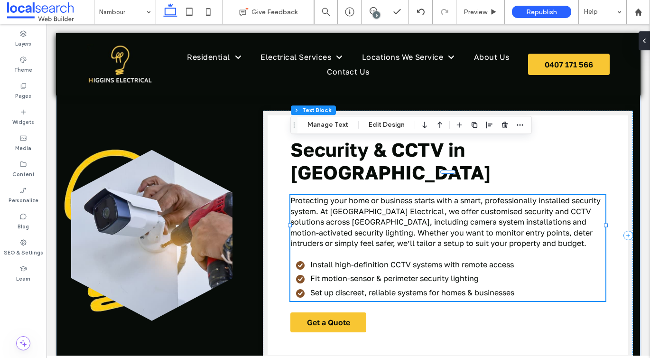
click at [345, 195] on span "Protecting your home or business starts with a smart, professionally installed …" at bounding box center [445, 221] width 310 height 52
type input "**********"
type input "**"
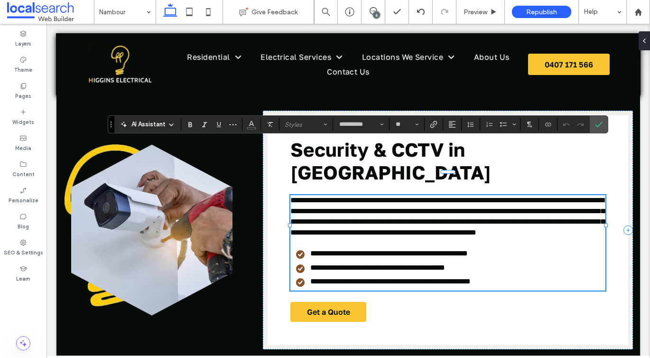
click at [329, 196] on span "**********" at bounding box center [447, 215] width 314 height 39
click at [598, 122] on icon "Confirm" at bounding box center [599, 124] width 8 height 8
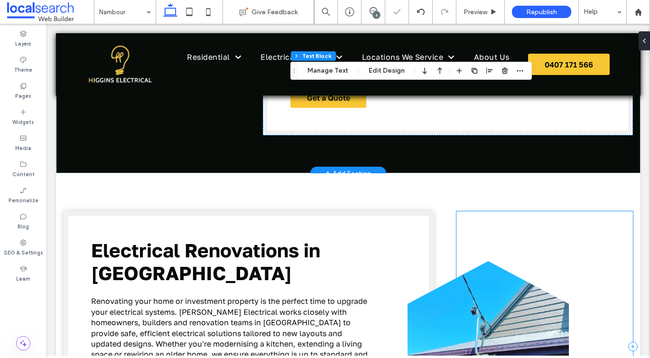
scroll to position [2431, 0]
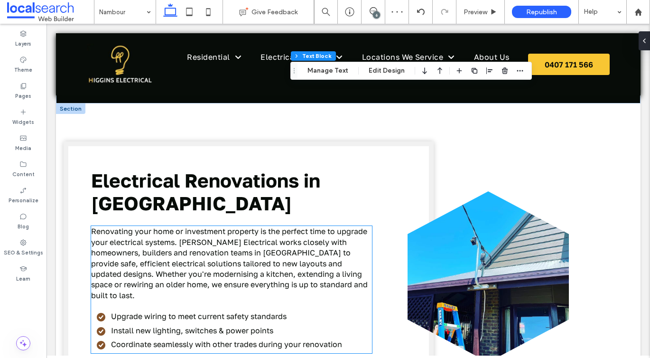
click at [269, 226] on span "Renovating your home or investment property is the perfect time to upgrade your…" at bounding box center [229, 262] width 276 height 73
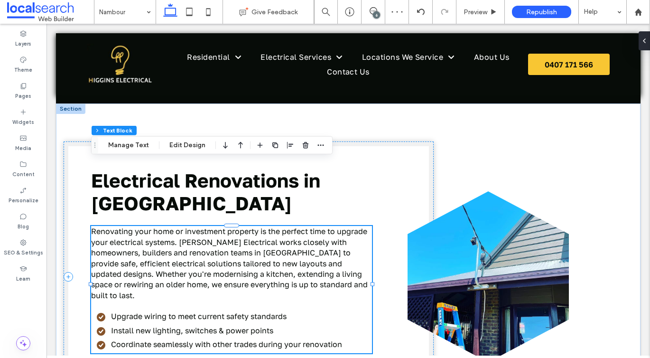
click at [268, 226] on span "Renovating your home or investment property is the perfect time to upgrade your…" at bounding box center [229, 262] width 276 height 73
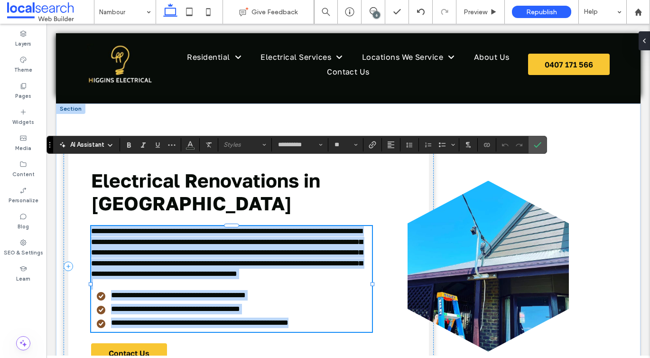
click at [244, 227] on span "**********" at bounding box center [226, 252] width 271 height 50
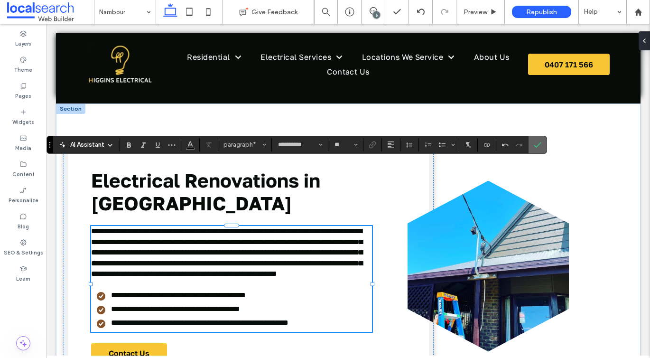
drag, startPoint x: 542, startPoint y: 141, endPoint x: 475, endPoint y: 155, distance: 68.3
click at [542, 141] on label "Confirm" at bounding box center [537, 144] width 14 height 17
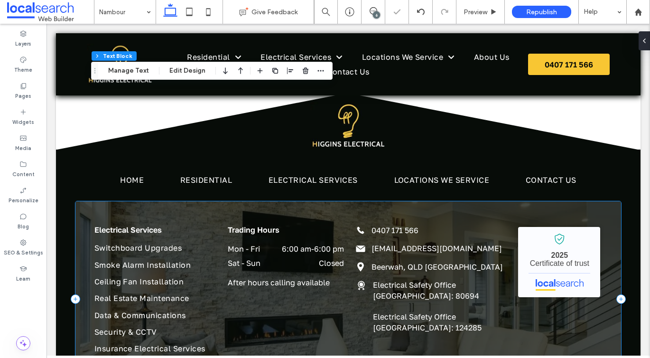
scroll to position [2794, 0]
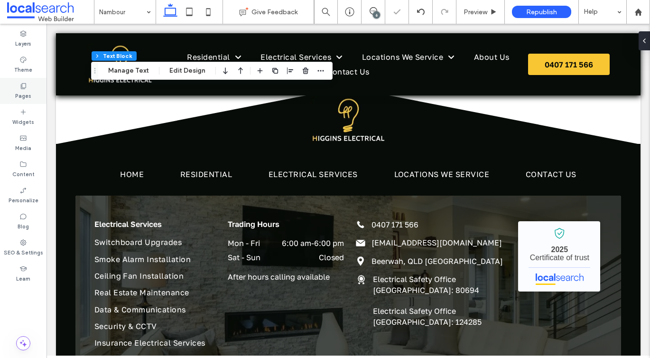
click at [27, 90] on label "Pages" at bounding box center [23, 95] width 16 height 10
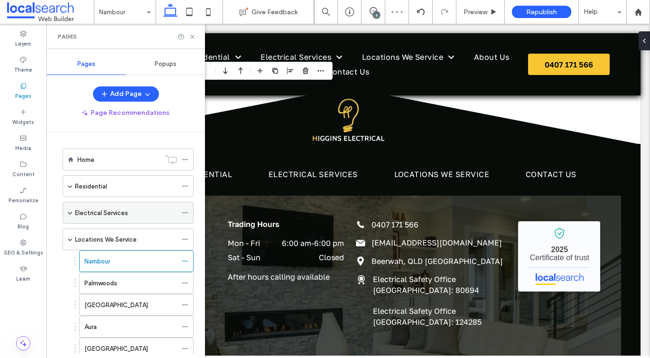
scroll to position [60, 0]
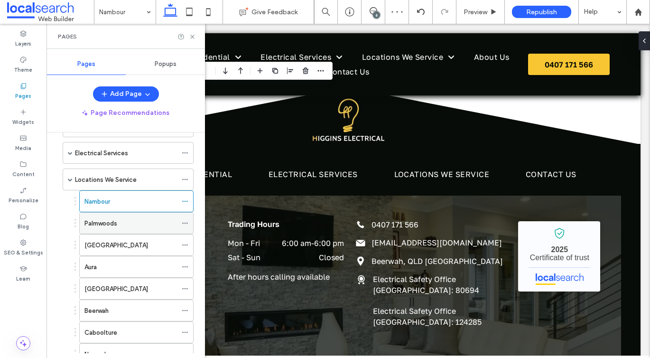
click at [99, 219] on label "Palmwoods" at bounding box center [100, 223] width 33 height 17
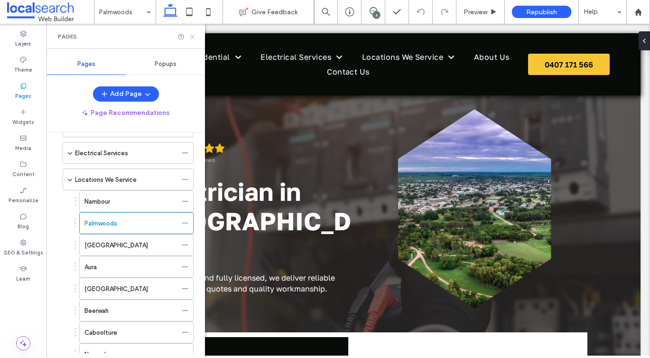
click at [194, 37] on icon at bounding box center [192, 36] width 7 height 7
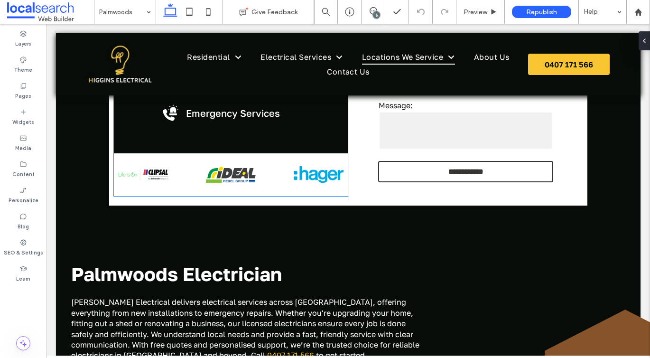
scroll to position [441, 0]
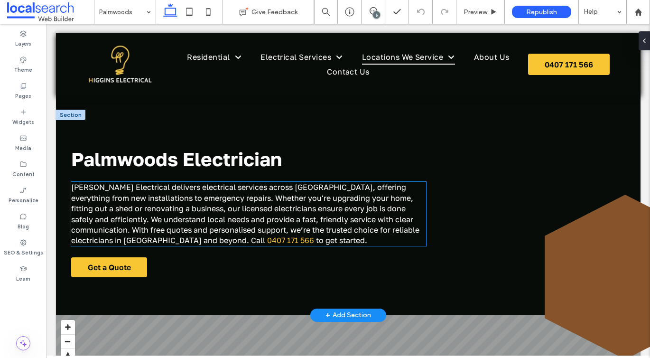
click at [231, 231] on span "Higgins Electrical delivers electrical services across Palmwoods, offering ever…" at bounding box center [245, 213] width 348 height 63
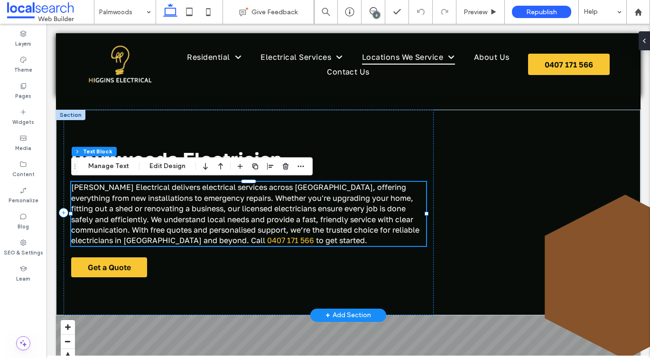
click at [231, 225] on span "Higgins Electrical delivers electrical services across Palmwoods, offering ever…" at bounding box center [245, 213] width 348 height 63
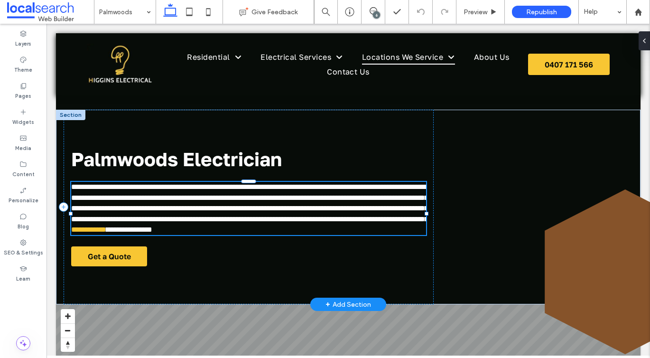
type input "**********"
type input "**"
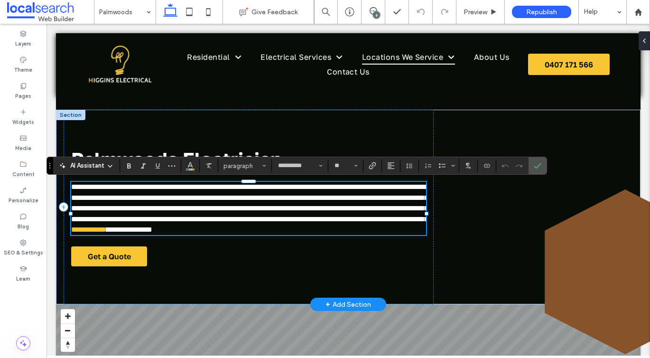
click at [281, 199] on span "**********" at bounding box center [249, 202] width 357 height 39
click at [305, 188] on span "**********" at bounding box center [249, 202] width 357 height 39
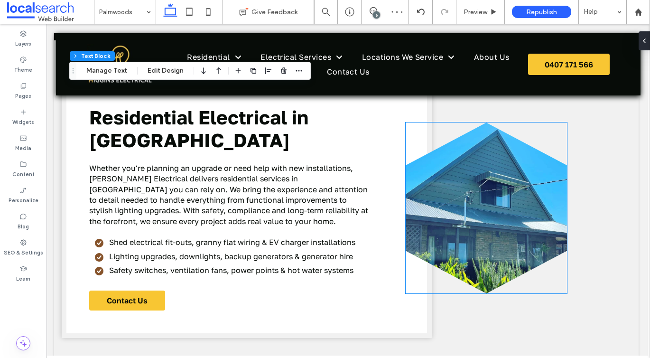
scroll to position [1126, 2]
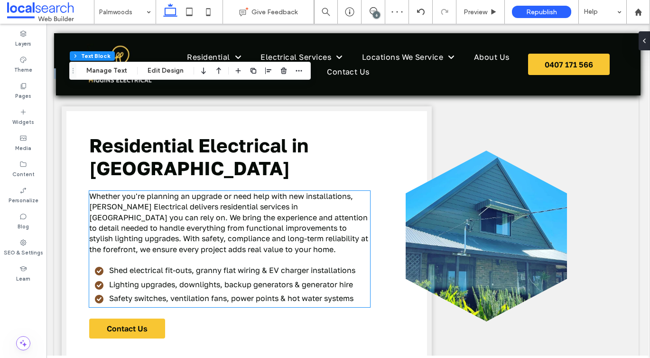
click at [222, 191] on span "Whether you're planning an upgrade or need help with new installations, Higgins…" at bounding box center [228, 222] width 279 height 63
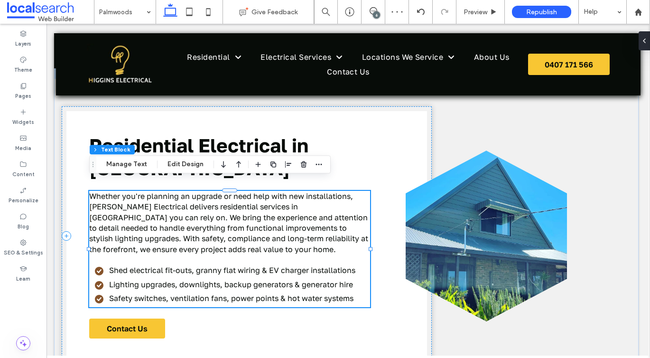
click at [222, 193] on span "Whether you're planning an upgrade or need help with new installations, Higgins…" at bounding box center [228, 222] width 279 height 63
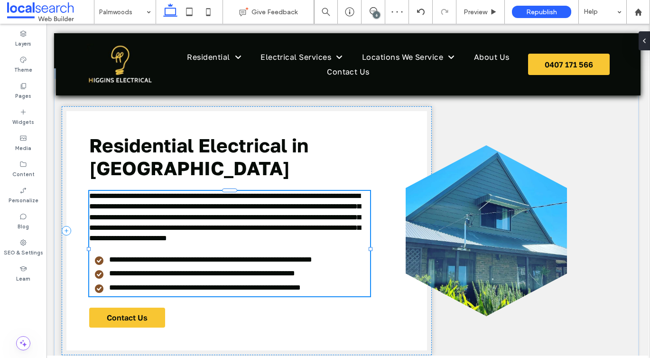
type input "**********"
type input "**"
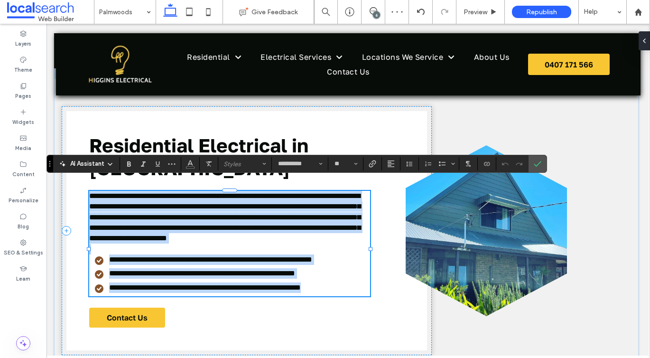
click at [219, 199] on span "**********" at bounding box center [224, 217] width 271 height 50
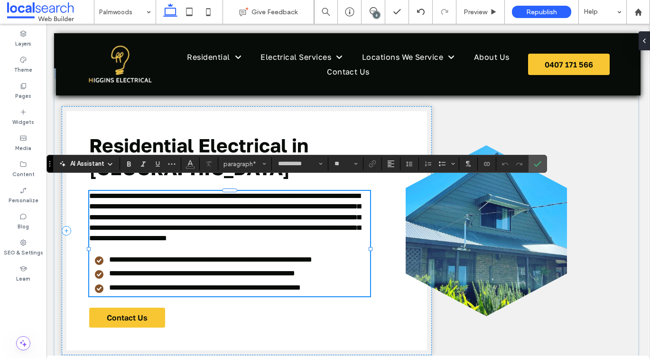
click at [294, 197] on span "**********" at bounding box center [224, 217] width 271 height 50
click at [311, 196] on span "**********" at bounding box center [224, 217] width 271 height 50
click at [535, 164] on icon "Confirm" at bounding box center [538, 164] width 8 height 8
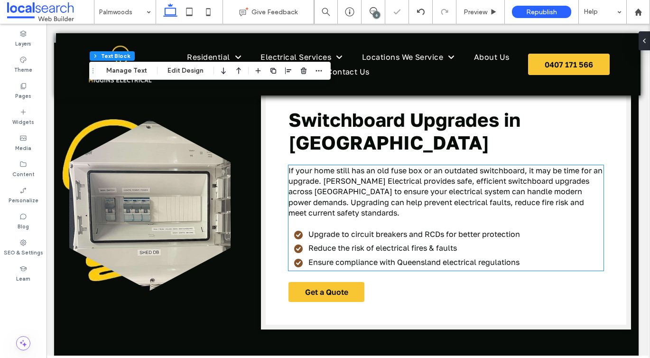
scroll to position [1496, 2]
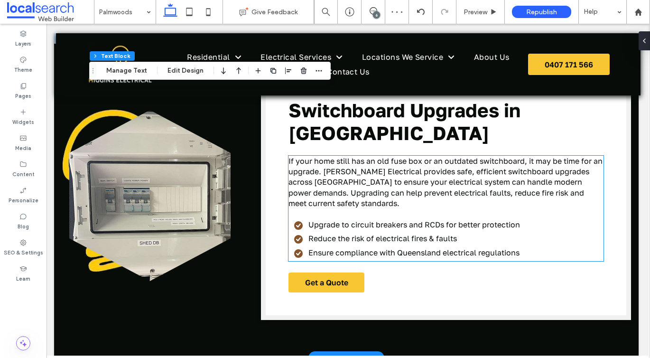
click at [425, 193] on p "If your home still has an old fuse box or an outdated switchboard, it may be ti…" at bounding box center [445, 182] width 315 height 53
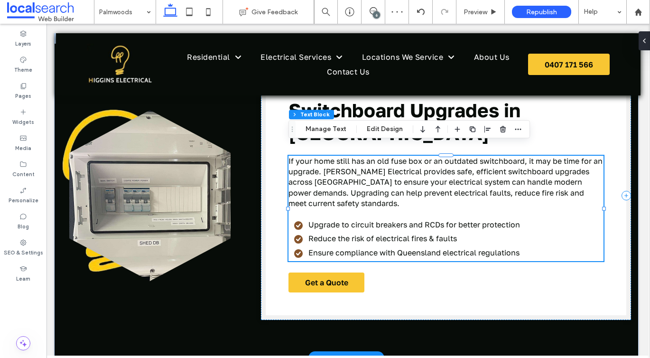
click at [397, 174] on span "If your home still has an old fuse box or an outdated switchboard, it may be ti…" at bounding box center [445, 182] width 314 height 52
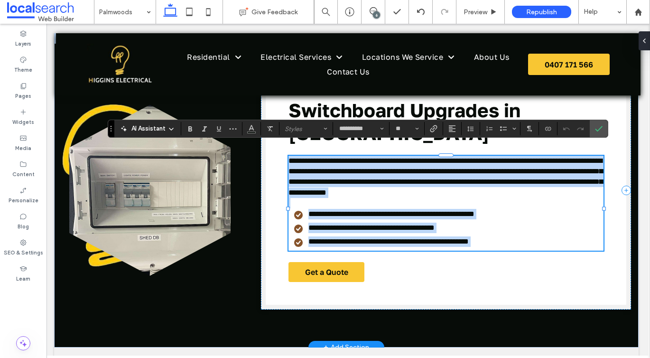
click at [330, 172] on span "**********" at bounding box center [445, 176] width 314 height 39
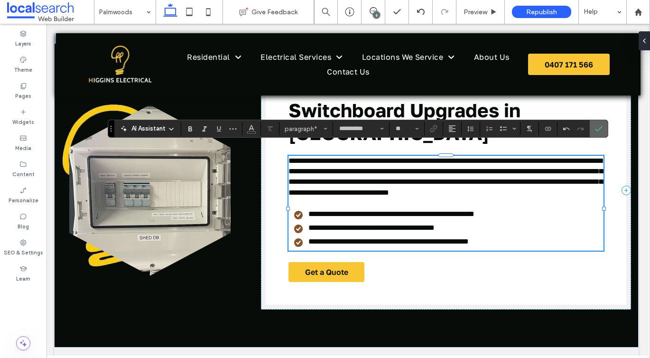
click at [596, 132] on icon "Confirm" at bounding box center [599, 129] width 8 height 8
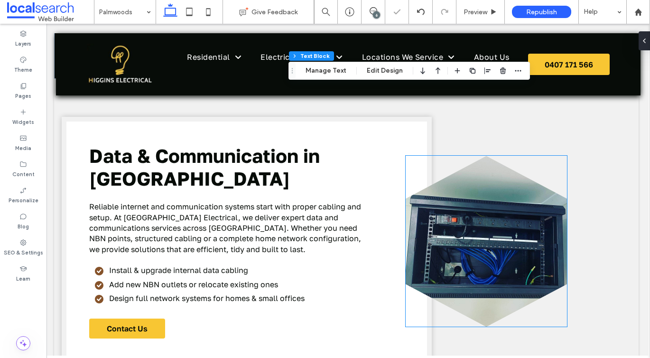
scroll to position [1826, 2]
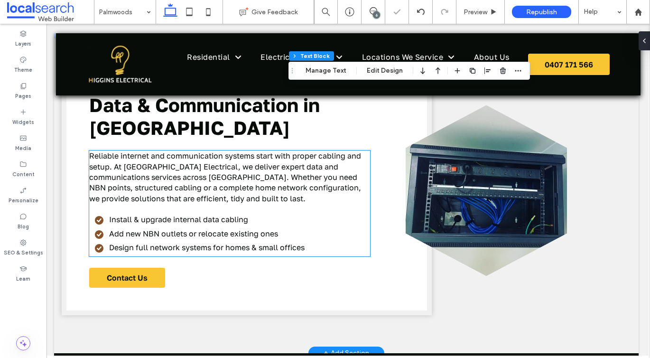
click at [305, 151] on span "Reliable internet and communication systems start with proper cabling and setup…" at bounding box center [225, 177] width 272 height 52
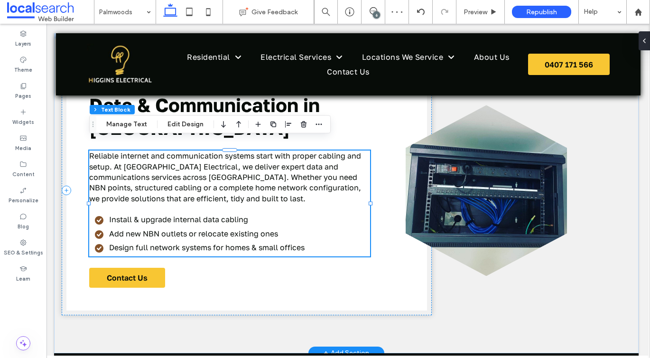
click at [292, 155] on span "Reliable internet and communication systems start with proper cabling and setup…" at bounding box center [225, 177] width 272 height 52
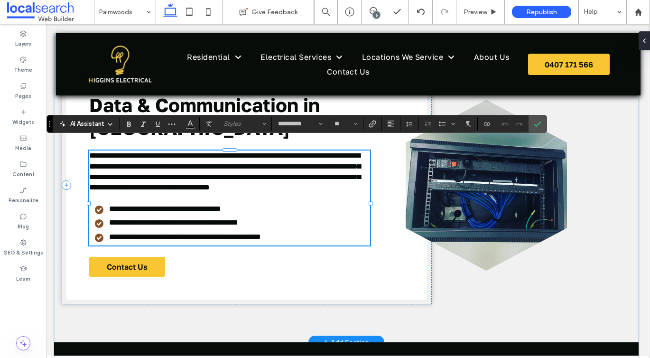
click at [195, 163] on span "**********" at bounding box center [224, 171] width 271 height 39
click at [539, 127] on span "Confirm" at bounding box center [538, 124] width 8 height 16
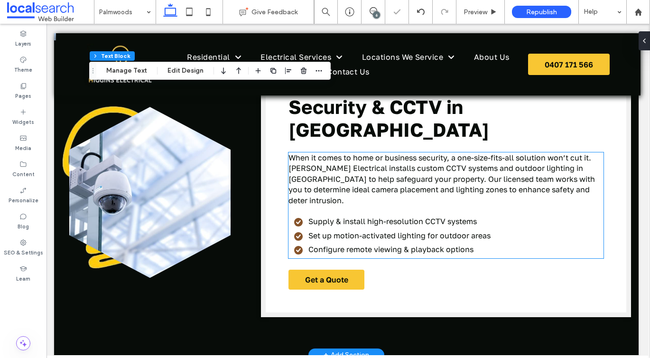
scroll to position [2139, 2]
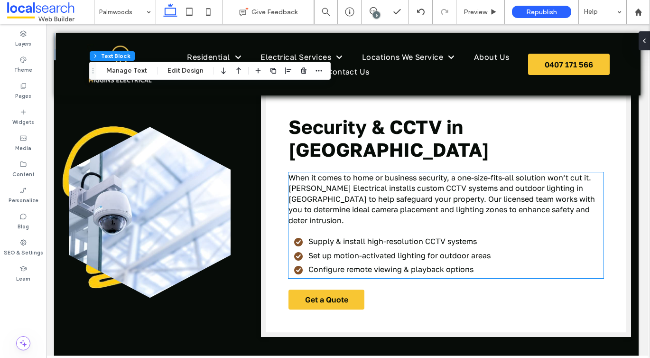
click at [576, 173] on span "When it comes to home or business security, a one-size-fits-all solution won’t …" at bounding box center [441, 199] width 306 height 52
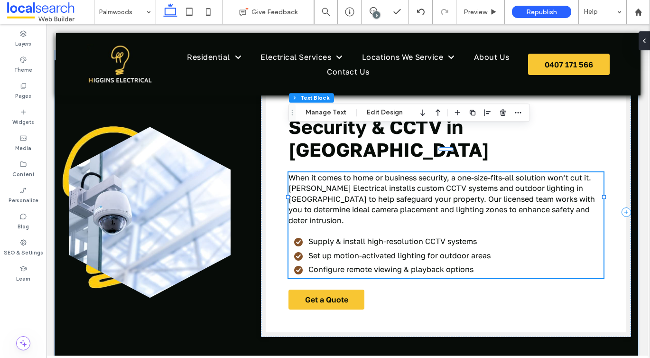
click at [582, 173] on span "When it comes to home or business security, a one-size-fits-all solution won’t …" at bounding box center [441, 199] width 306 height 52
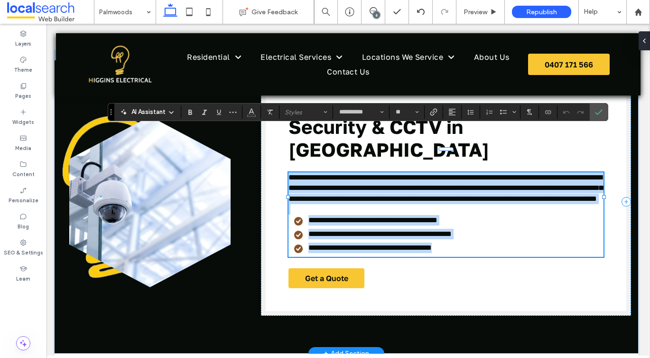
click at [594, 174] on span "**********" at bounding box center [445, 188] width 314 height 28
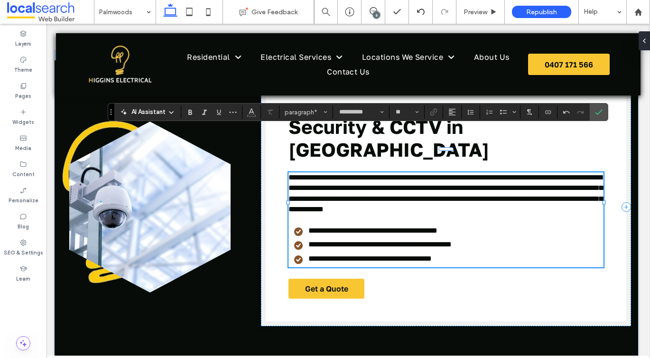
click at [501, 174] on span "**********" at bounding box center [445, 193] width 314 height 39
click at [596, 111] on icon "Confirm" at bounding box center [599, 112] width 8 height 8
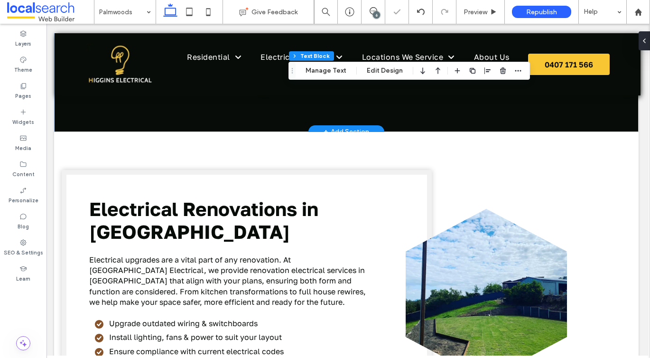
scroll to position [2407, 2]
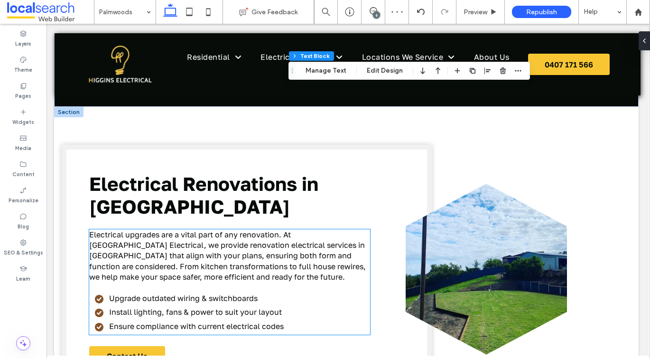
click at [291, 230] on span "Electrical upgrades are a vital part of any renovation. At [GEOGRAPHIC_DATA] El…" at bounding box center [227, 256] width 276 height 52
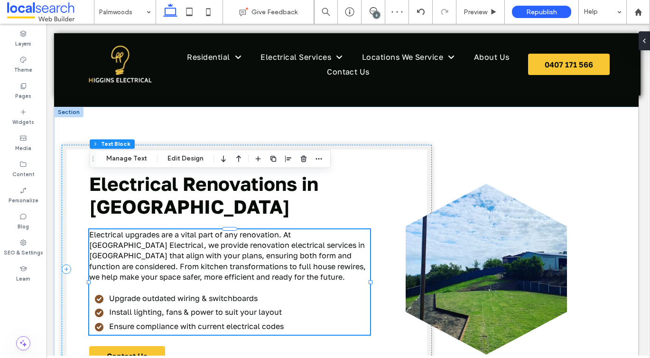
click at [291, 230] on span "Electrical upgrades are a vital part of any renovation. At [GEOGRAPHIC_DATA] El…" at bounding box center [227, 256] width 276 height 52
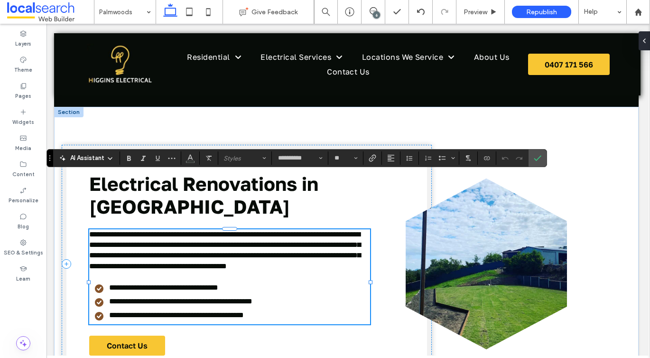
click at [291, 230] on span "**********" at bounding box center [224, 249] width 271 height 39
click at [530, 158] on label "Confirm" at bounding box center [537, 157] width 14 height 17
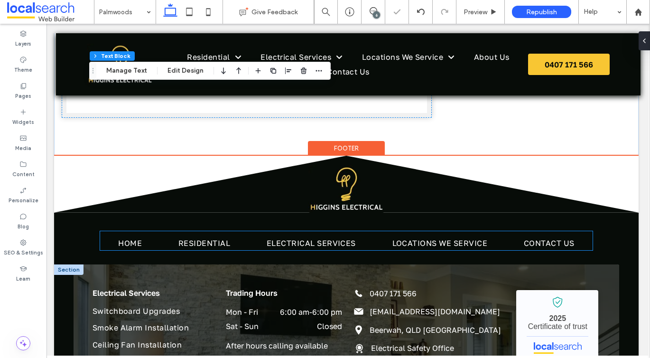
scroll to position [2717, 2]
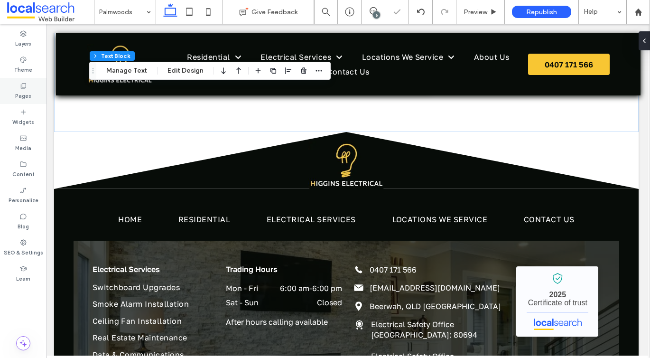
click at [32, 92] on div "Pages" at bounding box center [23, 91] width 46 height 26
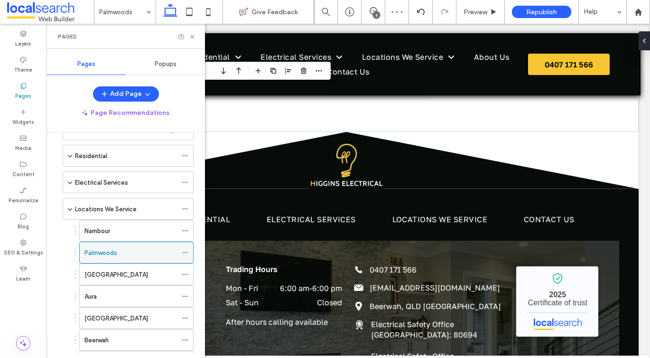
scroll to position [86, 0]
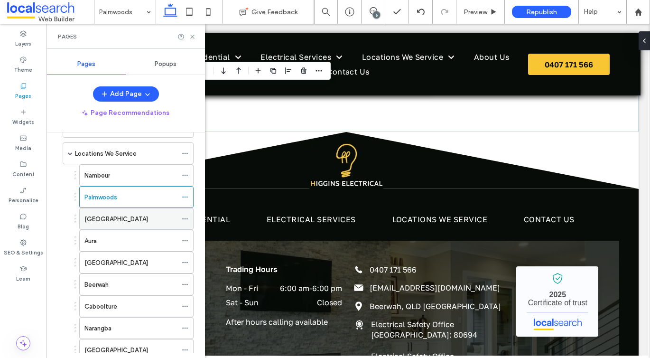
click at [96, 220] on label "[GEOGRAPHIC_DATA]" at bounding box center [116, 219] width 64 height 17
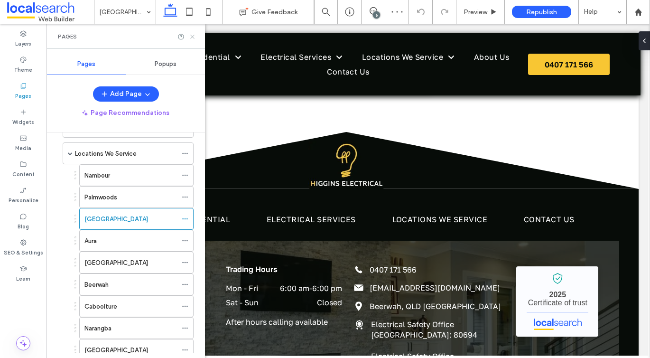
click at [195, 36] on icon at bounding box center [192, 36] width 7 height 7
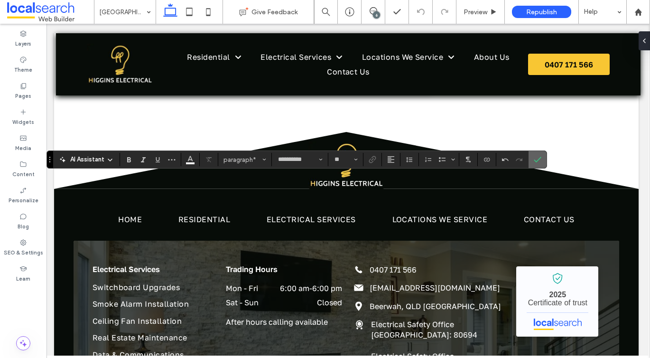
click at [544, 157] on label "Confirm" at bounding box center [537, 159] width 14 height 17
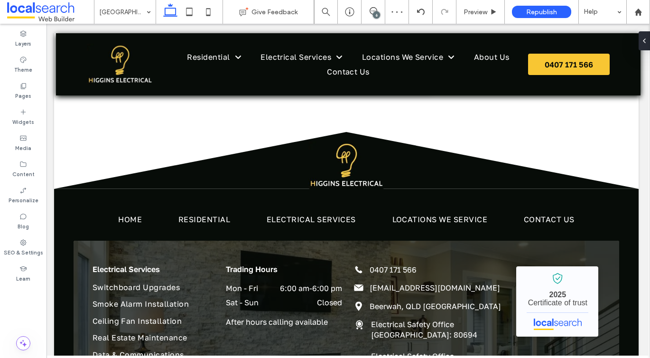
type input "**********"
type input "**"
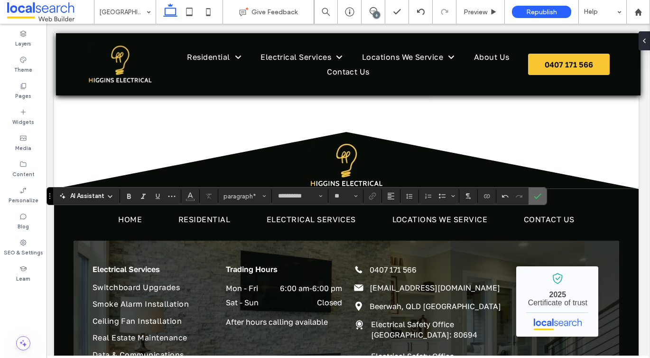
click at [531, 198] on label "Confirm" at bounding box center [537, 195] width 14 height 17
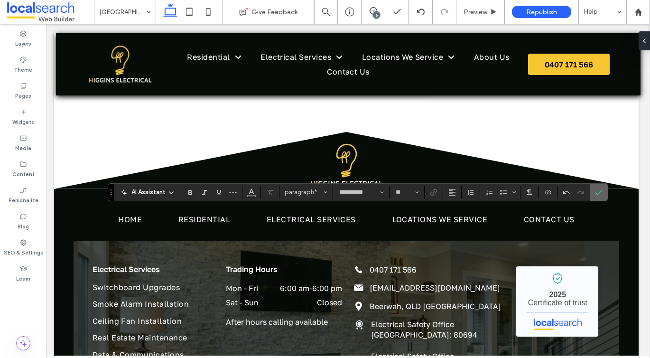
click at [598, 191] on icon "Confirm" at bounding box center [599, 192] width 8 height 8
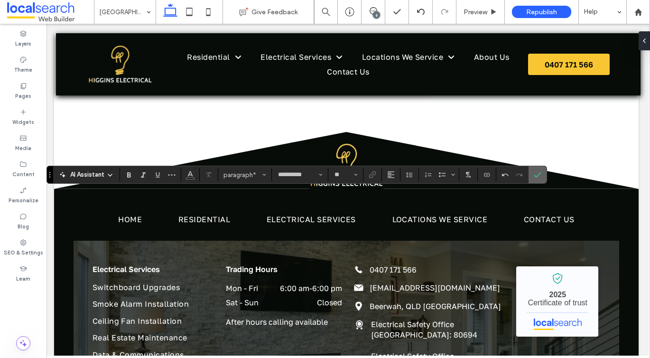
click at [535, 175] on icon "Confirm" at bounding box center [538, 175] width 8 height 8
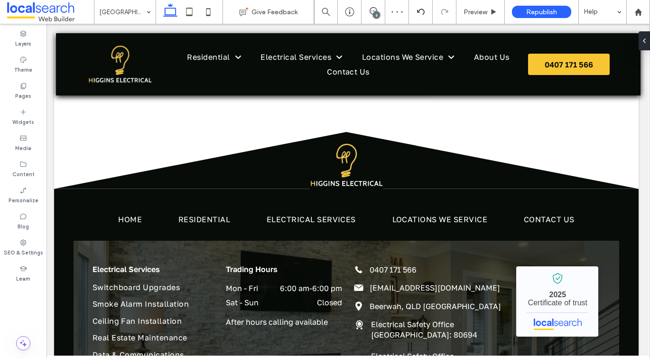
type input "**********"
type input "**"
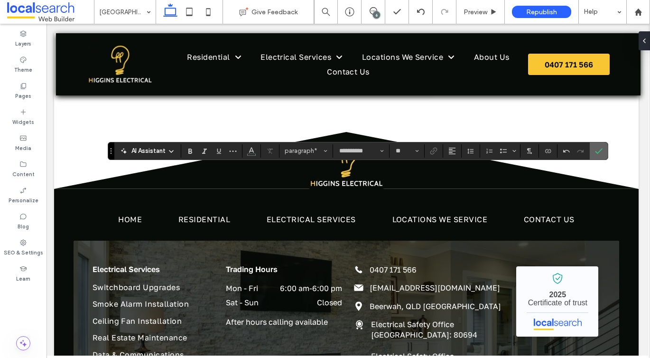
click at [603, 152] on label "Confirm" at bounding box center [598, 150] width 14 height 17
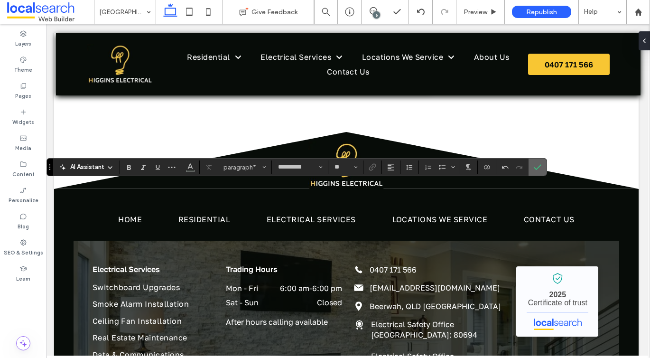
click at [534, 163] on icon "Confirm" at bounding box center [538, 167] width 8 height 8
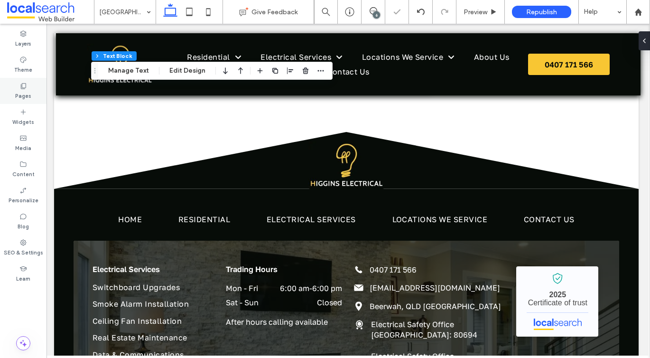
click at [27, 94] on label "Pages" at bounding box center [23, 95] width 16 height 10
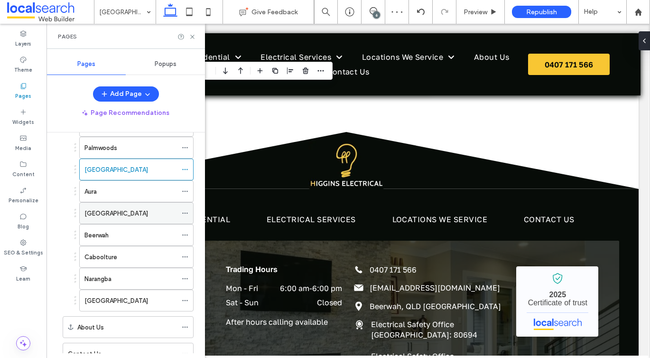
scroll to position [127, 0]
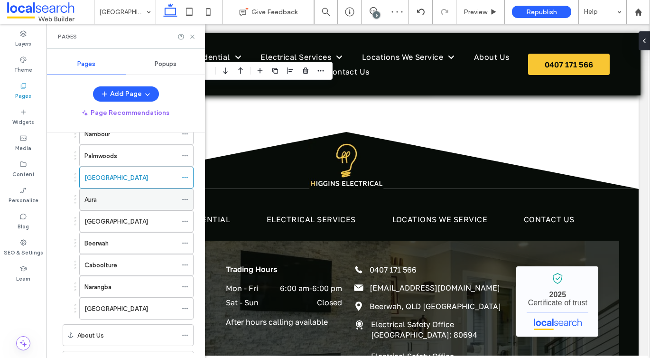
click at [100, 198] on div "Aura" at bounding box center [130, 199] width 92 height 10
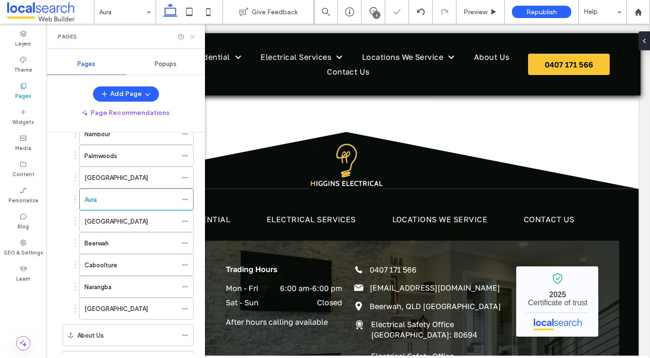
click at [193, 37] on icon at bounding box center [192, 36] width 7 height 7
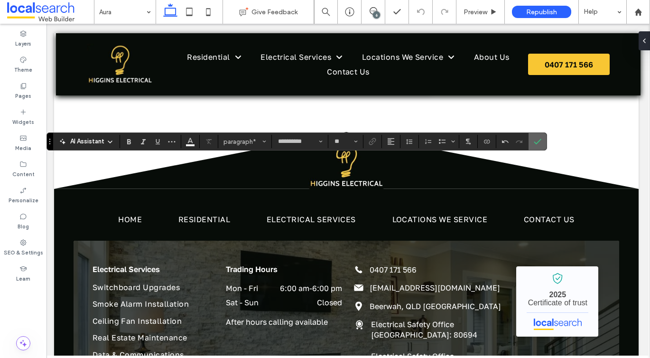
click at [537, 138] on icon "Confirm" at bounding box center [538, 142] width 8 height 8
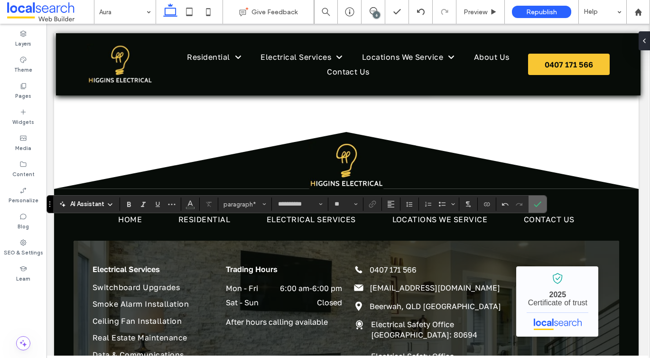
click at [539, 209] on span "Confirm" at bounding box center [538, 204] width 8 height 16
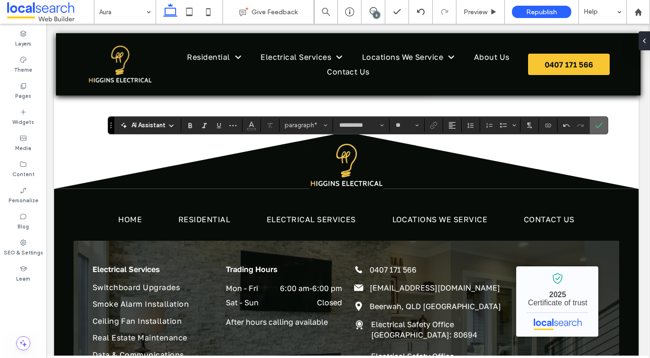
click at [595, 126] on icon "Confirm" at bounding box center [599, 125] width 8 height 8
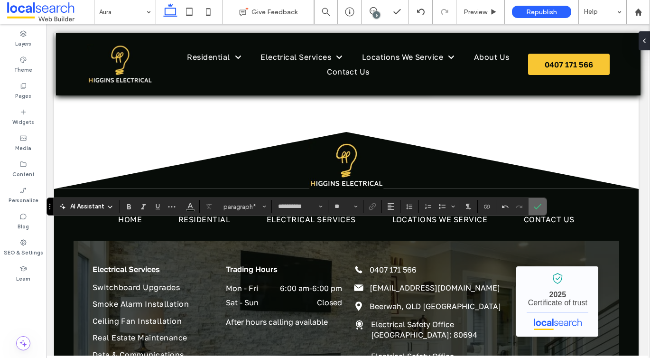
click at [535, 212] on span "Confirm" at bounding box center [536, 206] width 4 height 17
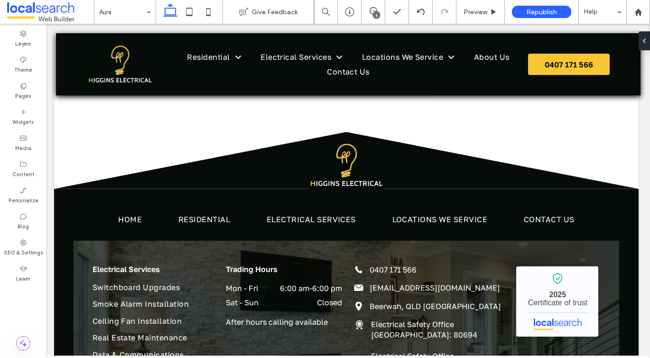
type input "**********"
type input "**"
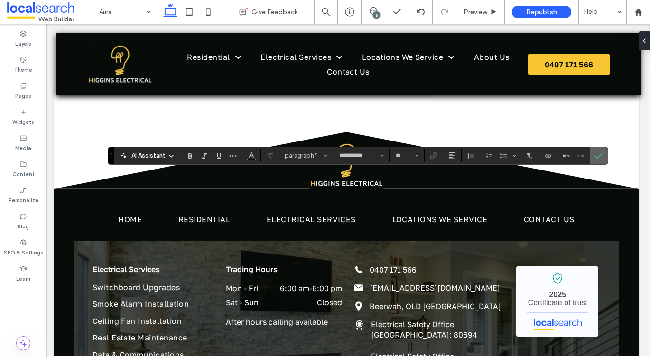
click at [601, 156] on icon "Confirm" at bounding box center [599, 156] width 8 height 8
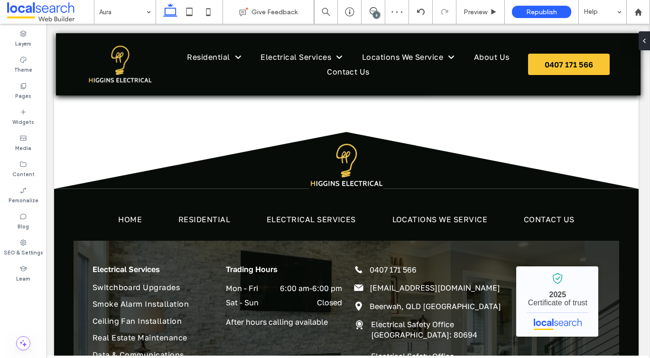
type input "**********"
type input "**"
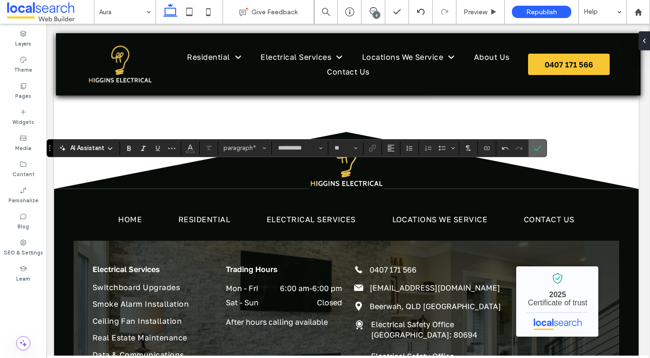
click at [543, 148] on label "Confirm" at bounding box center [537, 147] width 14 height 17
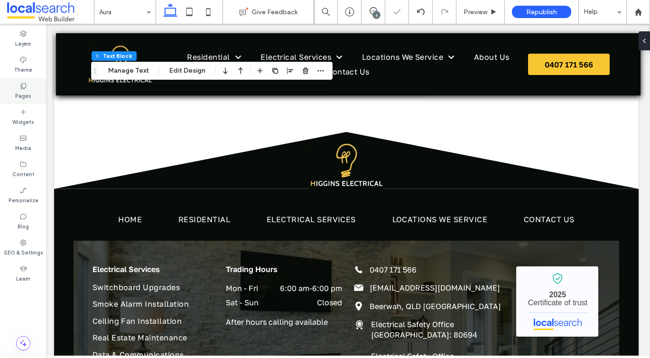
click at [37, 86] on div "Pages" at bounding box center [23, 91] width 46 height 26
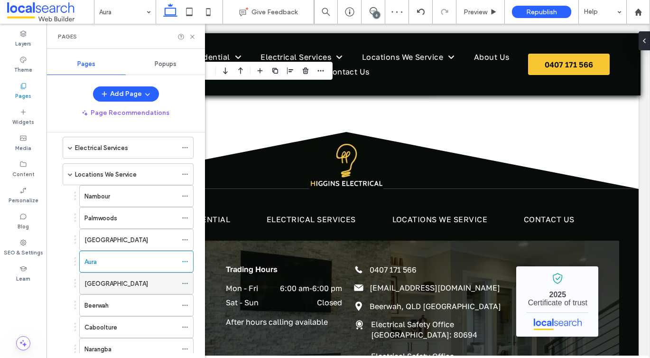
scroll to position [70, 0]
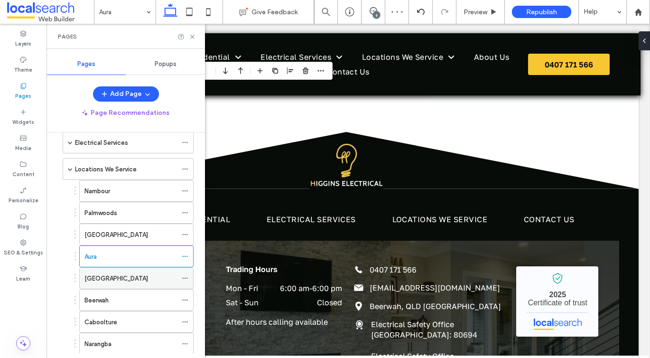
click at [101, 272] on div "[GEOGRAPHIC_DATA]" at bounding box center [130, 277] width 92 height 21
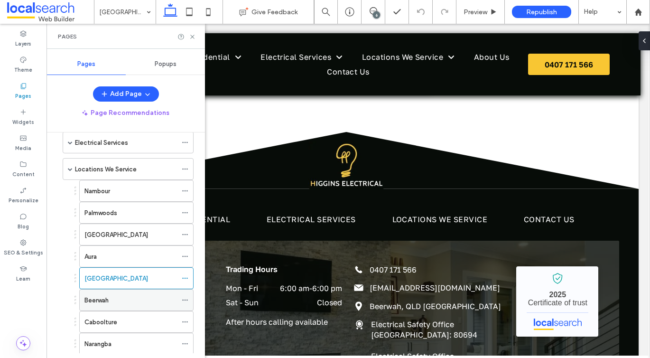
scroll to position [70, 0]
click at [193, 37] on use at bounding box center [192, 37] width 4 height 4
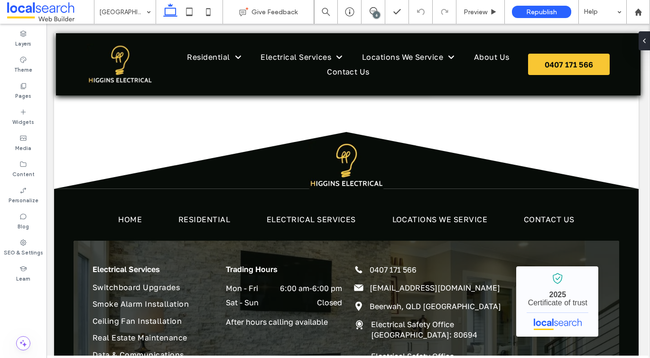
type input "**********"
type input "**"
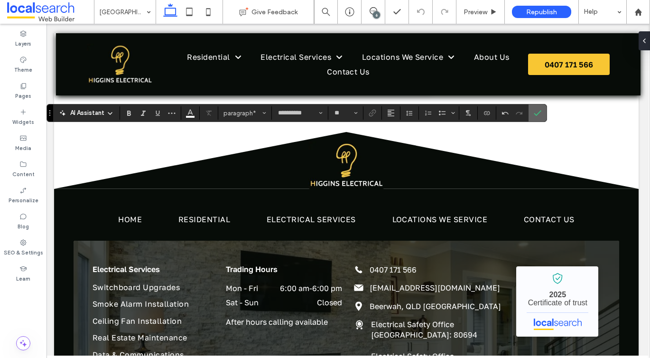
click at [534, 116] on icon "Confirm" at bounding box center [538, 113] width 8 height 8
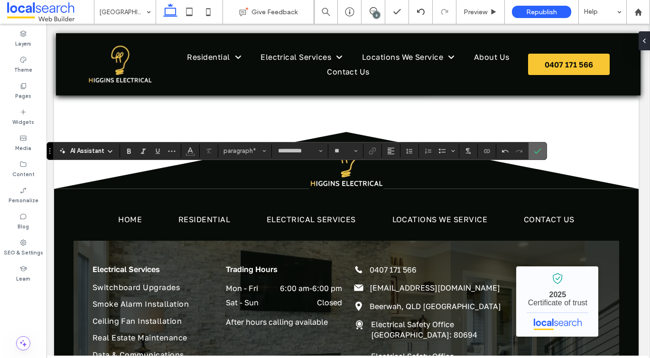
click at [542, 157] on label "Confirm" at bounding box center [537, 150] width 14 height 17
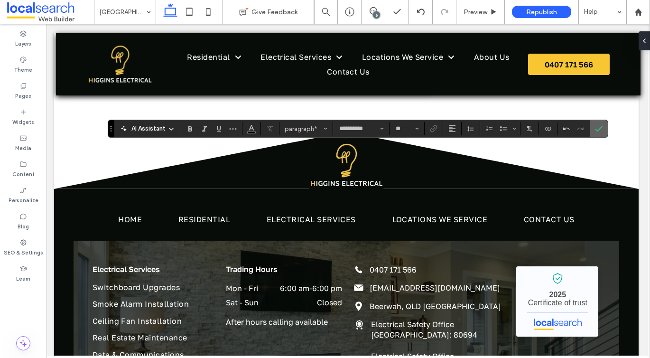
click at [597, 129] on icon "Confirm" at bounding box center [599, 129] width 8 height 8
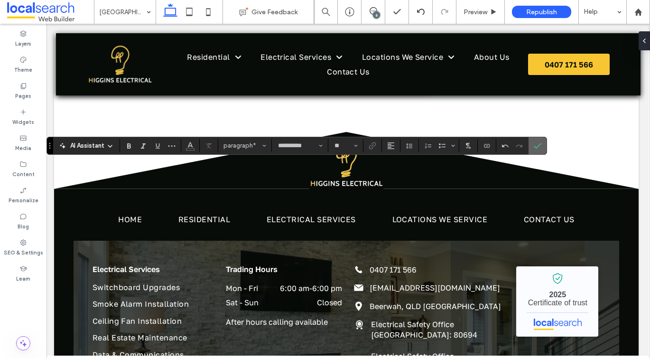
click at [533, 146] on label "Confirm" at bounding box center [537, 145] width 14 height 17
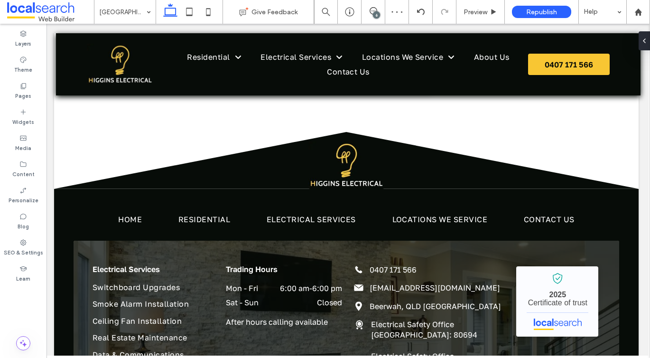
type input "**********"
type input "**"
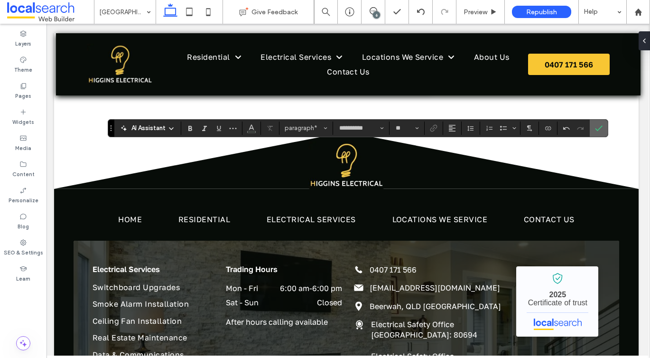
click at [598, 129] on icon "Confirm" at bounding box center [599, 128] width 8 height 8
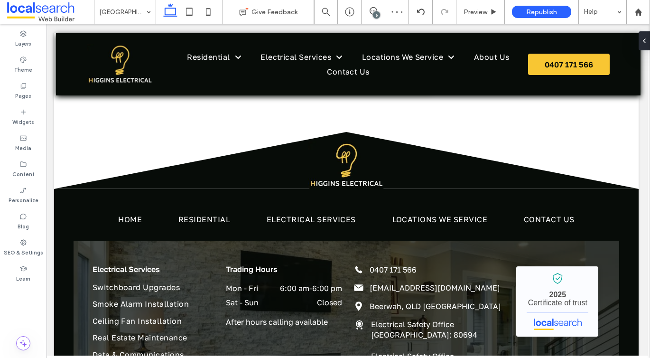
type input "**********"
type input "**"
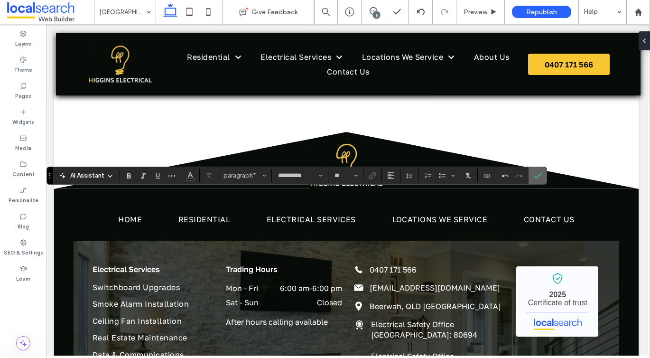
click at [543, 169] on label "Confirm" at bounding box center [537, 175] width 14 height 17
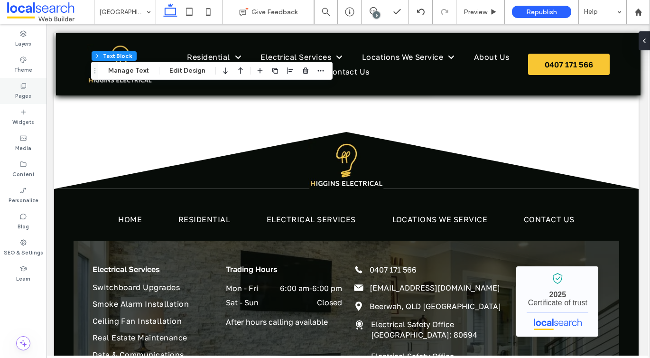
click at [23, 88] on icon at bounding box center [23, 86] width 8 height 8
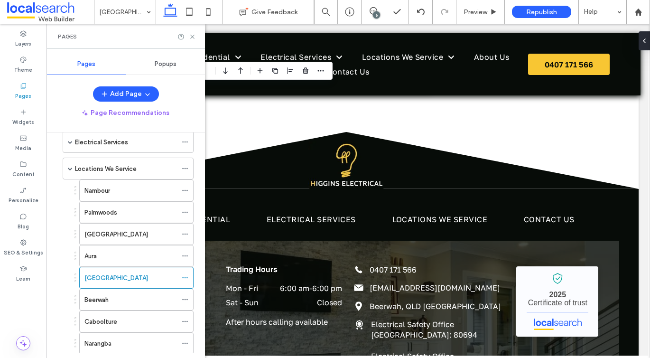
scroll to position [170, 0]
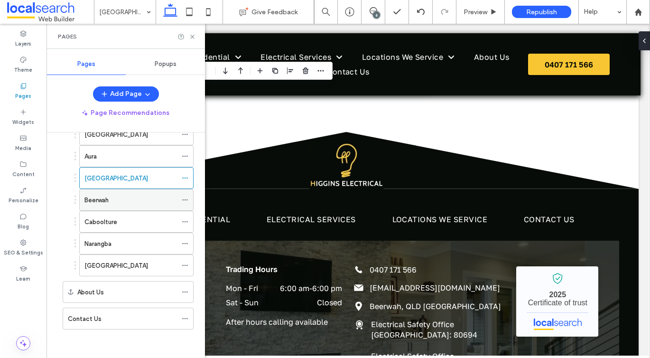
click at [100, 199] on label "Beerwah" at bounding box center [96, 200] width 24 height 17
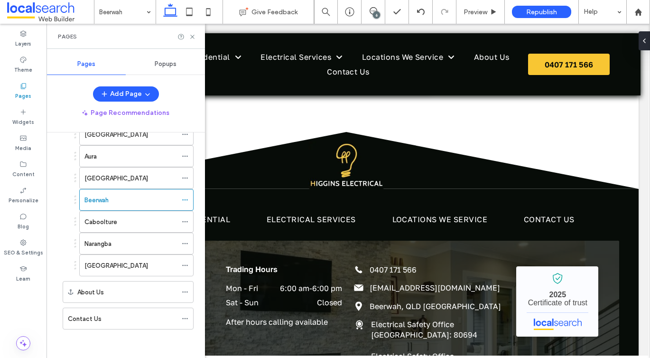
click at [193, 38] on div "Beerwah Give Feedback 6 Preview Republish Help Design Panel Site Comments Team …" at bounding box center [325, 179] width 650 height 358
click at [192, 34] on icon at bounding box center [192, 36] width 7 height 7
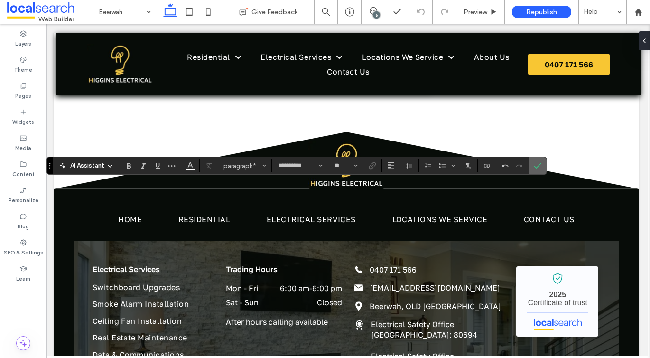
click at [540, 171] on span "Confirm" at bounding box center [538, 165] width 8 height 16
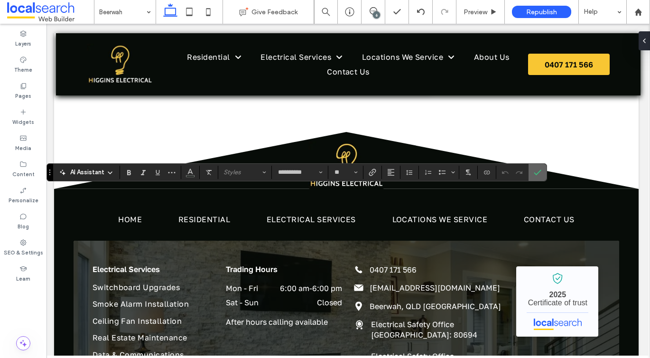
click at [534, 170] on icon "Confirm" at bounding box center [538, 172] width 8 height 8
click at [545, 175] on section at bounding box center [537, 172] width 18 height 17
click at [539, 173] on icon "Confirm" at bounding box center [538, 172] width 8 height 8
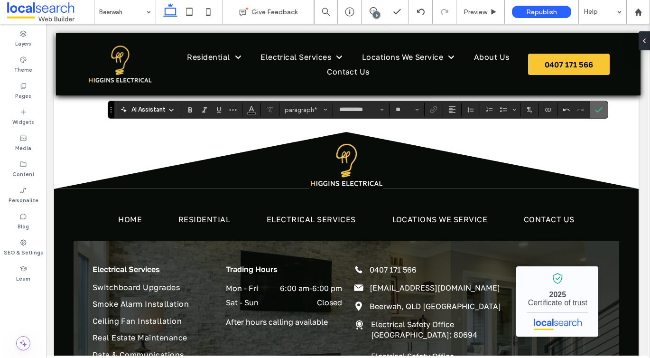
click at [601, 107] on icon "Confirm" at bounding box center [599, 110] width 8 height 8
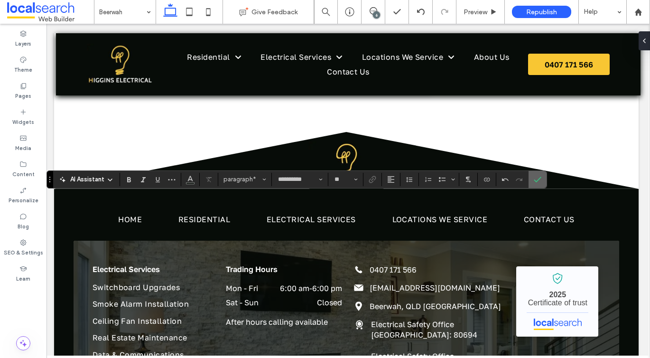
click at [537, 179] on icon "Confirm" at bounding box center [538, 179] width 8 height 8
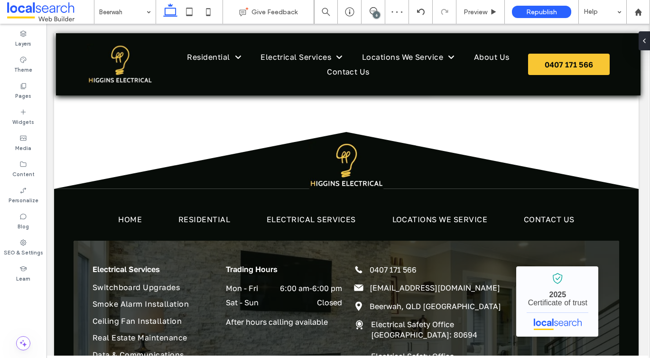
type input "**********"
type input "**"
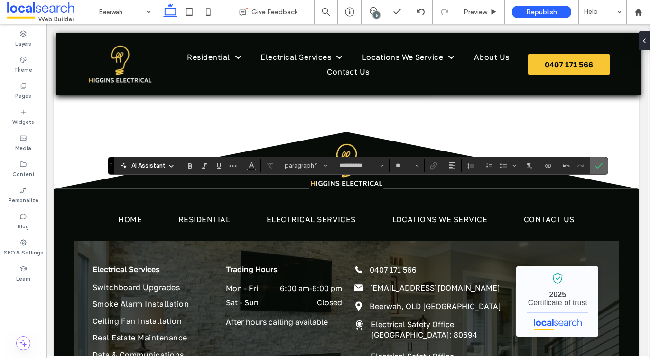
click at [597, 167] on use "Confirm" at bounding box center [599, 166] width 8 height 6
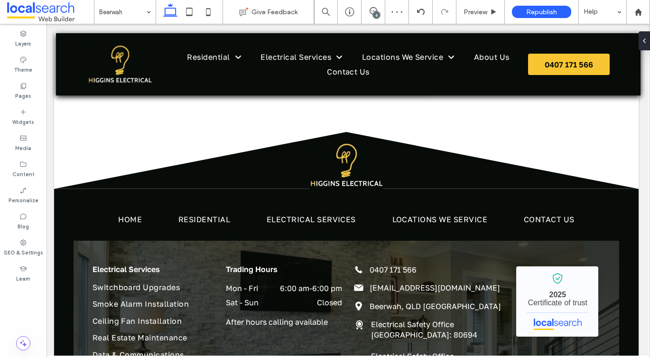
type input "**********"
type input "**"
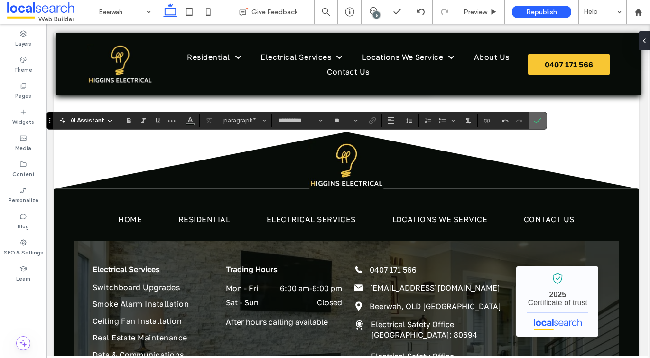
click at [531, 120] on label "Confirm" at bounding box center [537, 120] width 14 height 17
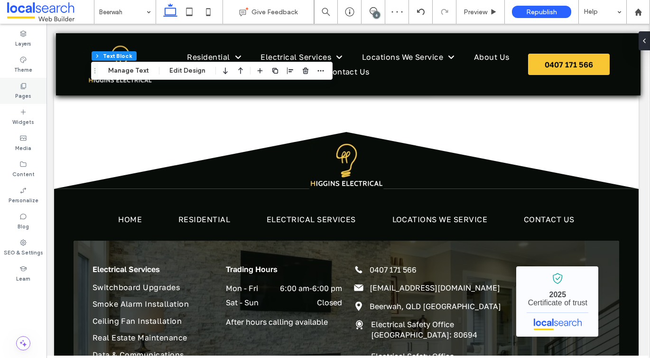
click at [36, 79] on div "Pages" at bounding box center [23, 91] width 46 height 26
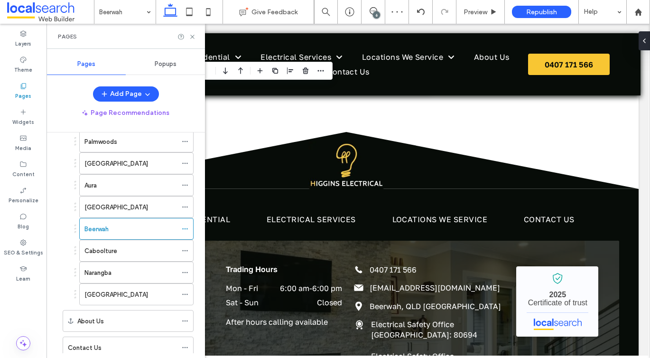
scroll to position [170, 0]
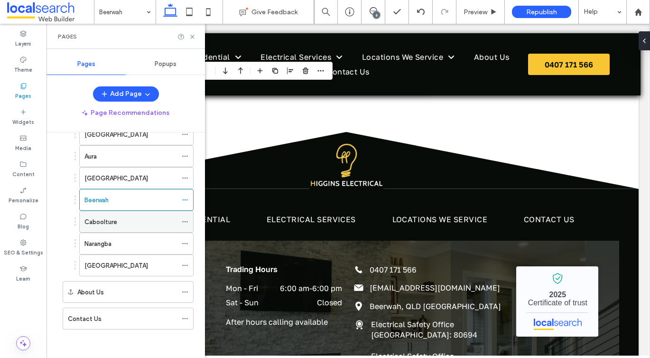
click at [100, 216] on div "Caboolture" at bounding box center [130, 221] width 92 height 21
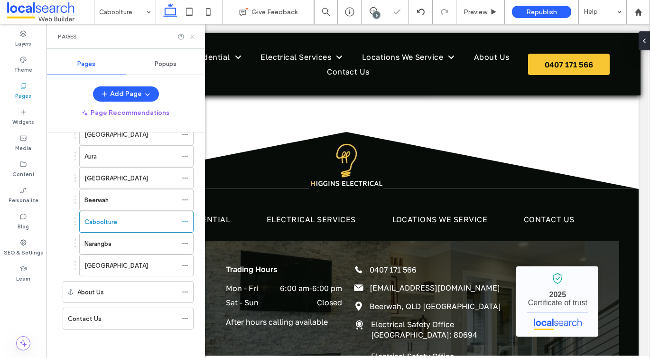
click at [193, 36] on icon at bounding box center [192, 36] width 7 height 7
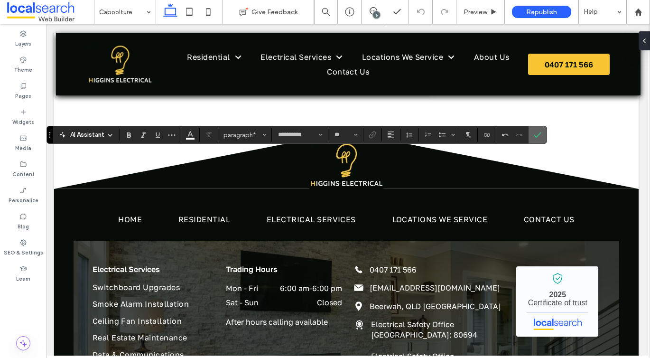
click at [532, 141] on label "Confirm" at bounding box center [537, 134] width 14 height 17
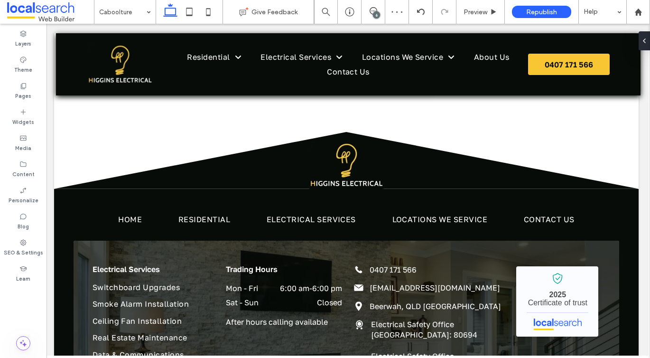
type input "**********"
type input "**"
type input "**********"
type input "**"
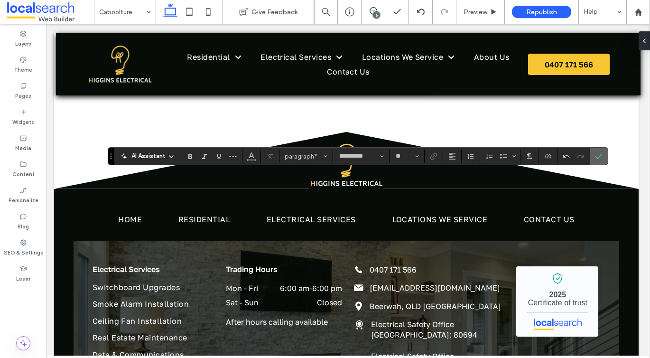
click at [602, 156] on icon "Confirm" at bounding box center [599, 156] width 8 height 8
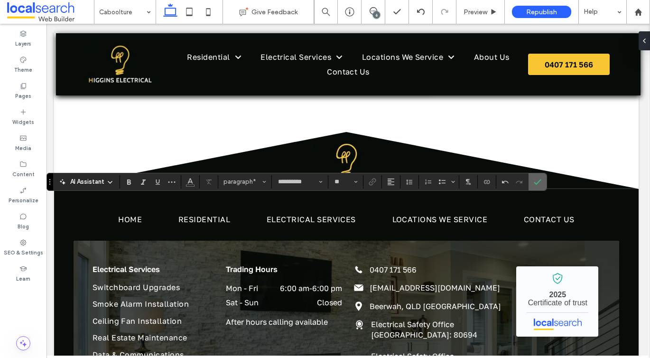
click at [533, 182] on label "Confirm" at bounding box center [537, 181] width 14 height 17
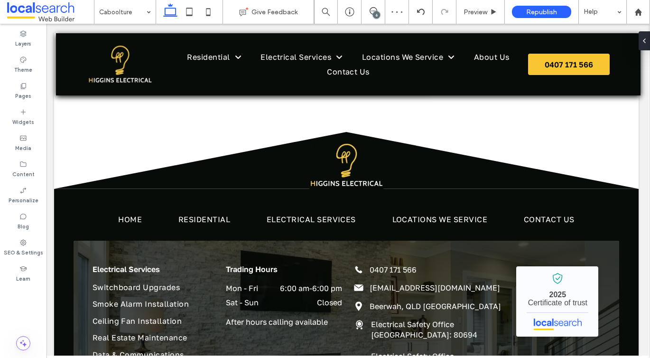
type input "**********"
type input "**"
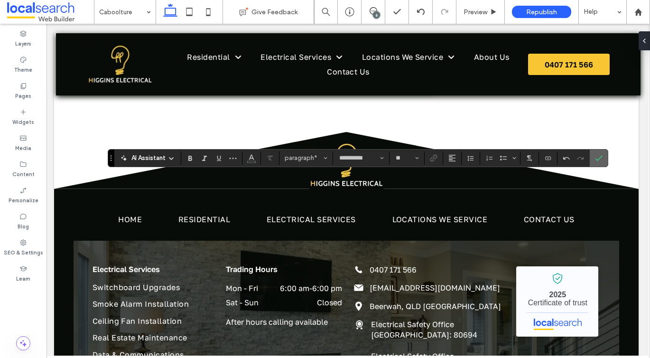
click at [605, 157] on label "Confirm" at bounding box center [598, 157] width 14 height 17
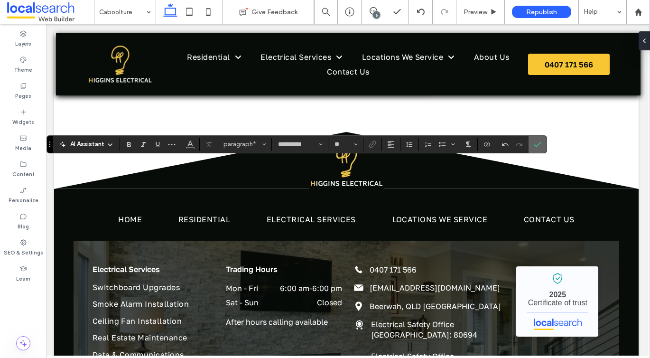
click at [537, 146] on icon "Confirm" at bounding box center [538, 144] width 8 height 8
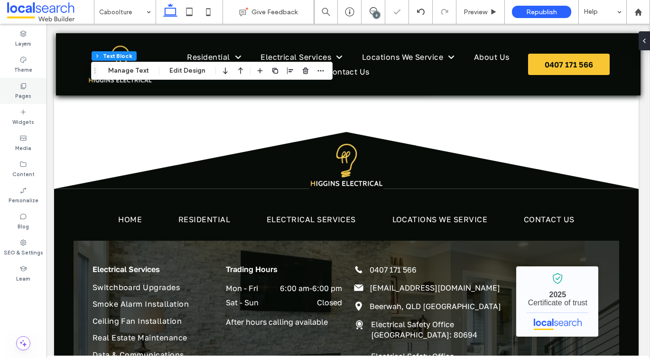
click at [20, 84] on icon at bounding box center [23, 86] width 8 height 8
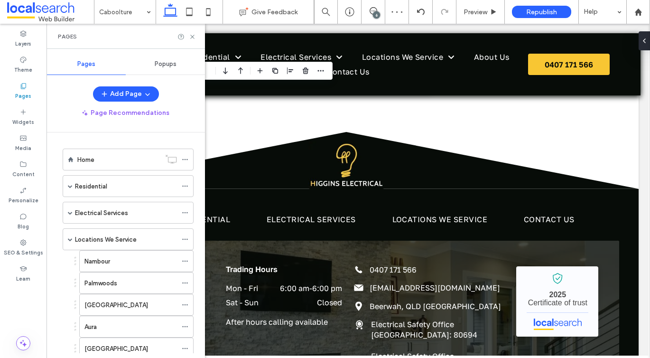
scroll to position [170, 0]
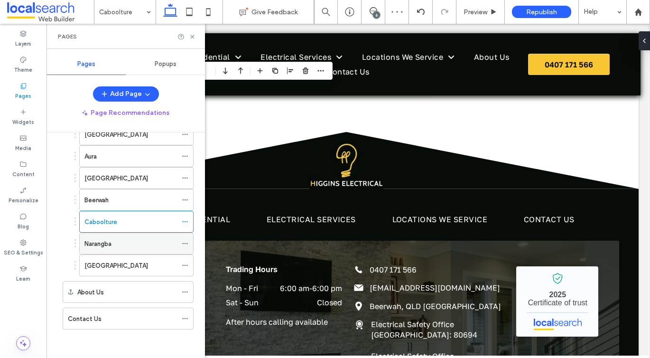
click at [104, 244] on label "Narangba" at bounding box center [97, 243] width 27 height 17
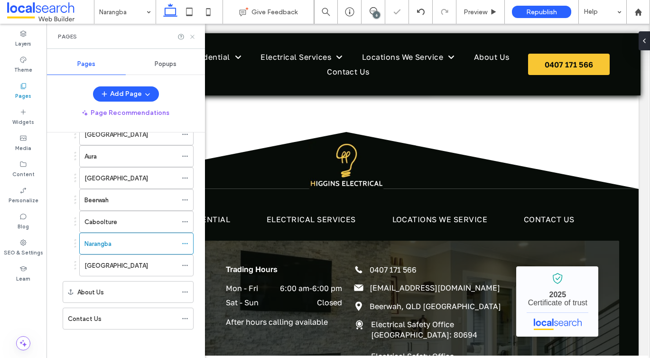
click at [192, 35] on icon at bounding box center [192, 36] width 7 height 7
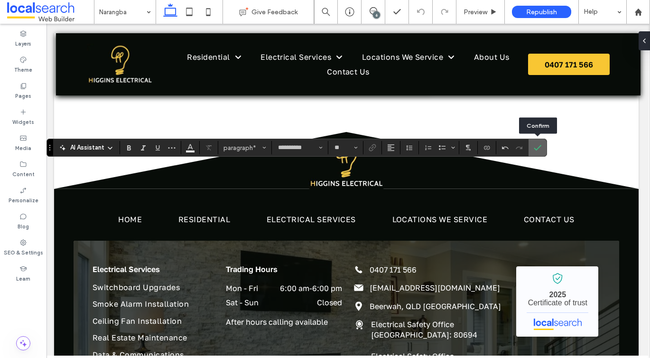
click at [540, 146] on icon "Confirm" at bounding box center [538, 148] width 8 height 8
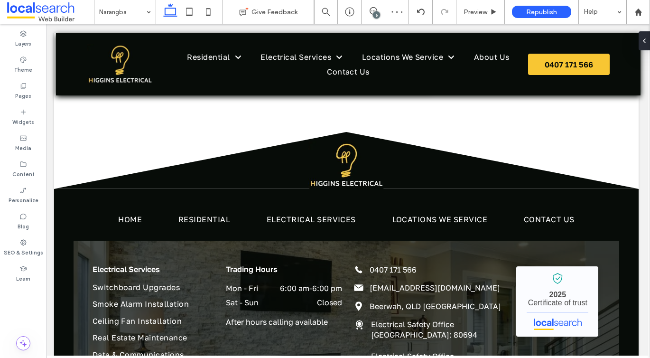
type input "**********"
type input "**"
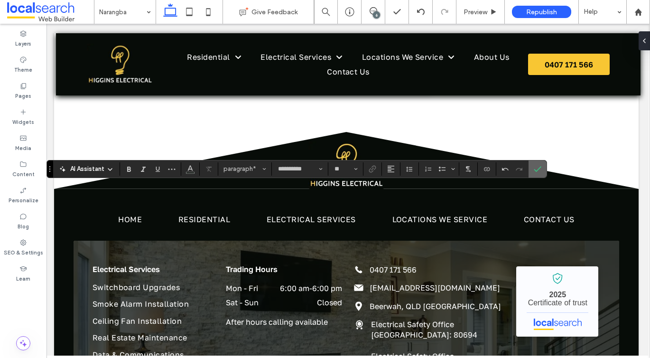
click at [539, 173] on span "Confirm" at bounding box center [538, 169] width 8 height 16
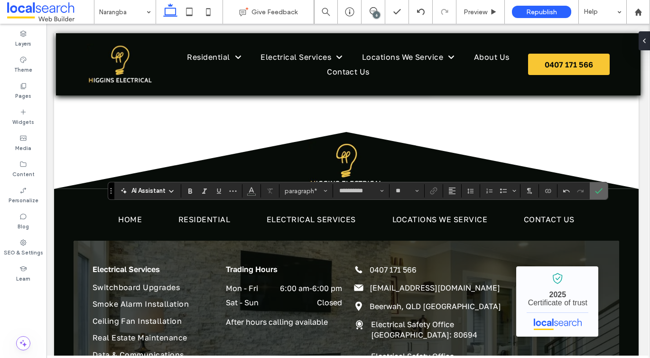
click at [605, 186] on label "Confirm" at bounding box center [598, 190] width 14 height 17
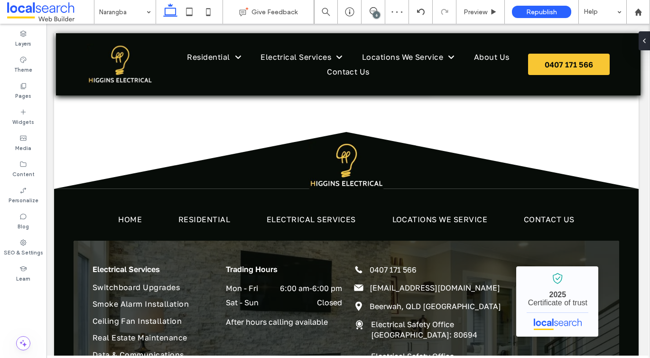
type input "**********"
type input "**"
type input "**********"
type input "**"
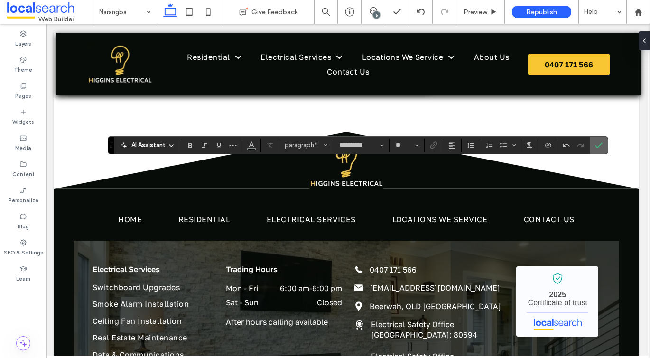
click at [596, 146] on use "Confirm" at bounding box center [599, 145] width 8 height 6
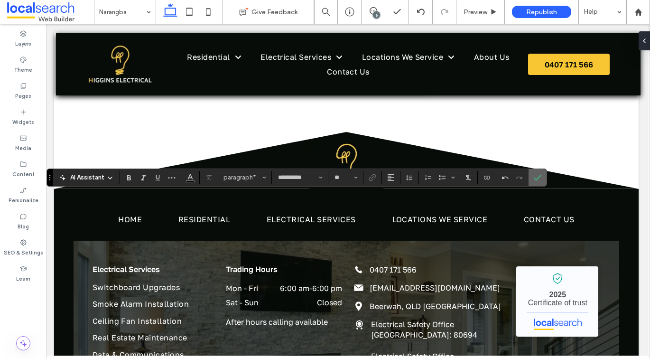
click at [538, 179] on icon "Confirm" at bounding box center [538, 178] width 8 height 8
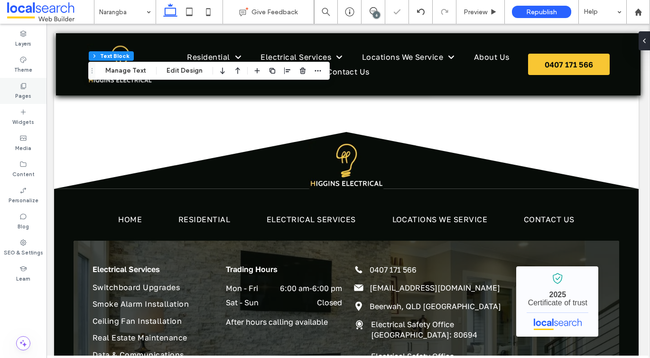
click at [31, 93] on div "Pages" at bounding box center [23, 91] width 46 height 26
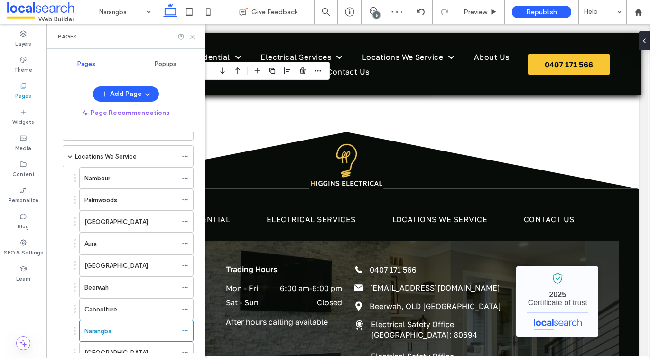
scroll to position [170, 0]
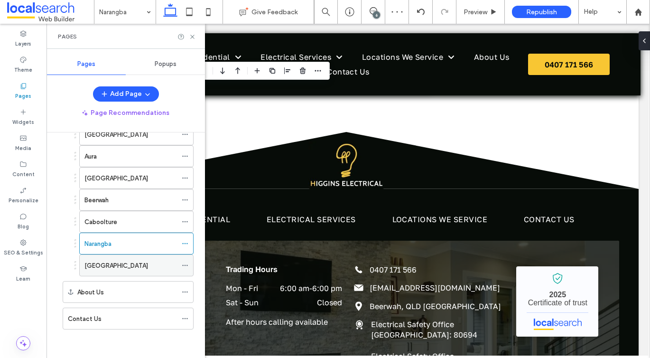
click at [93, 259] on div "[GEOGRAPHIC_DATA]" at bounding box center [130, 265] width 92 height 21
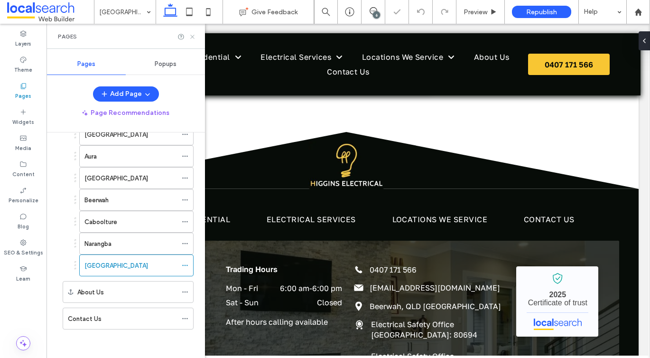
click at [191, 37] on icon at bounding box center [192, 36] width 7 height 7
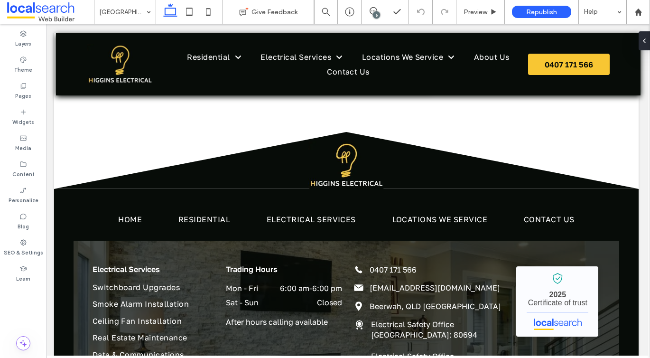
type input "**********"
type input "**"
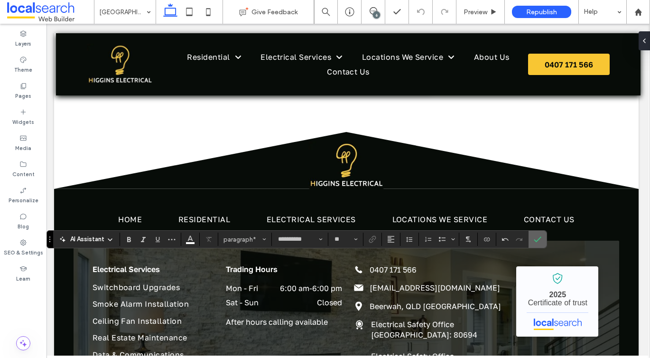
click at [540, 234] on span "Confirm" at bounding box center [538, 239] width 8 height 16
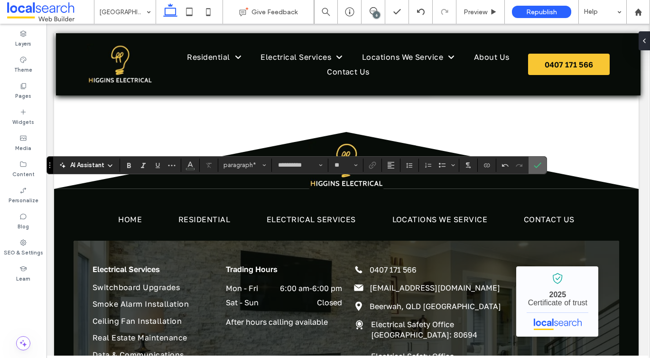
click at [545, 161] on section at bounding box center [537, 164] width 18 height 17
click at [539, 163] on icon "Confirm" at bounding box center [538, 165] width 8 height 8
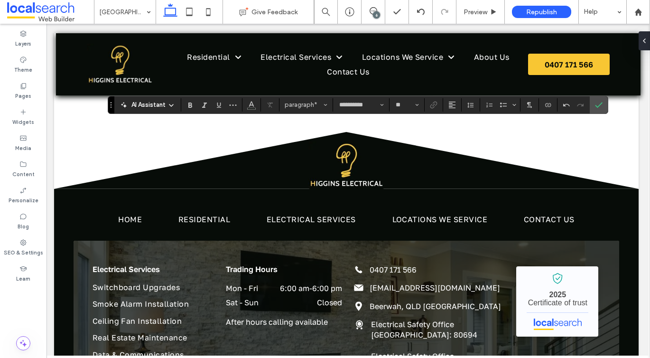
click at [597, 113] on div "**********" at bounding box center [358, 105] width 500 height 18
click at [596, 107] on icon "Confirm" at bounding box center [599, 105] width 8 height 8
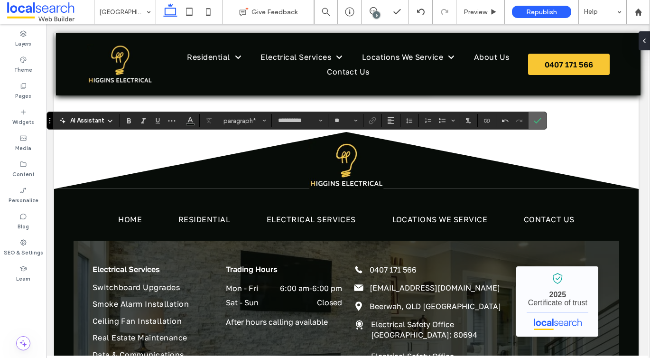
click at [530, 119] on label "Confirm" at bounding box center [537, 120] width 14 height 17
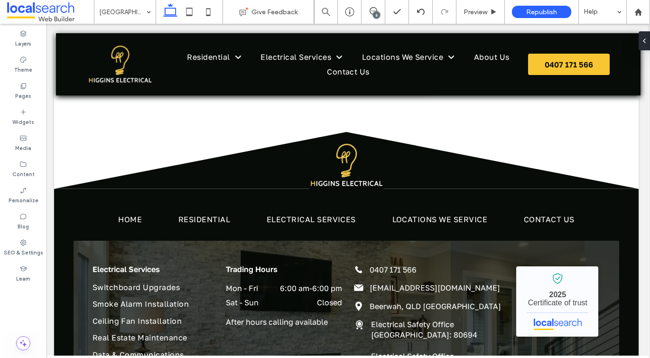
type input "**********"
type input "**"
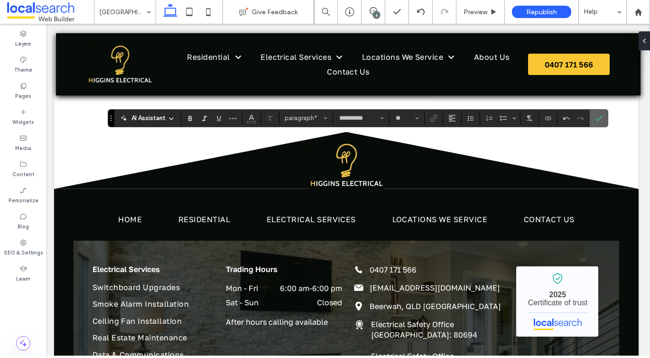
click at [598, 117] on icon "Confirm" at bounding box center [599, 118] width 8 height 8
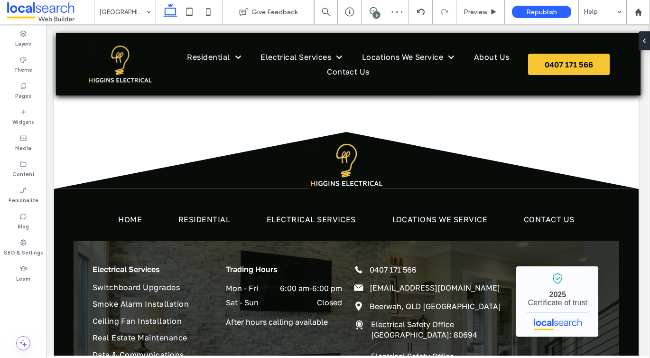
type input "**********"
type input "**"
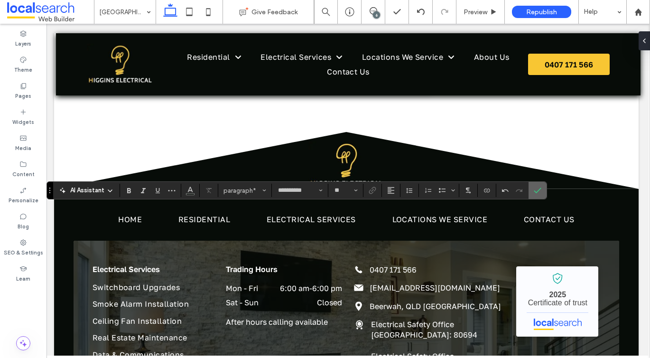
click at [535, 193] on icon "Confirm" at bounding box center [538, 190] width 8 height 8
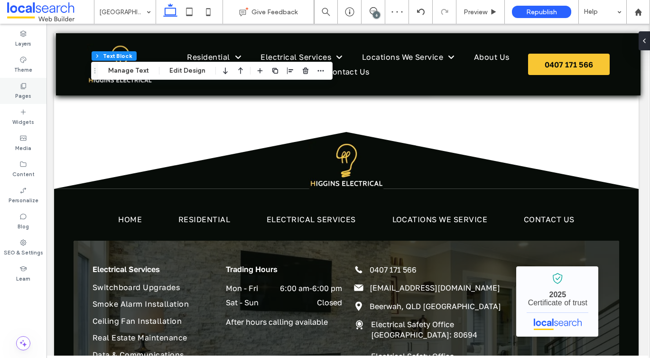
click at [27, 83] on icon at bounding box center [23, 86] width 8 height 8
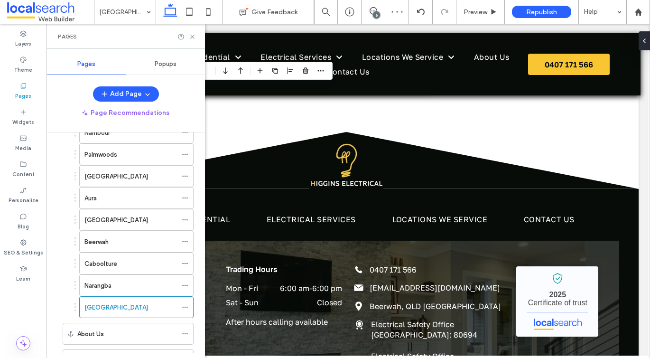
scroll to position [170, 0]
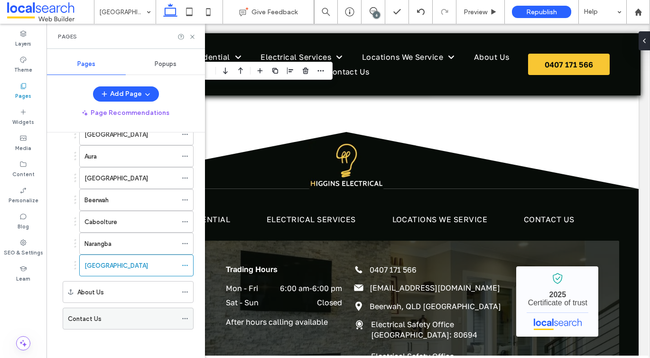
click at [95, 314] on label "Contact Us" at bounding box center [85, 318] width 34 height 17
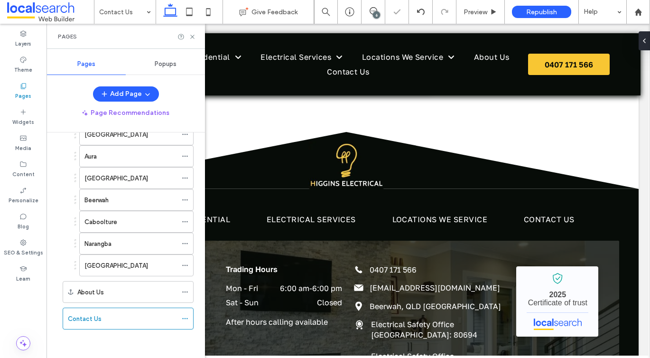
click at [195, 32] on div "Pages" at bounding box center [125, 36] width 158 height 25
click at [193, 37] on use at bounding box center [192, 37] width 4 height 4
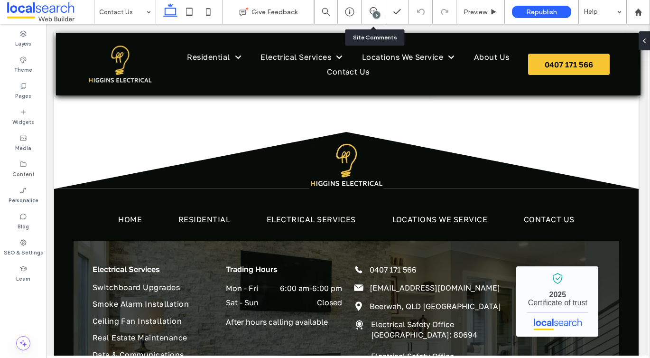
click at [379, 17] on div "6" at bounding box center [373, 12] width 24 height 24
click at [371, 17] on div "6" at bounding box center [373, 12] width 24 height 24
click at [373, 13] on div "6" at bounding box center [376, 14] width 7 height 7
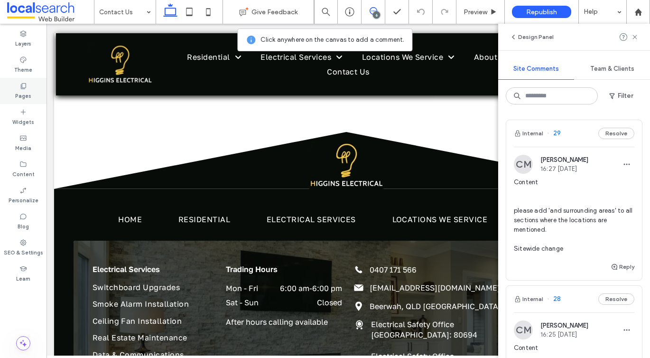
click at [26, 85] on icon at bounding box center [23, 86] width 8 height 8
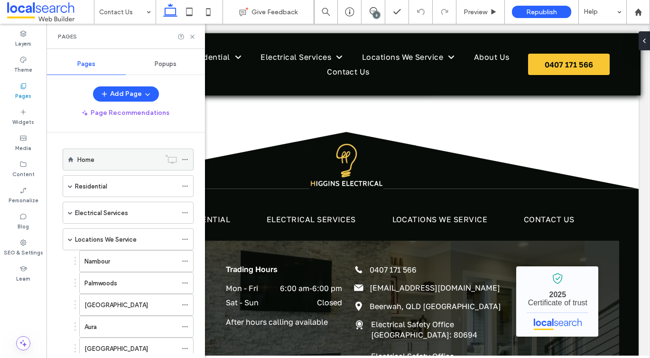
click at [93, 155] on label "Home" at bounding box center [85, 159] width 17 height 17
click at [194, 34] on icon at bounding box center [192, 36] width 7 height 7
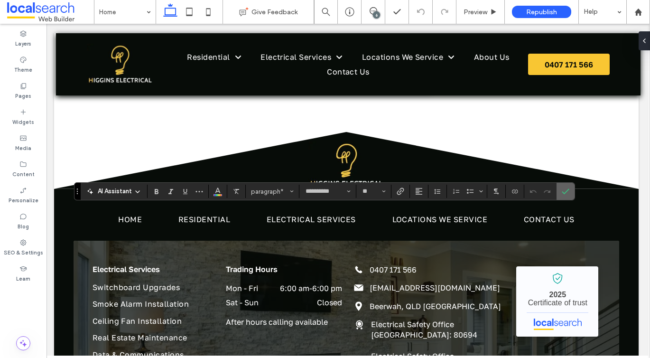
click at [561, 189] on label "Confirm" at bounding box center [565, 191] width 14 height 17
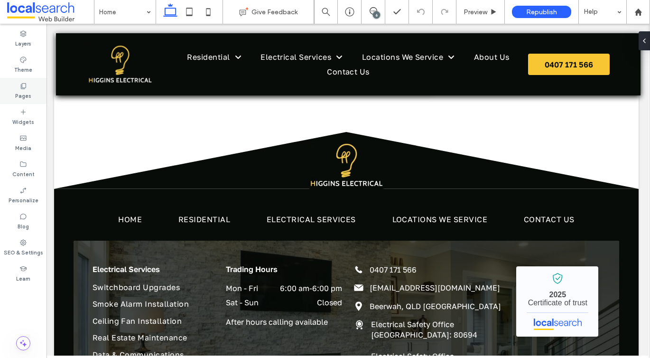
click at [37, 89] on div "Pages" at bounding box center [23, 91] width 46 height 26
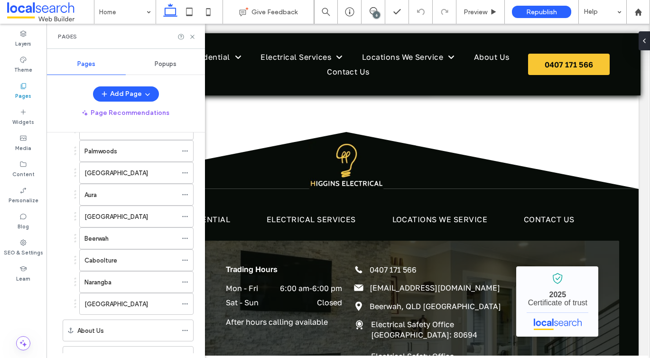
scroll to position [170, 0]
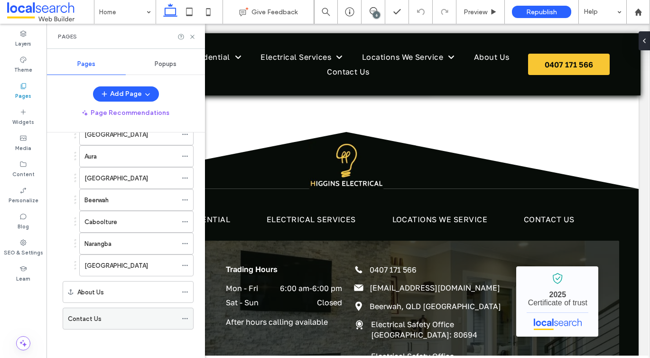
click at [91, 322] on label "Contact Us" at bounding box center [85, 318] width 34 height 17
click at [194, 37] on icon at bounding box center [192, 36] width 7 height 7
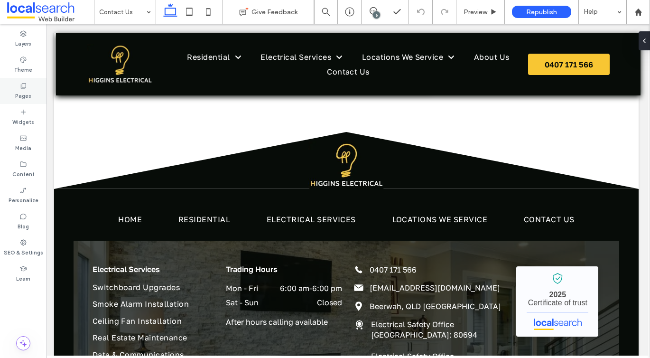
click at [37, 94] on div "Pages" at bounding box center [23, 91] width 46 height 26
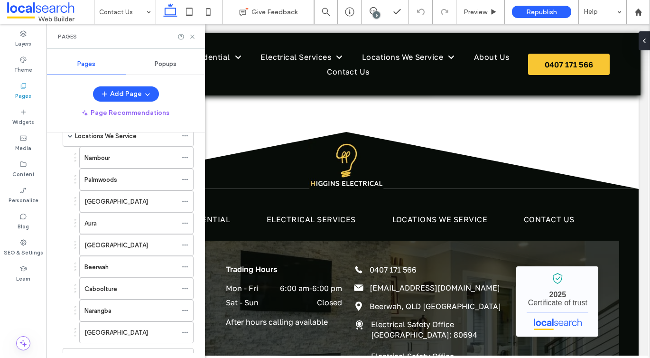
scroll to position [73, 0]
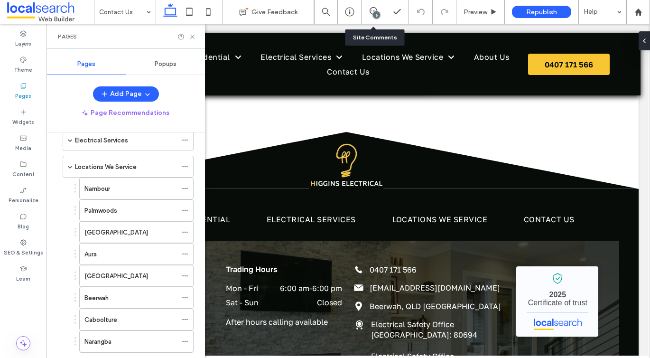
click at [377, 19] on div "6" at bounding box center [373, 12] width 24 height 24
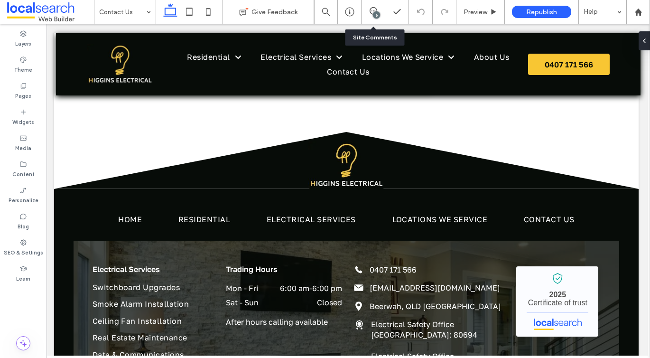
click at [377, 19] on div "6" at bounding box center [373, 12] width 24 height 24
click at [372, 16] on div "6" at bounding box center [372, 11] width 23 height 9
click at [370, 17] on div "6" at bounding box center [373, 12] width 24 height 24
click at [374, 13] on div "6" at bounding box center [376, 14] width 7 height 7
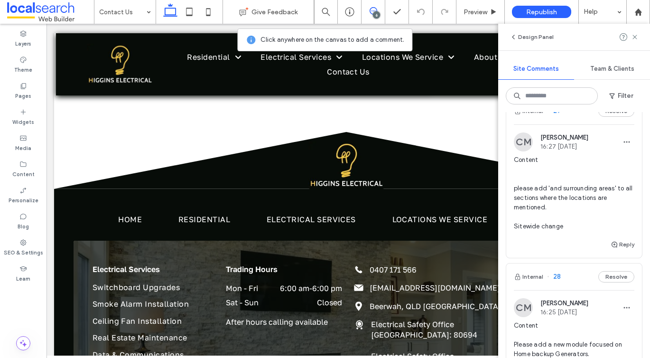
scroll to position [0, 0]
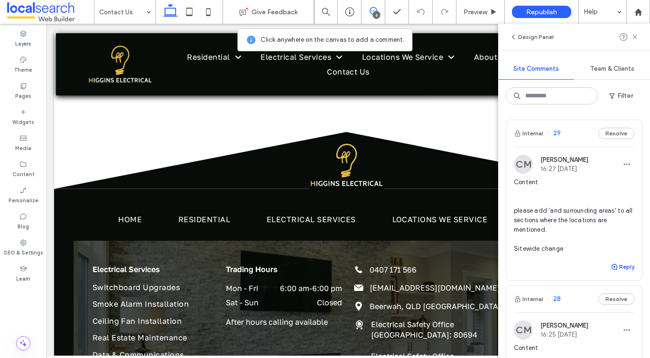
click at [624, 264] on button "Reply" at bounding box center [622, 266] width 24 height 11
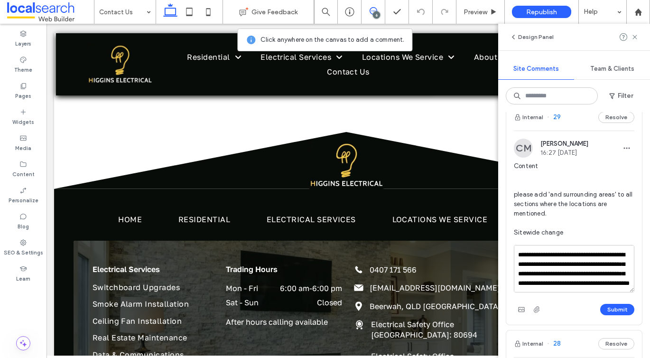
scroll to position [23, 0]
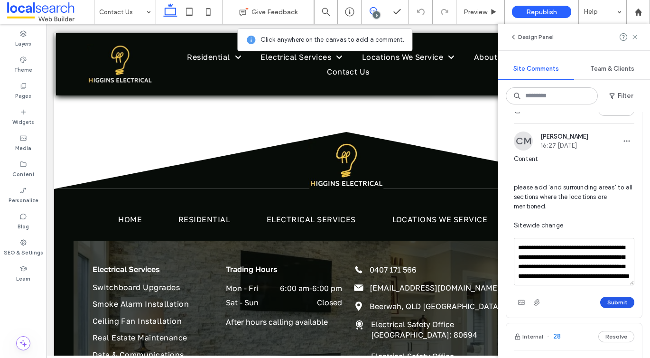
type textarea "**********"
click at [619, 303] on button "Submit" at bounding box center [617, 301] width 34 height 11
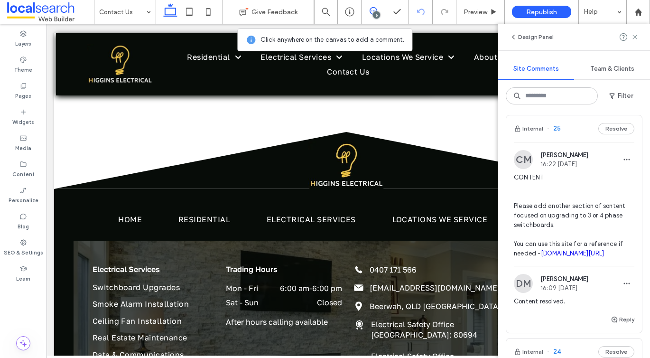
scroll to position [874, 0]
